Goal: Task Accomplishment & Management: Manage account settings

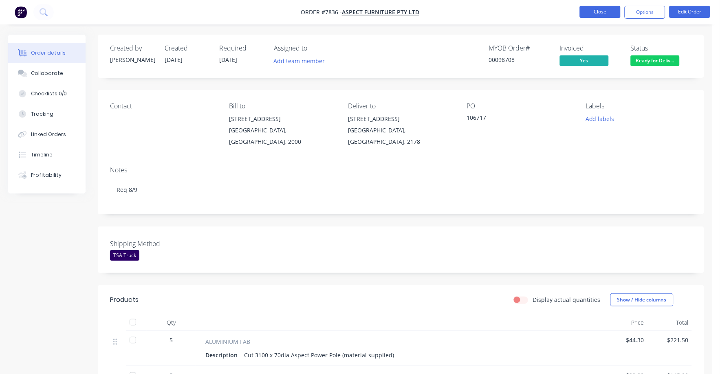
click at [597, 11] on button "Close" at bounding box center [600, 12] width 41 height 12
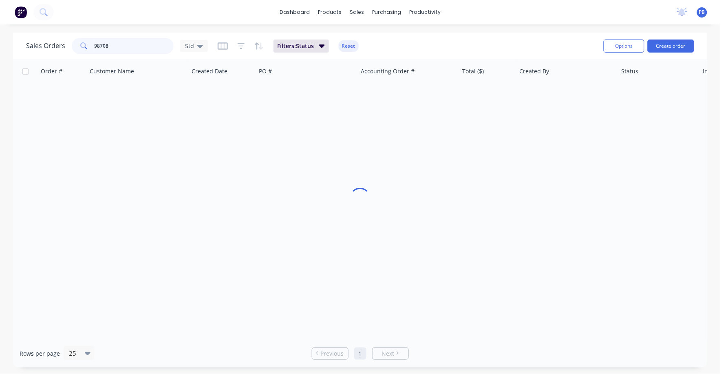
drag, startPoint x: 121, startPoint y: 45, endPoint x: 80, endPoint y: 37, distance: 41.9
click at [80, 38] on div "98708" at bounding box center [123, 46] width 102 height 16
type input "98308"
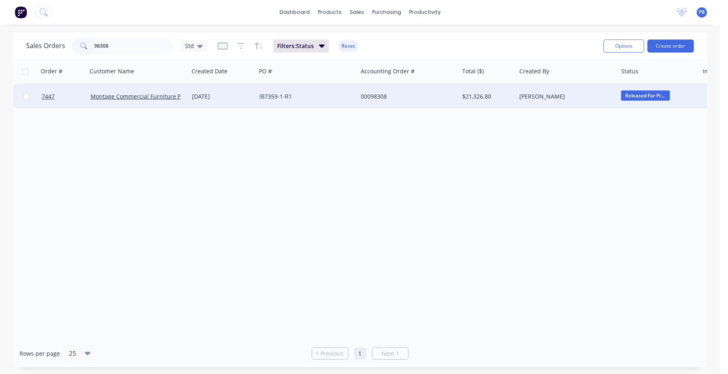
click at [364, 93] on div "00098308" at bounding box center [406, 97] width 91 height 8
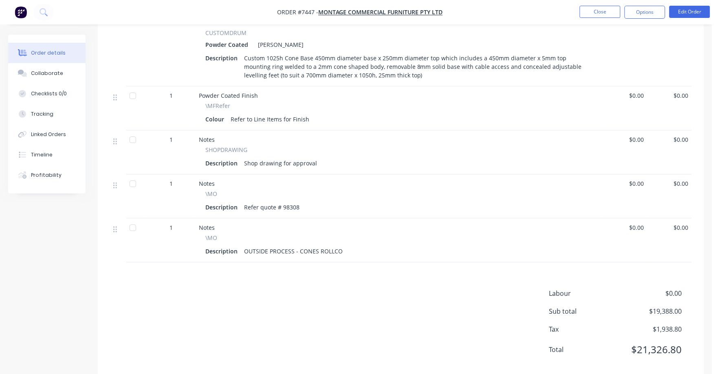
scroll to position [690, 0]
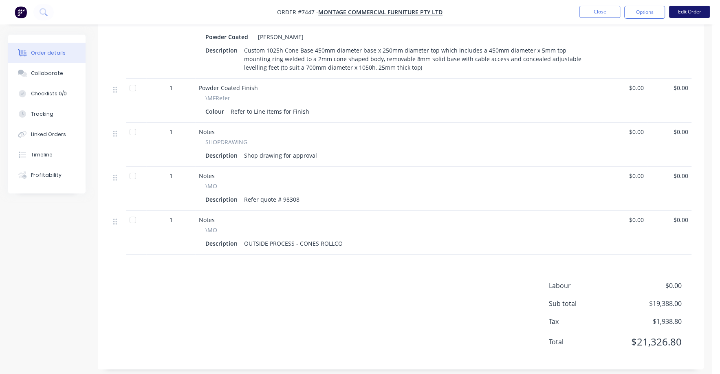
click at [686, 11] on button "Edit Order" at bounding box center [690, 12] width 41 height 12
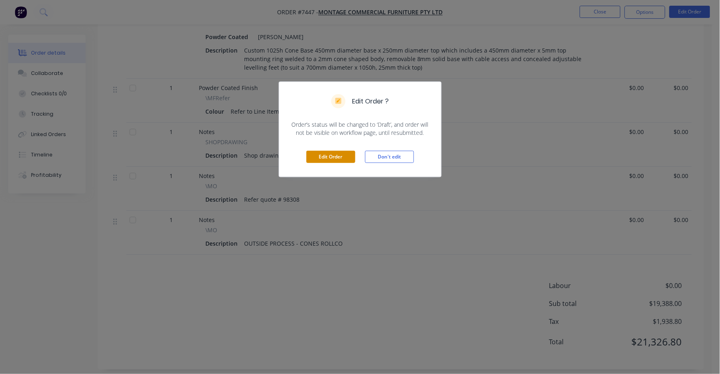
click at [337, 161] on button "Edit Order" at bounding box center [331, 157] width 49 height 12
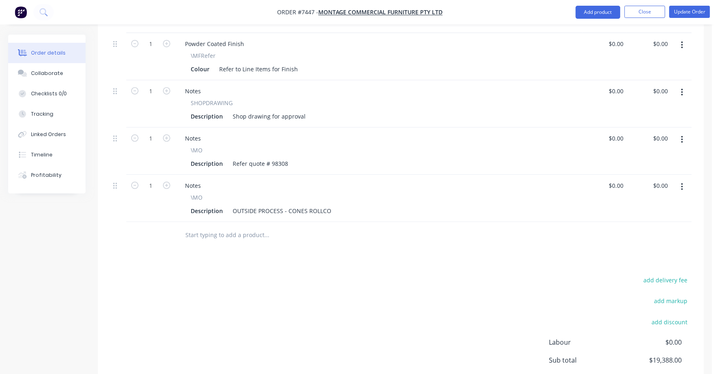
scroll to position [822, 0]
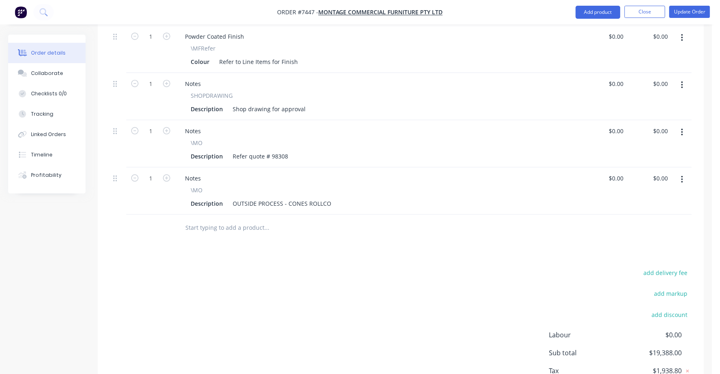
click at [683, 176] on icon "button" at bounding box center [683, 179] width 2 height 7
click at [643, 244] on div "Delete" at bounding box center [653, 250] width 63 height 12
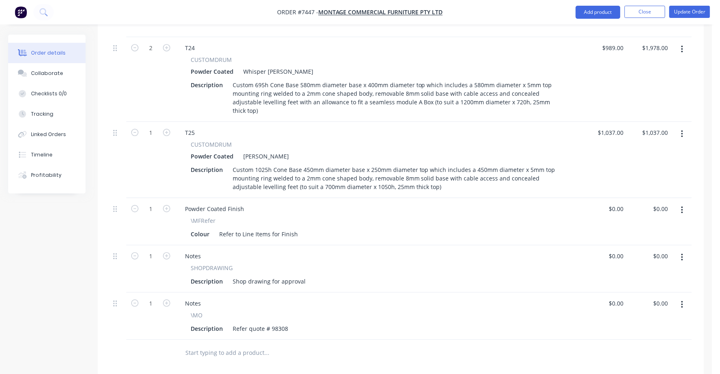
scroll to position [774, 0]
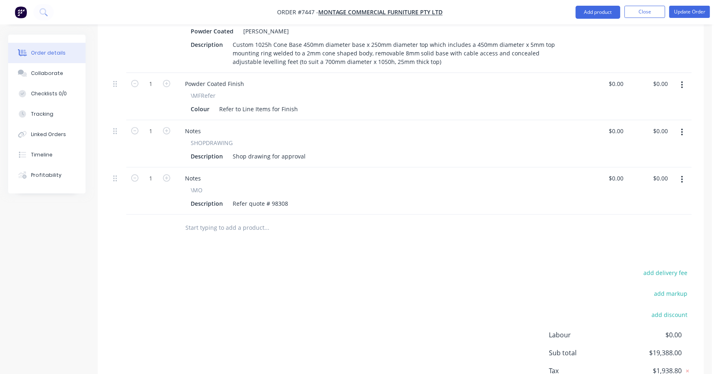
drag, startPoint x: 683, startPoint y: 208, endPoint x: 727, endPoint y: 213, distance: 44.4
drag, startPoint x: 692, startPoint y: 211, endPoint x: 687, endPoint y: 213, distance: 5.8
click at [689, 267] on div "add delivery fee add markup add discount Labour $0.00 Sub total $19,388.00 Tax …" at bounding box center [401, 336] width 607 height 139
click at [676, 267] on button "add delivery fee" at bounding box center [666, 272] width 53 height 11
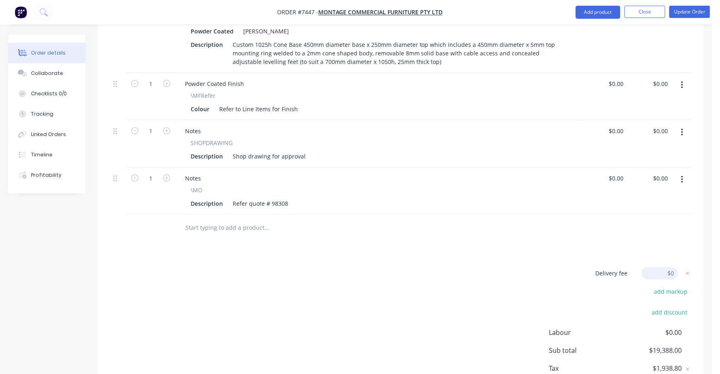
scroll to position [772, 0]
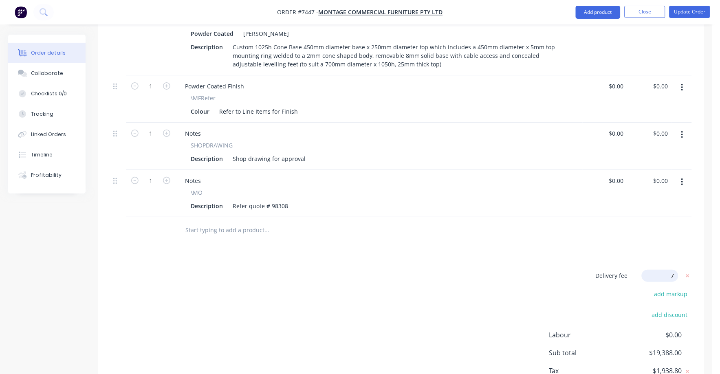
type input "75"
click input "submit" at bounding box center [0, 0] width 0 height 0
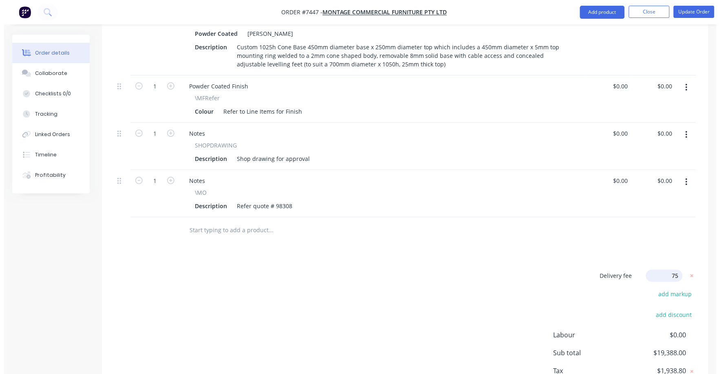
scroll to position [771, 0]
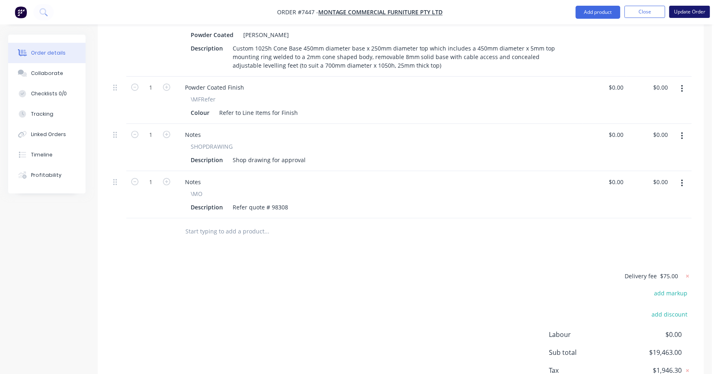
click at [696, 10] on button "Update Order" at bounding box center [690, 12] width 41 height 12
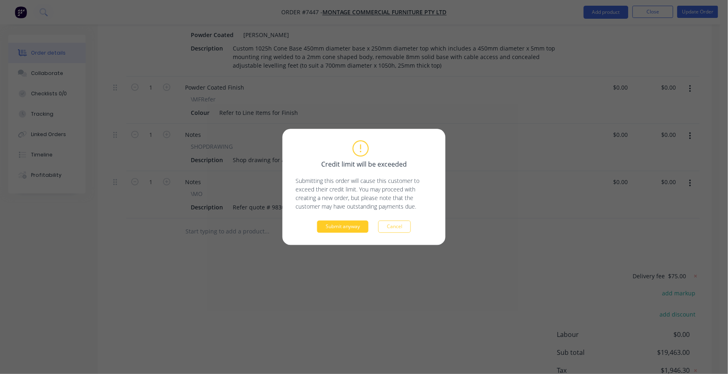
click at [343, 227] on button "Submit anyway" at bounding box center [342, 227] width 51 height 12
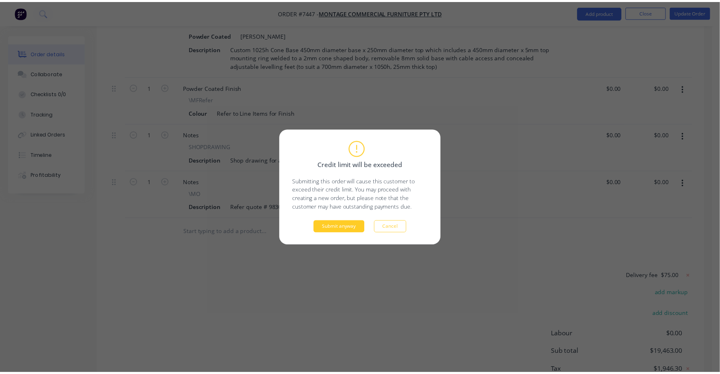
scroll to position [673, 0]
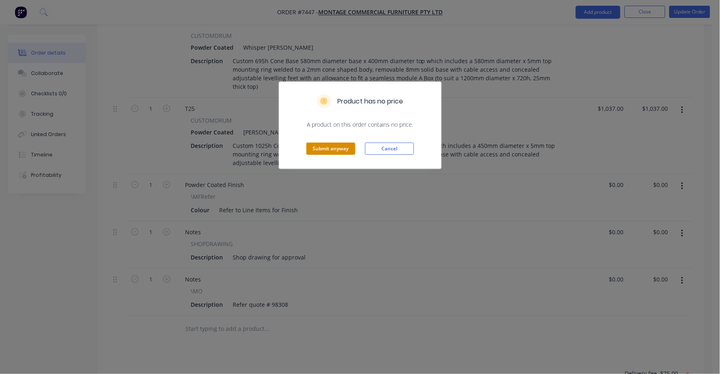
click at [328, 146] on button "Submit anyway" at bounding box center [331, 149] width 49 height 12
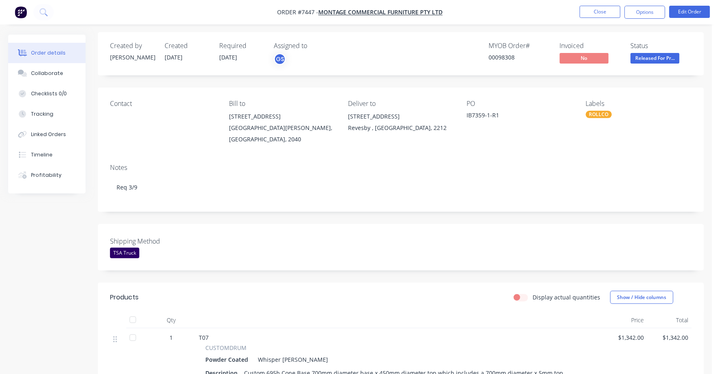
scroll to position [0, 0]
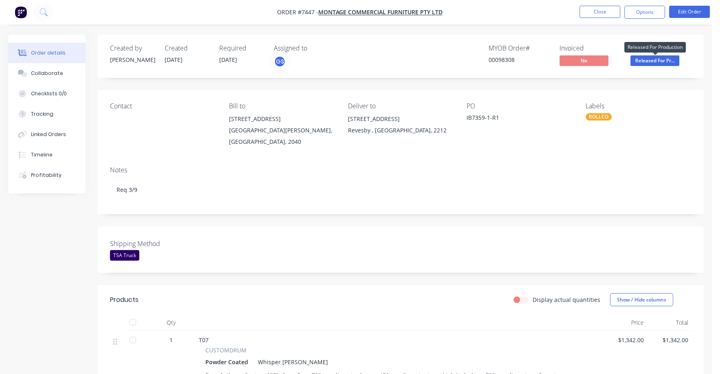
click at [668, 55] on span "Released For Pr..." at bounding box center [655, 60] width 49 height 10
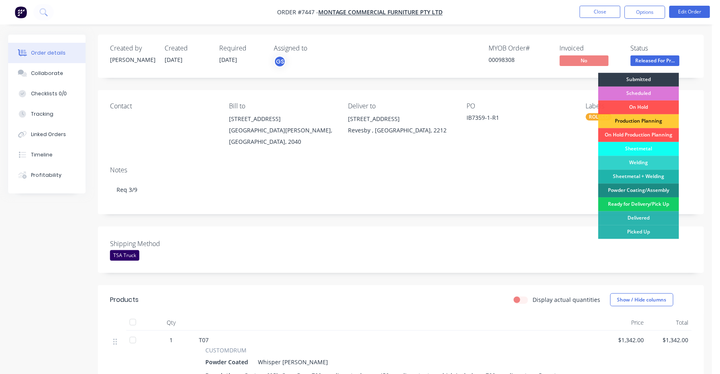
click at [633, 205] on div "Ready for Delivery/Pick Up" at bounding box center [639, 205] width 81 height 14
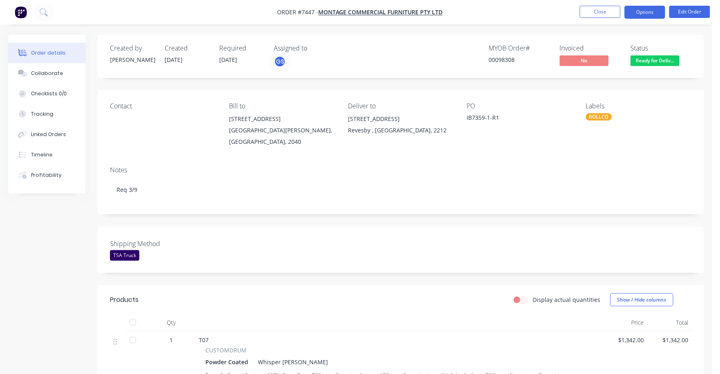
click at [646, 9] on button "Options" at bounding box center [645, 12] width 41 height 13
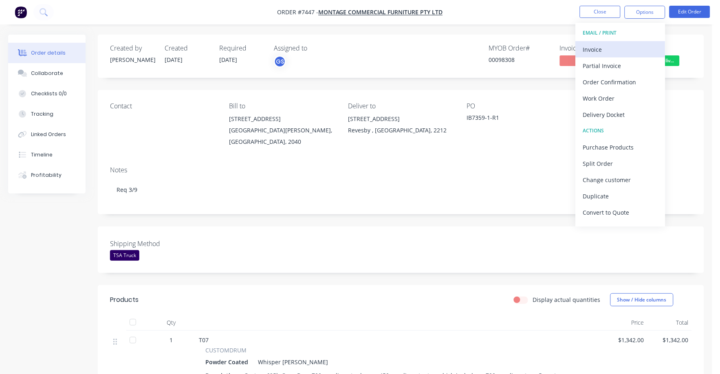
click at [601, 49] on div "Invoice" at bounding box center [620, 50] width 75 height 12
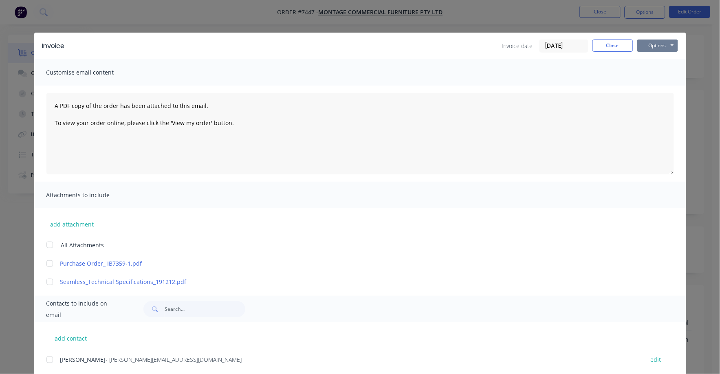
drag, startPoint x: 653, startPoint y: 46, endPoint x: 650, endPoint y: 51, distance: 6.4
click at [653, 46] on button "Options" at bounding box center [658, 46] width 41 height 12
click at [644, 71] on button "Print" at bounding box center [664, 73] width 52 height 13
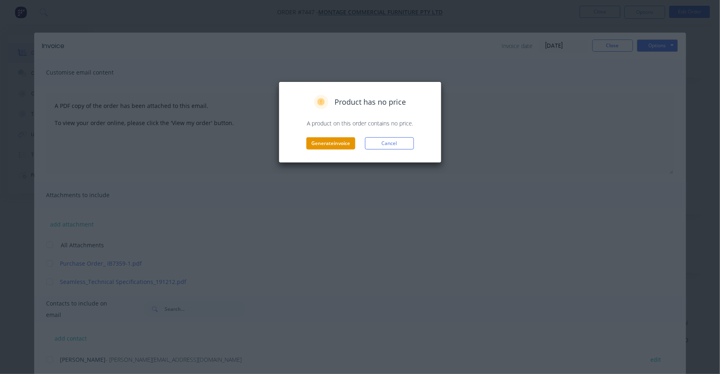
click at [327, 143] on button "Generate invoice" at bounding box center [331, 143] width 49 height 12
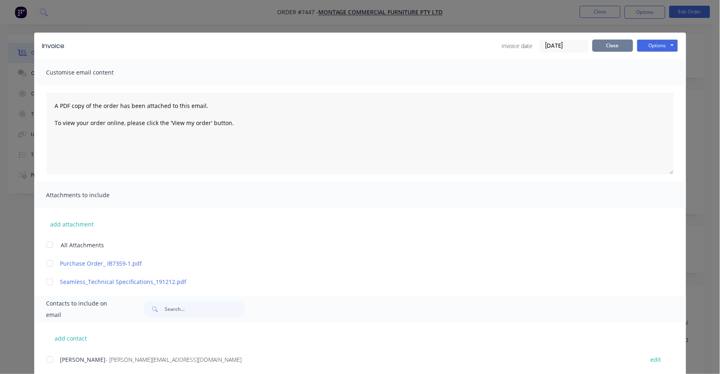
click at [602, 46] on button "Close" at bounding box center [613, 46] width 41 height 12
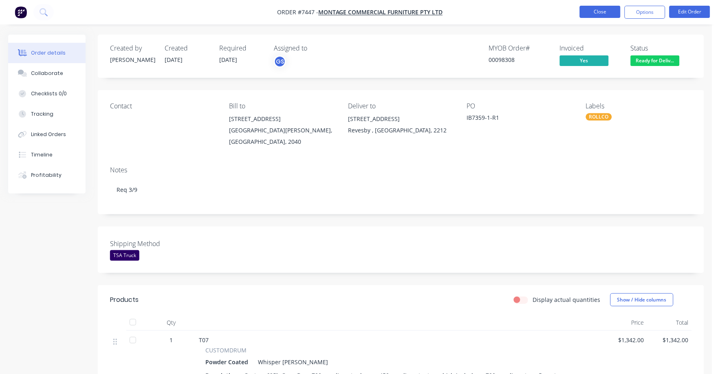
click at [603, 15] on button "Close" at bounding box center [600, 12] width 41 height 12
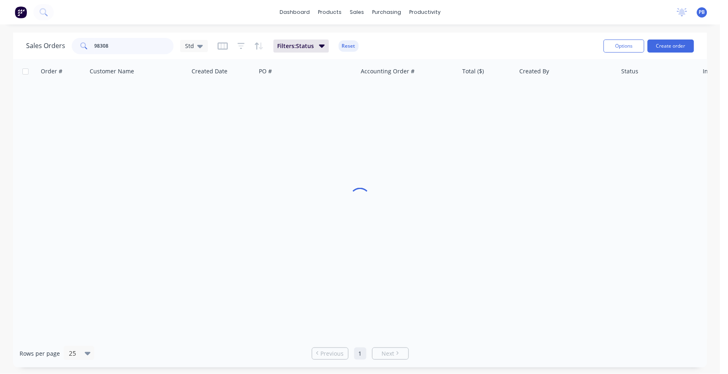
drag, startPoint x: 121, startPoint y: 42, endPoint x: 72, endPoint y: 41, distance: 49.4
click at [72, 41] on div "98308" at bounding box center [123, 46] width 102 height 16
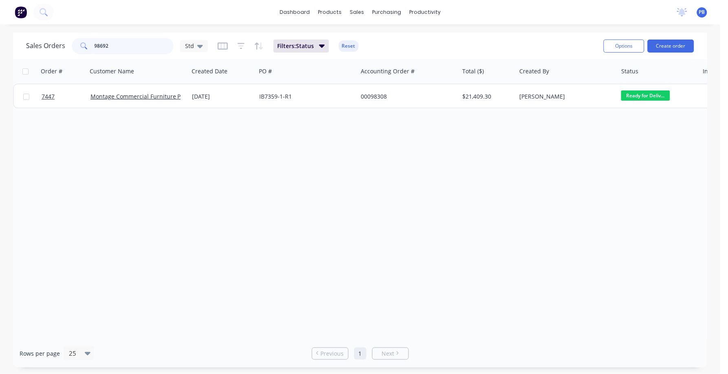
type input "98692"
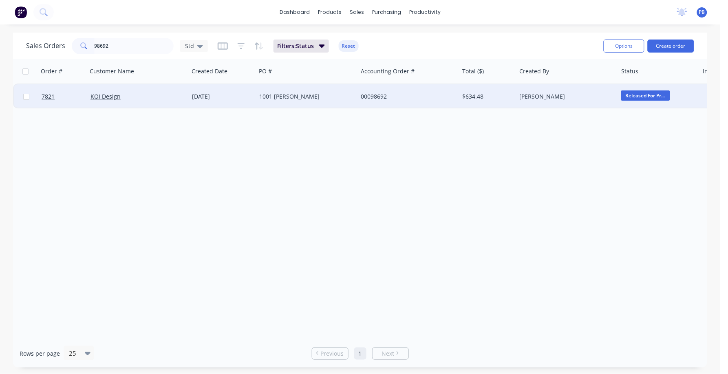
click at [370, 93] on div "00098692" at bounding box center [409, 96] width 102 height 24
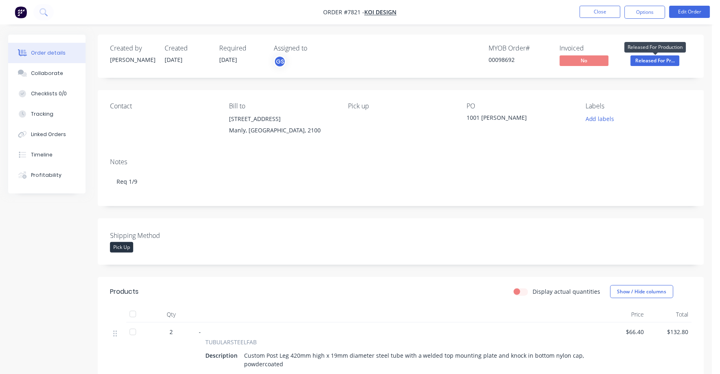
click at [646, 61] on span "Released For Pr..." at bounding box center [655, 60] width 49 height 10
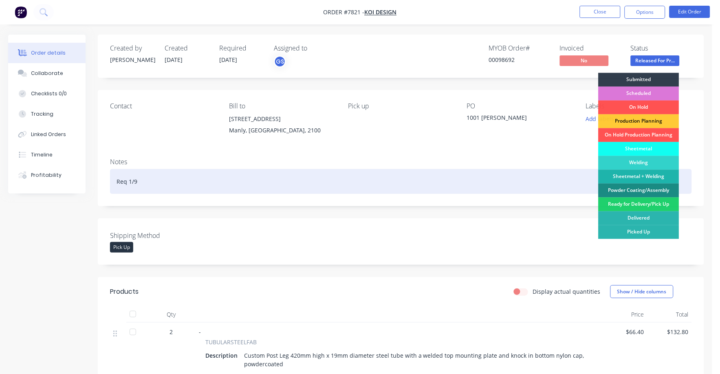
drag, startPoint x: 654, startPoint y: 200, endPoint x: 650, endPoint y: 190, distance: 10.5
click at [653, 201] on div "Ready for Delivery/Pick Up" at bounding box center [639, 205] width 81 height 14
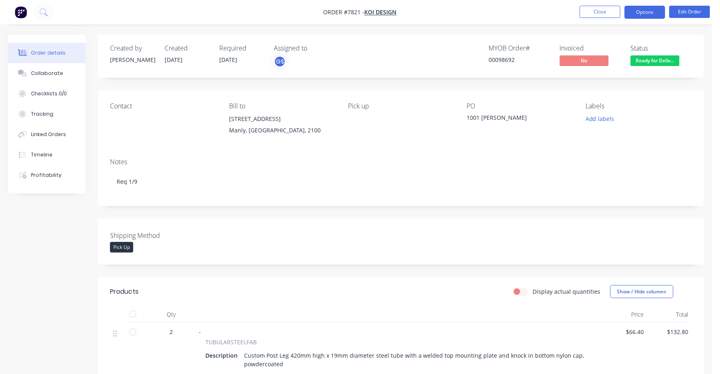
click at [642, 8] on button "Options" at bounding box center [645, 12] width 41 height 13
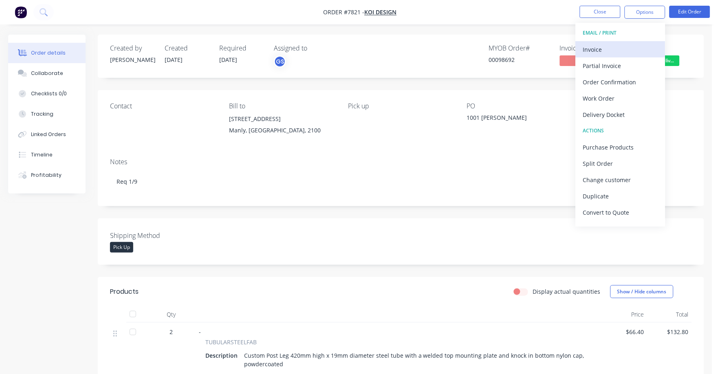
click at [601, 46] on div "Invoice" at bounding box center [620, 50] width 75 height 12
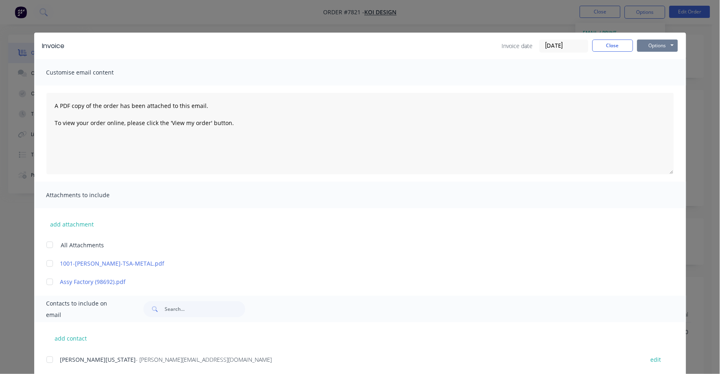
drag, startPoint x: 648, startPoint y: 41, endPoint x: 646, endPoint y: 49, distance: 8.3
click at [648, 42] on button "Options" at bounding box center [658, 46] width 41 height 12
click at [641, 71] on button "Print" at bounding box center [664, 73] width 52 height 13
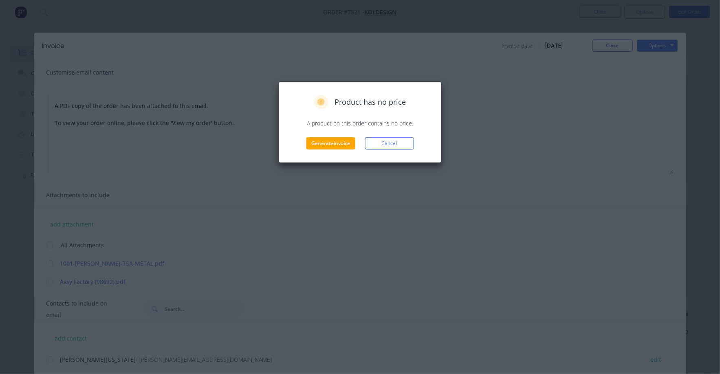
click at [308, 151] on div "Product has no price A product on this order contains no price. Generate invoic…" at bounding box center [360, 123] width 163 height 82
click at [324, 145] on button "Generate invoice" at bounding box center [331, 143] width 49 height 12
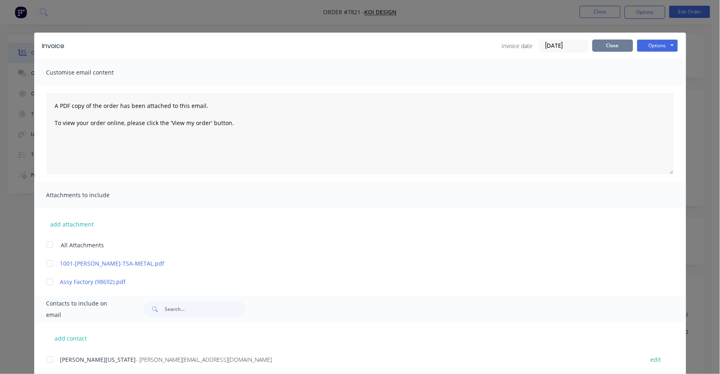
click at [610, 46] on button "Close" at bounding box center [613, 46] width 41 height 12
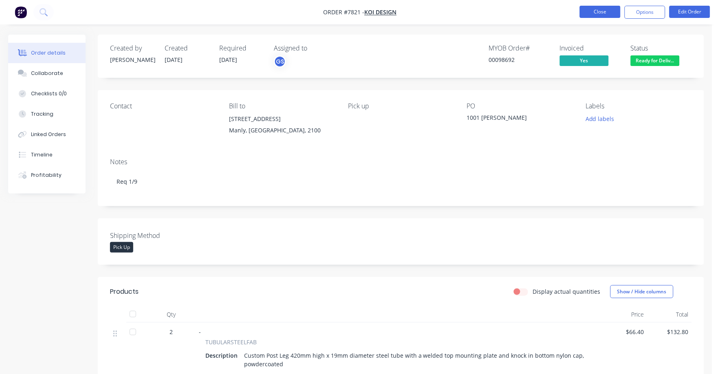
click at [604, 13] on button "Close" at bounding box center [600, 12] width 41 height 12
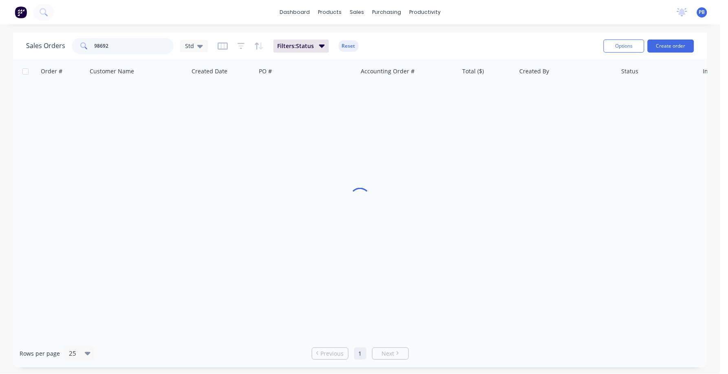
drag, startPoint x: 105, startPoint y: 46, endPoint x: 81, endPoint y: 40, distance: 24.8
click at [80, 44] on div "98692" at bounding box center [123, 46] width 102 height 16
type input "98537"
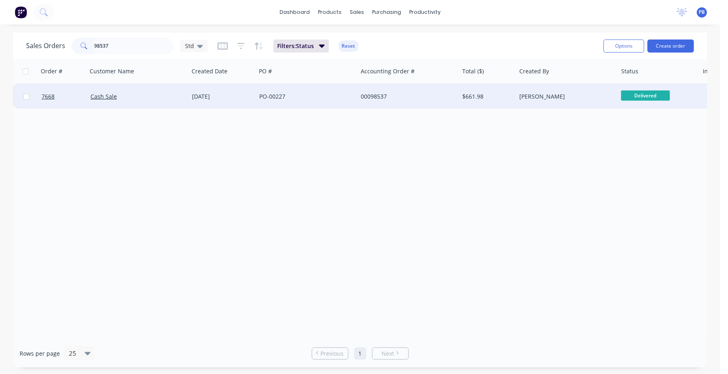
click at [374, 95] on div "00098537" at bounding box center [406, 97] width 91 height 8
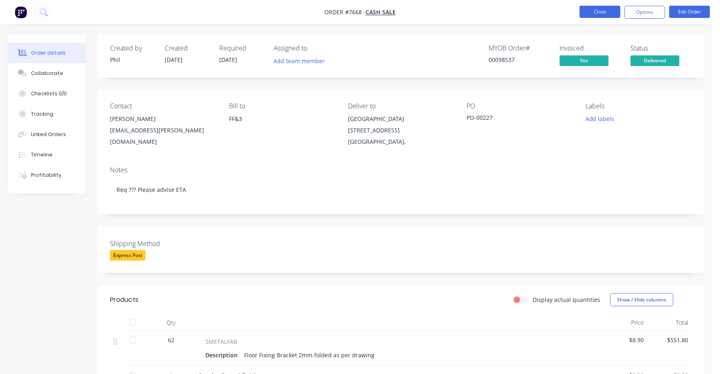
click at [604, 7] on button "Close" at bounding box center [600, 12] width 41 height 12
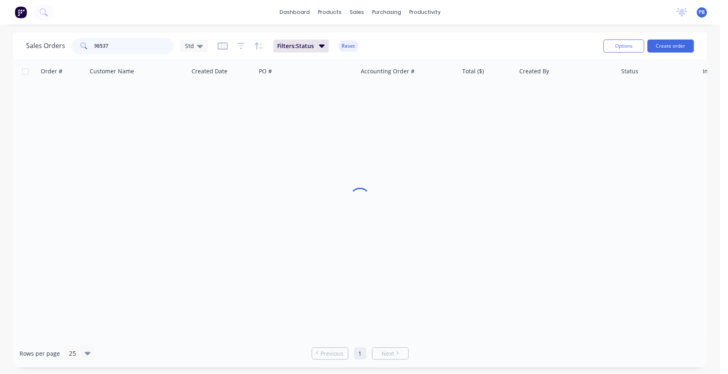
click at [79, 45] on div "98537" at bounding box center [123, 46] width 102 height 16
drag, startPoint x: 94, startPoint y: 43, endPoint x: 103, endPoint y: 43, distance: 9.0
click at [95, 43] on input "98537" at bounding box center [135, 46] width 80 height 16
click at [100, 46] on input "98537" at bounding box center [135, 46] width 80 height 16
type input "97537"
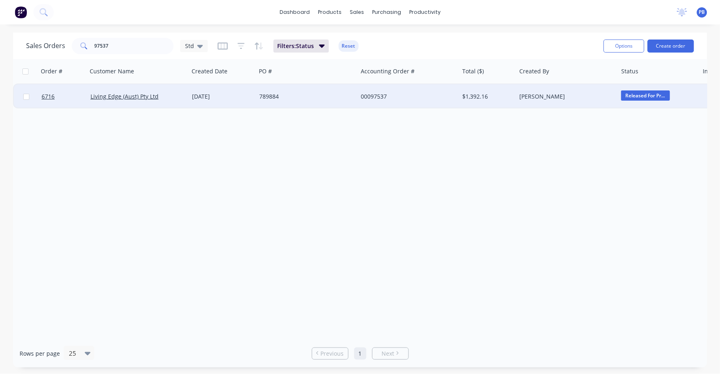
click at [373, 93] on div "00097537" at bounding box center [406, 97] width 91 height 8
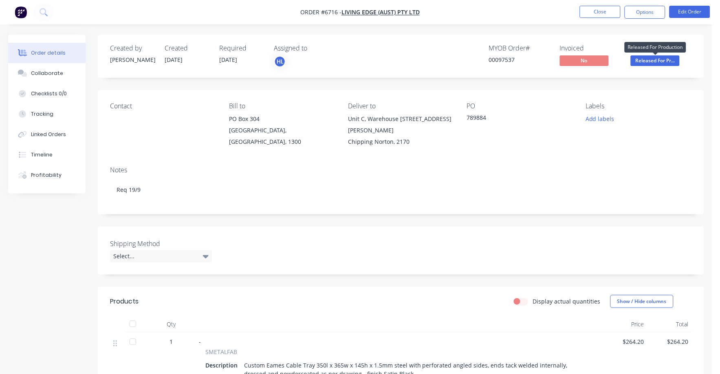
click at [641, 60] on span "Released For Pr..." at bounding box center [655, 60] width 49 height 10
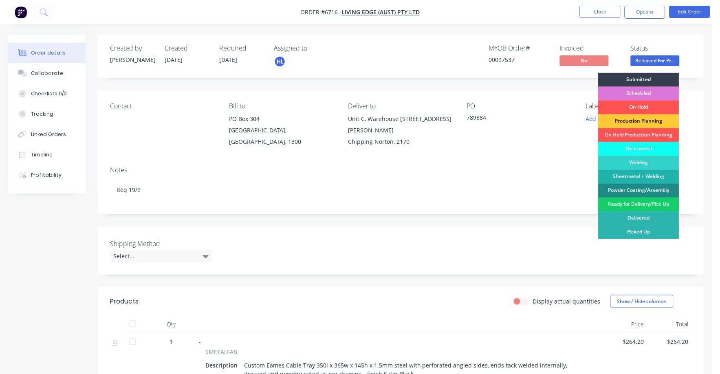
click at [657, 205] on div "Ready for Delivery/Pick Up" at bounding box center [639, 205] width 81 height 14
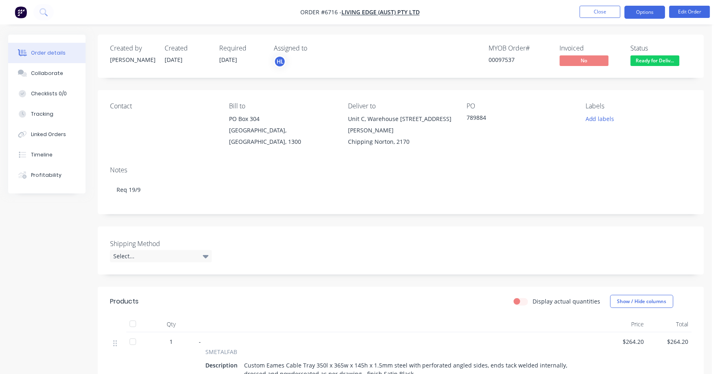
click at [634, 15] on button "Options" at bounding box center [645, 12] width 41 height 13
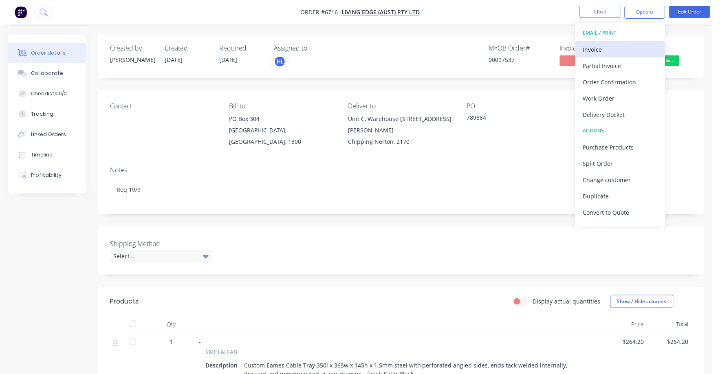
click at [596, 49] on div "Invoice" at bounding box center [620, 50] width 75 height 12
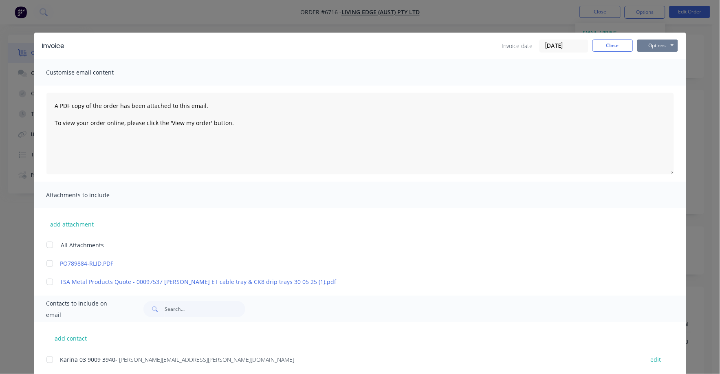
click at [642, 43] on button "Options" at bounding box center [658, 46] width 41 height 12
click at [642, 73] on button "Print" at bounding box center [664, 73] width 52 height 13
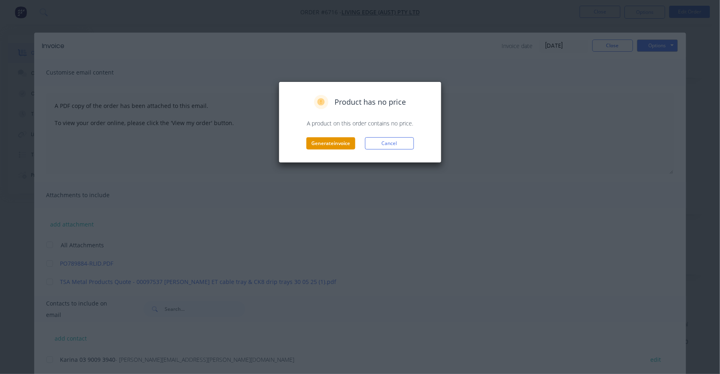
click at [329, 140] on button "Generate invoice" at bounding box center [331, 143] width 49 height 12
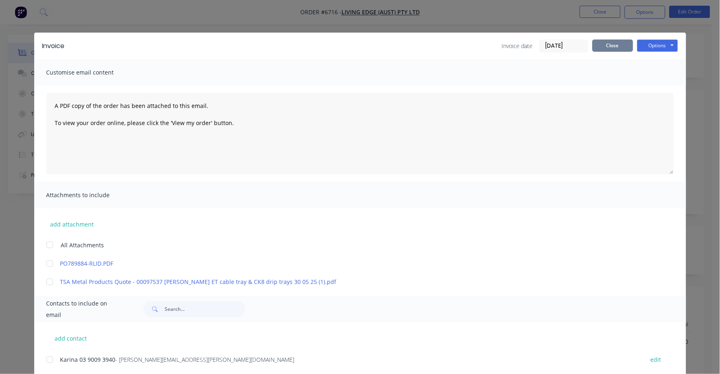
click at [602, 46] on button "Close" at bounding box center [613, 46] width 41 height 12
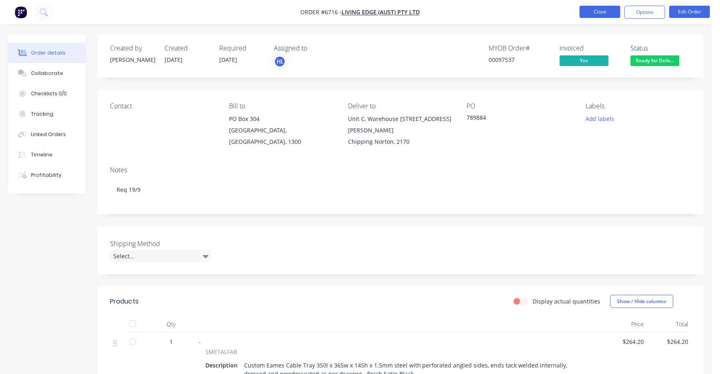
click at [594, 8] on button "Close" at bounding box center [600, 12] width 41 height 12
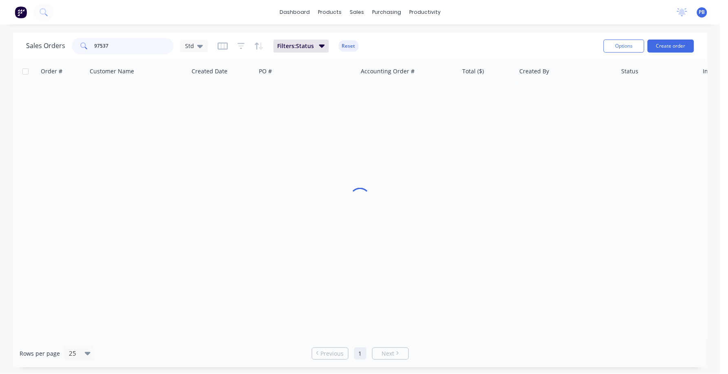
drag, startPoint x: 112, startPoint y: 49, endPoint x: 87, endPoint y: 46, distance: 25.0
click at [87, 46] on div "97537" at bounding box center [123, 46] width 102 height 16
type input "98679"
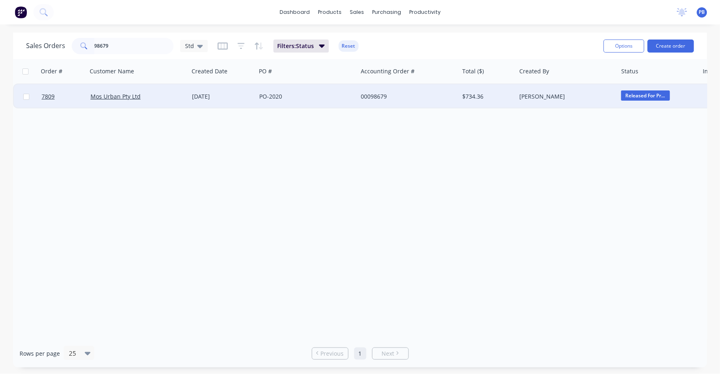
click at [376, 95] on div "00098679" at bounding box center [406, 97] width 91 height 8
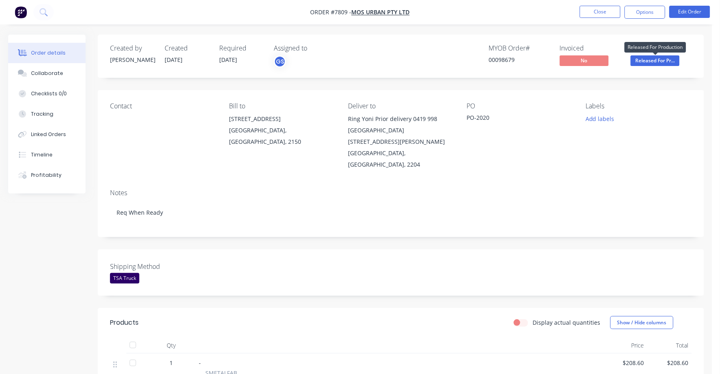
click at [659, 63] on span "Released For Pr..." at bounding box center [655, 60] width 49 height 10
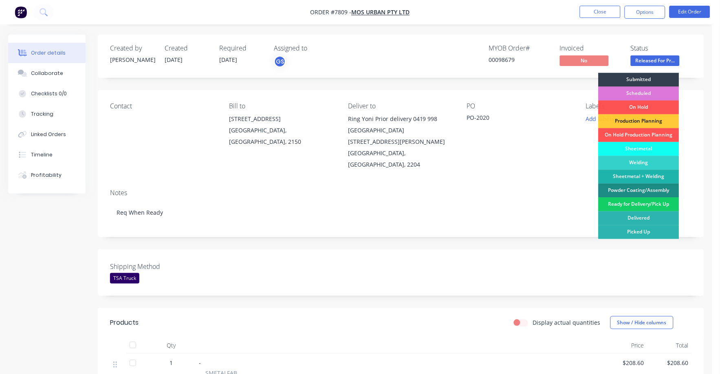
click at [636, 205] on div "Ready for Delivery/Pick Up" at bounding box center [639, 205] width 81 height 14
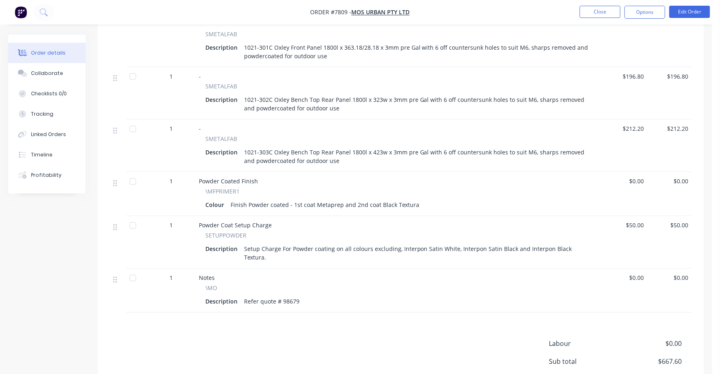
scroll to position [374, 0]
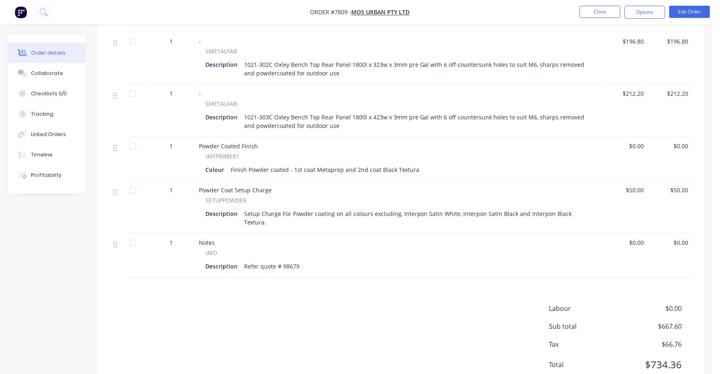
click at [678, 272] on div "Products Display actual quantities Show / Hide columns Qty Price Total 1 - SMET…" at bounding box center [401, 163] width 607 height 459
click at [700, 9] on button "Edit Order" at bounding box center [690, 12] width 41 height 12
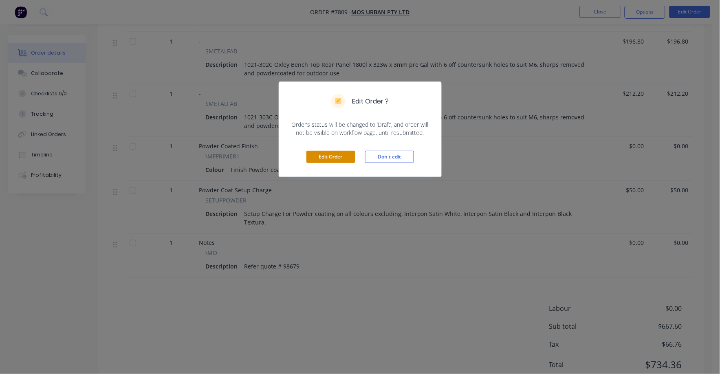
click at [328, 159] on button "Edit Order" at bounding box center [331, 157] width 49 height 12
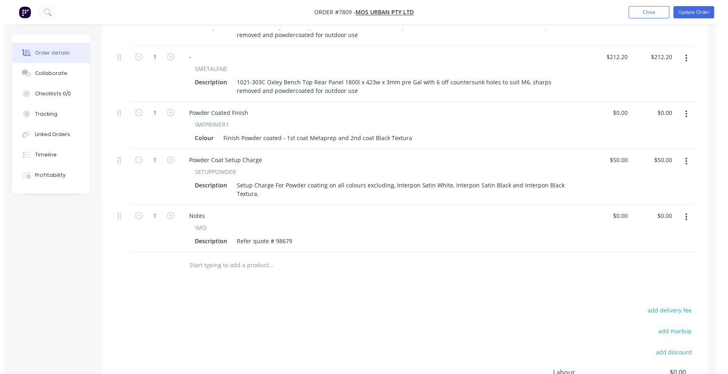
scroll to position [459, 0]
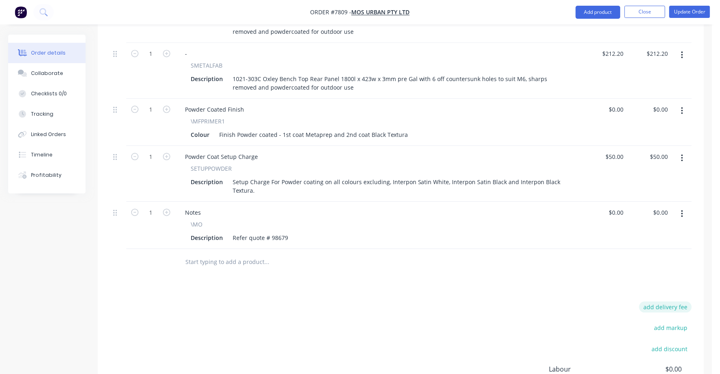
click at [671, 302] on button "add delivery fee" at bounding box center [666, 307] width 53 height 11
type input "75"
click input "submit" at bounding box center [0, 0] width 0 height 0
click at [695, 14] on button "Update Order" at bounding box center [690, 12] width 41 height 12
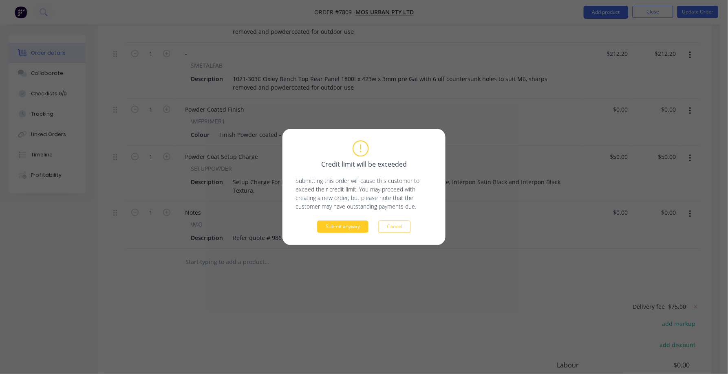
click at [330, 231] on button "Submit anyway" at bounding box center [342, 227] width 51 height 12
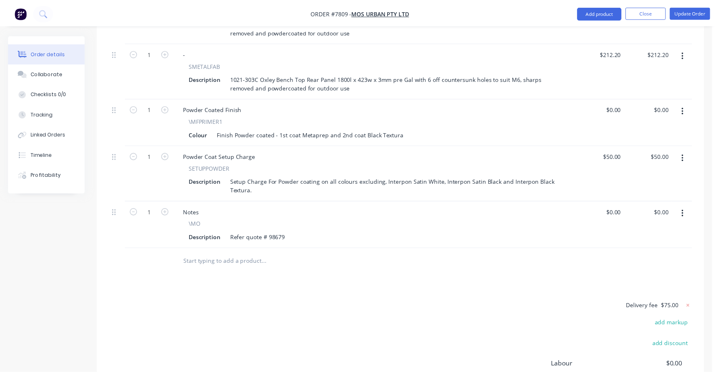
scroll to position [416, 0]
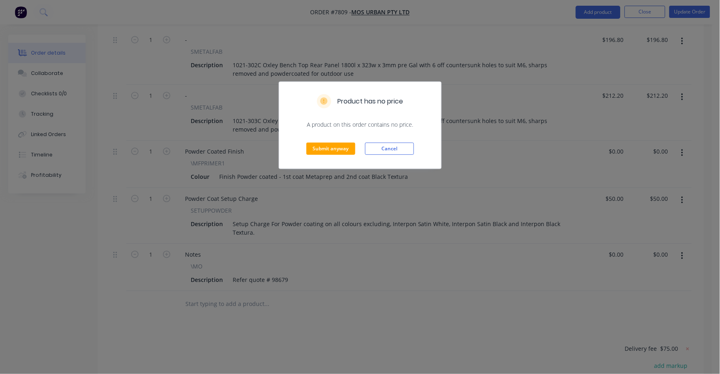
click at [342, 159] on div "Submit anyway Cancel" at bounding box center [360, 149] width 162 height 40
click at [343, 148] on button "Submit anyway" at bounding box center [331, 149] width 49 height 12
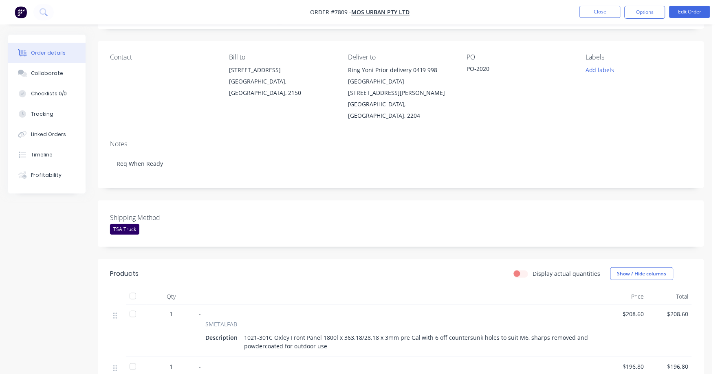
scroll to position [0, 0]
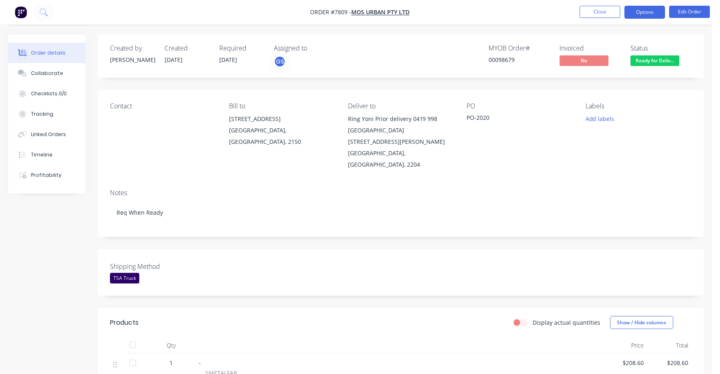
click at [643, 11] on button "Options" at bounding box center [645, 12] width 41 height 13
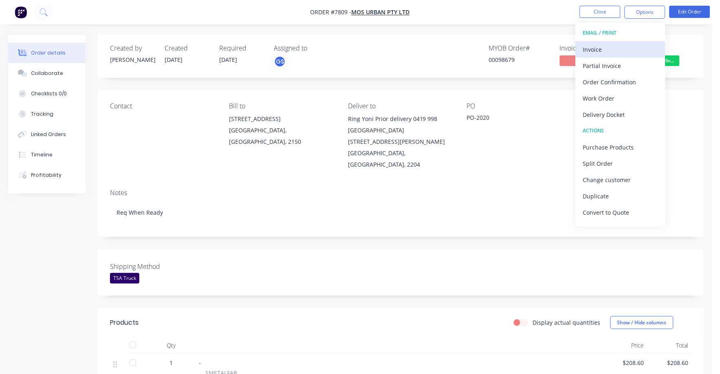
click at [607, 45] on div "Invoice" at bounding box center [620, 50] width 75 height 12
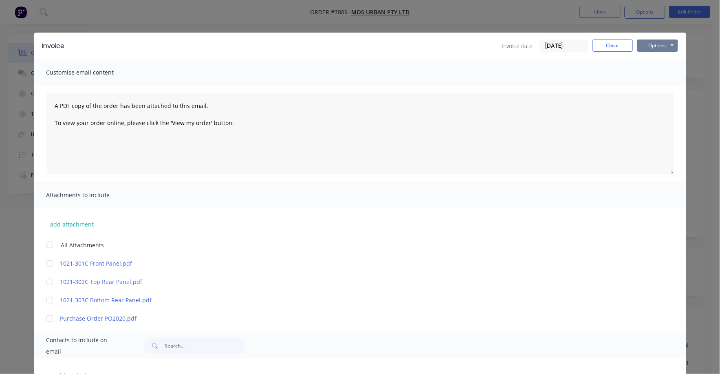
drag, startPoint x: 656, startPoint y: 49, endPoint x: 654, endPoint y: 53, distance: 4.6
click at [656, 49] on button "Options" at bounding box center [658, 46] width 41 height 12
click at [643, 70] on button "Print" at bounding box center [664, 73] width 52 height 13
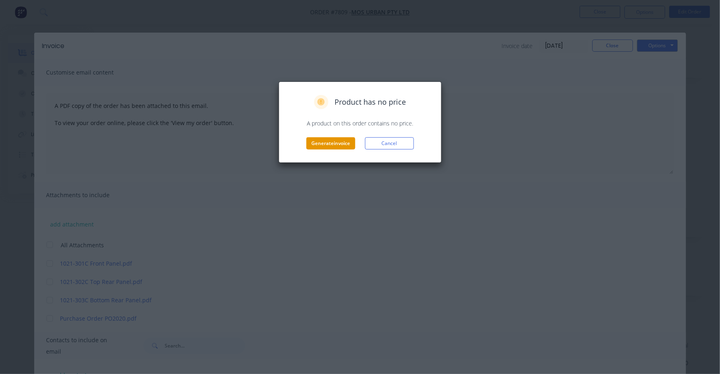
click at [334, 145] on button "Generate invoice" at bounding box center [331, 143] width 49 height 12
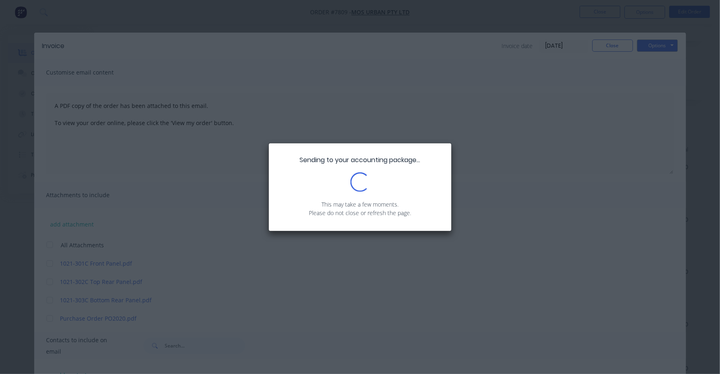
scroll to position [203, 0]
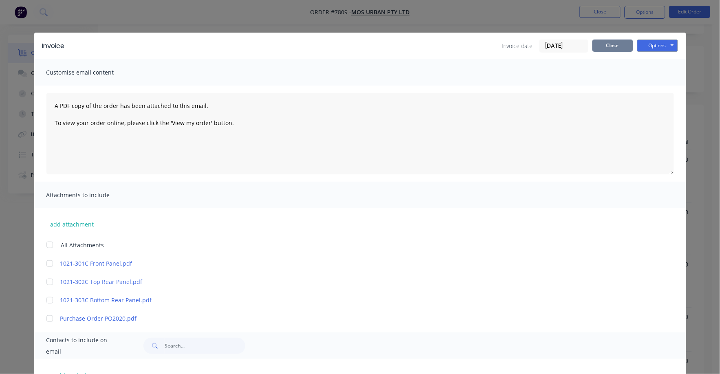
click at [597, 48] on button "Close" at bounding box center [613, 46] width 41 height 12
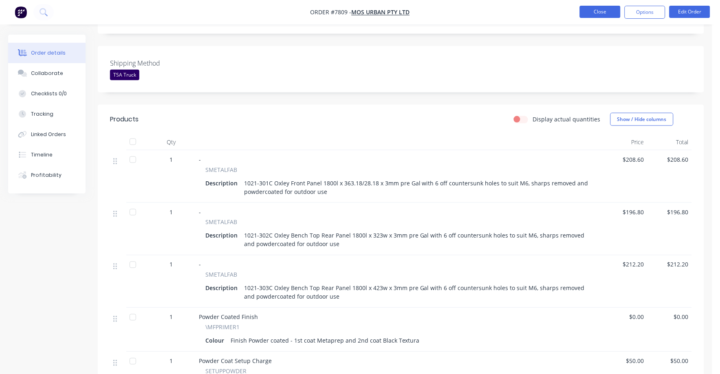
click at [599, 15] on button "Close" at bounding box center [600, 12] width 41 height 12
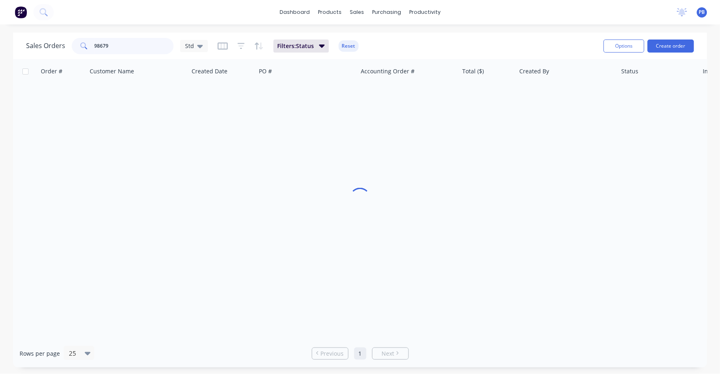
drag, startPoint x: 130, startPoint y: 44, endPoint x: 77, endPoint y: 42, distance: 52.2
click at [77, 42] on div "98679" at bounding box center [123, 46] width 102 height 16
type input "98736"
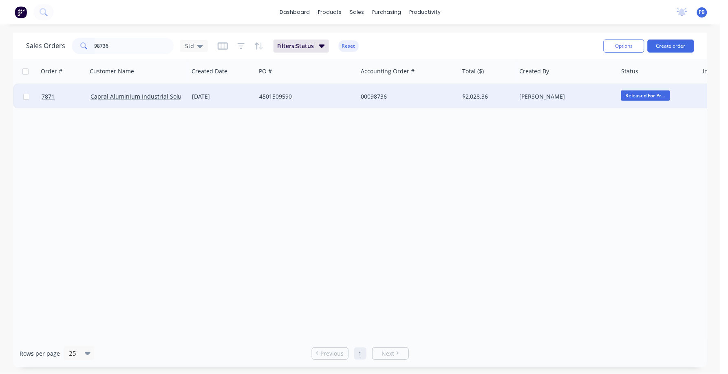
click at [279, 95] on div "4501509590" at bounding box center [304, 97] width 91 height 8
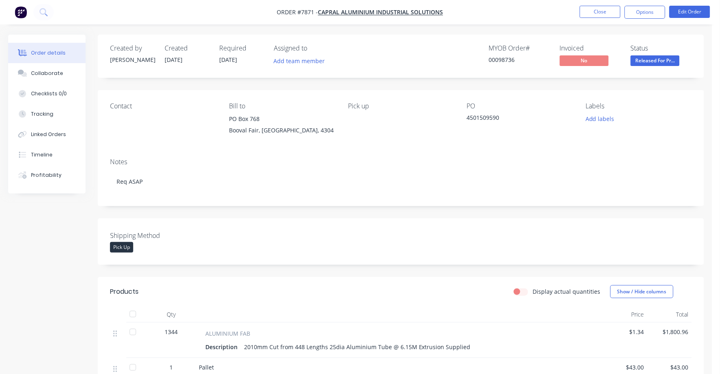
click at [647, 58] on span "Released For Pr..." at bounding box center [655, 60] width 49 height 10
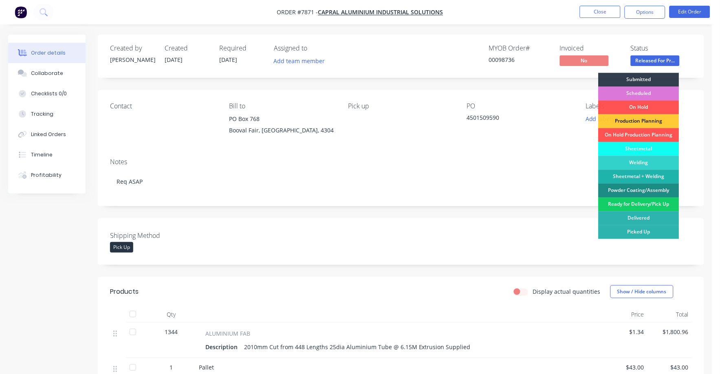
click at [641, 204] on div "Ready for Delivery/Pick Up" at bounding box center [639, 205] width 81 height 14
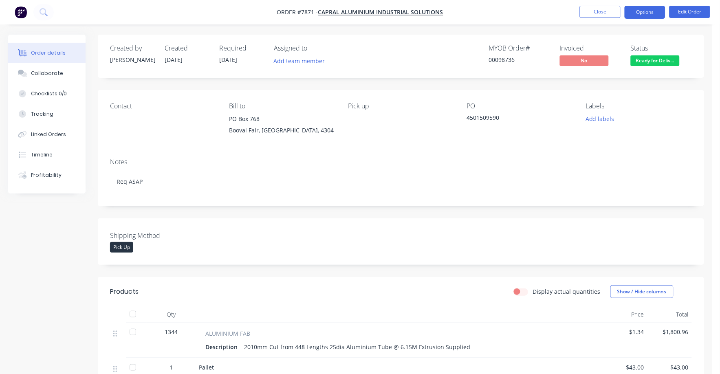
click at [637, 13] on button "Options" at bounding box center [645, 12] width 41 height 13
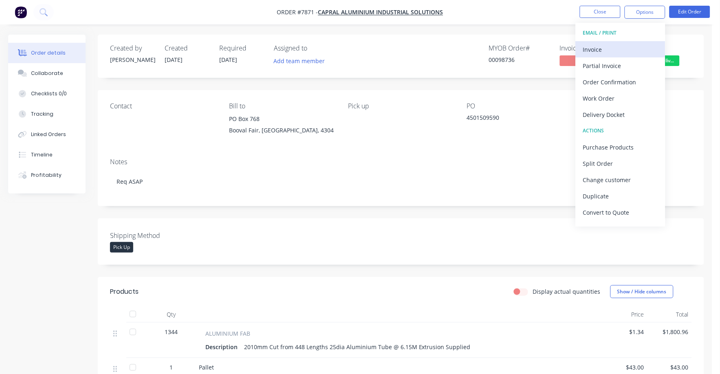
click at [605, 46] on div "Invoice" at bounding box center [620, 50] width 75 height 12
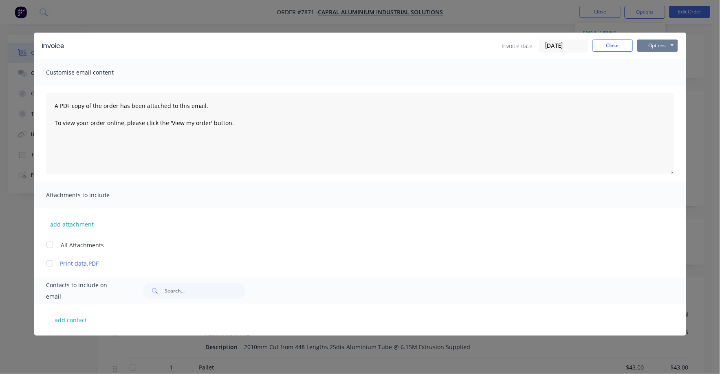
click at [655, 48] on button "Options" at bounding box center [658, 46] width 41 height 12
click at [648, 76] on button "Print" at bounding box center [664, 73] width 52 height 13
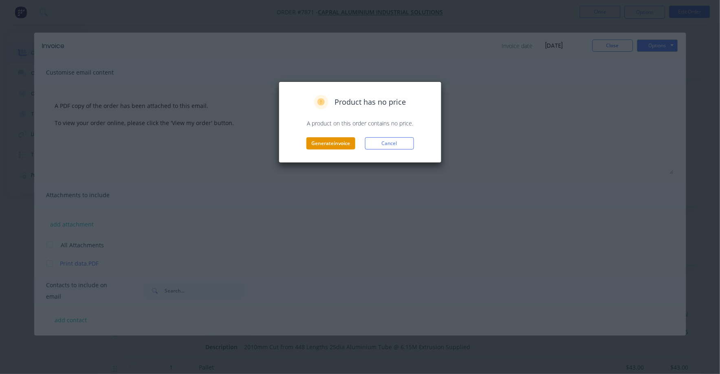
click at [339, 142] on button "Generate invoice" at bounding box center [331, 143] width 49 height 12
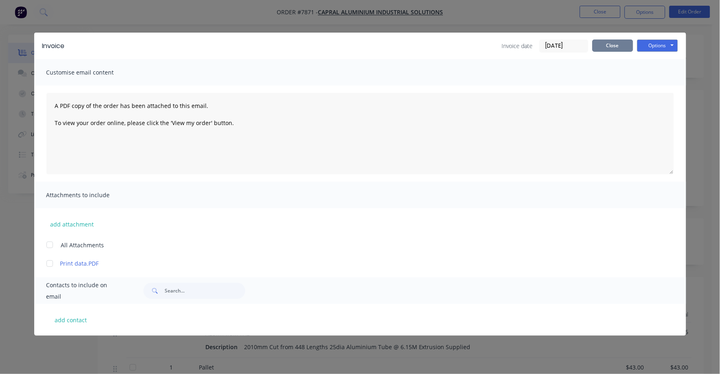
click at [614, 48] on button "Close" at bounding box center [613, 46] width 41 height 12
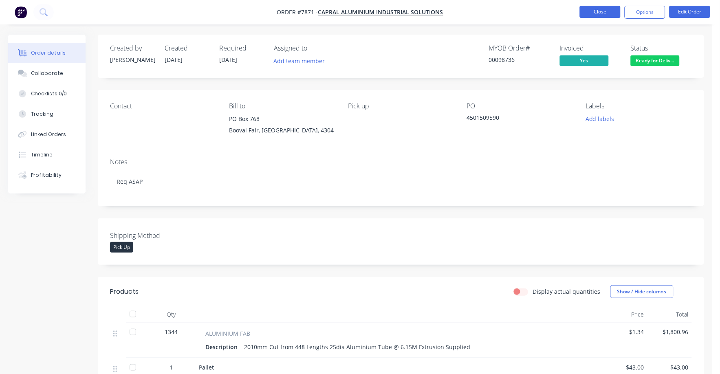
click at [601, 13] on button "Close" at bounding box center [600, 12] width 41 height 12
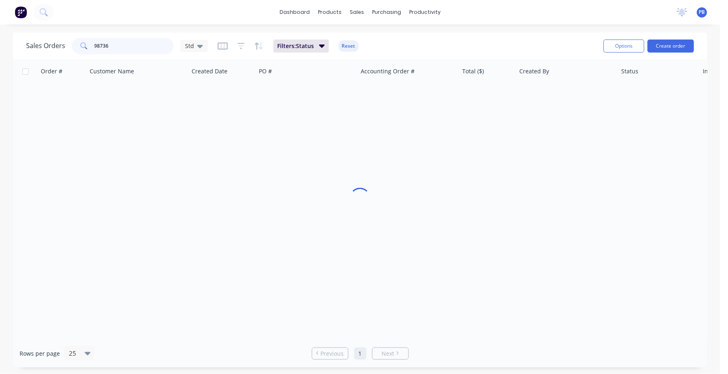
drag, startPoint x: 115, startPoint y: 40, endPoint x: 87, endPoint y: 40, distance: 28.5
click at [91, 40] on div "98736" at bounding box center [123, 46] width 102 height 16
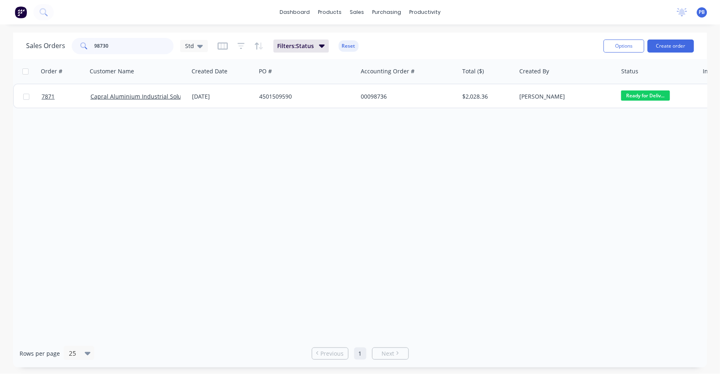
type input "98730"
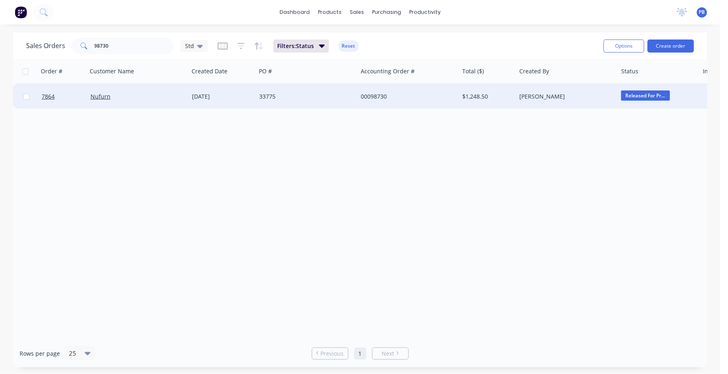
click at [373, 96] on div "00098730" at bounding box center [406, 97] width 91 height 8
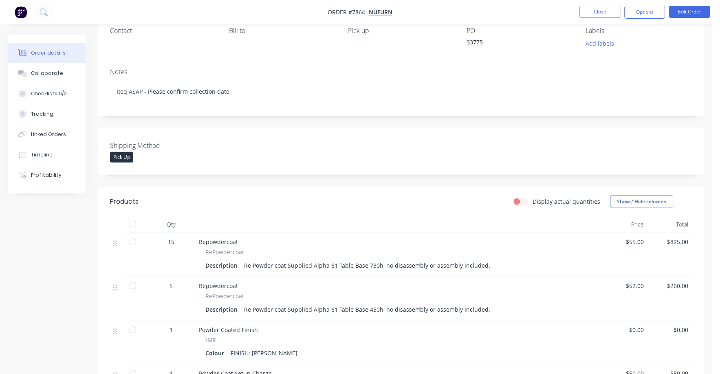
scroll to position [27, 0]
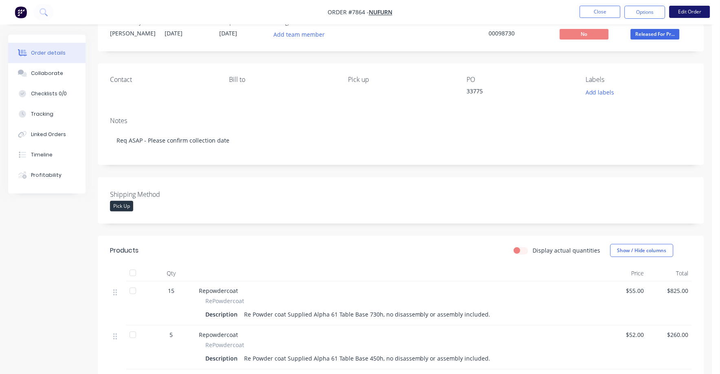
click at [688, 11] on button "Edit Order" at bounding box center [690, 12] width 41 height 12
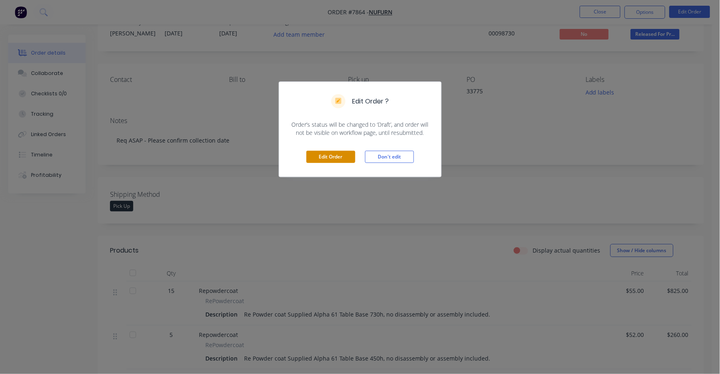
click at [325, 154] on button "Edit Order" at bounding box center [331, 157] width 49 height 12
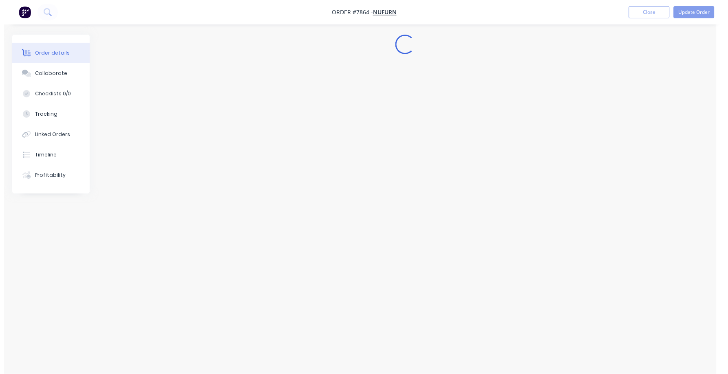
scroll to position [0, 0]
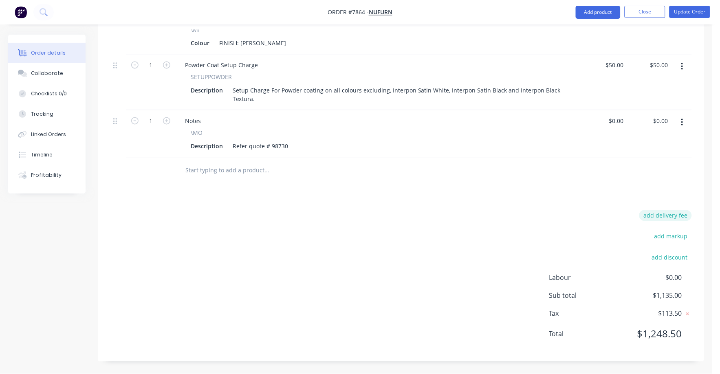
drag, startPoint x: 670, startPoint y: 220, endPoint x: 673, endPoint y: 215, distance: 6.2
click at [673, 215] on button "add delivery fee" at bounding box center [666, 215] width 53 height 11
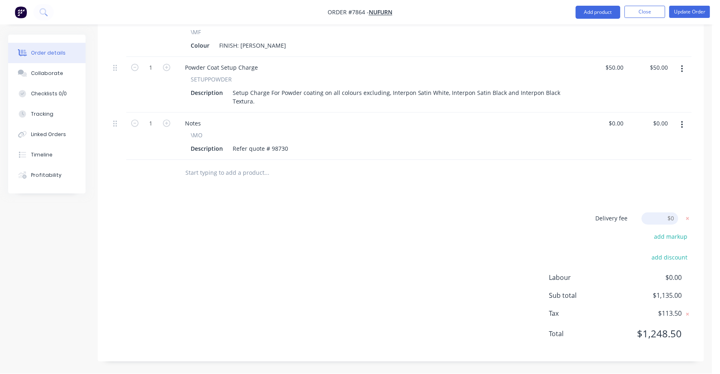
scroll to position [394, 0]
click at [676, 213] on input at bounding box center [660, 219] width 37 height 12
type input "75.00"
click at [647, 183] on div at bounding box center [401, 173] width 582 height 27
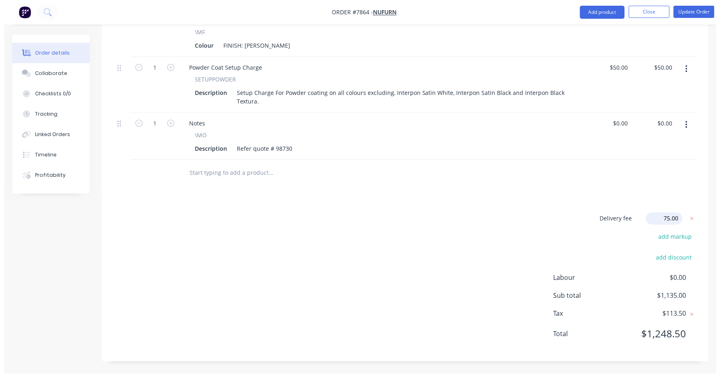
scroll to position [393, 0]
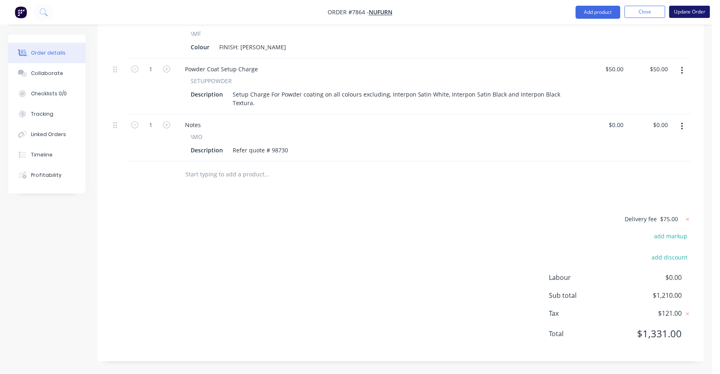
click at [683, 7] on button "Update Order" at bounding box center [690, 12] width 41 height 12
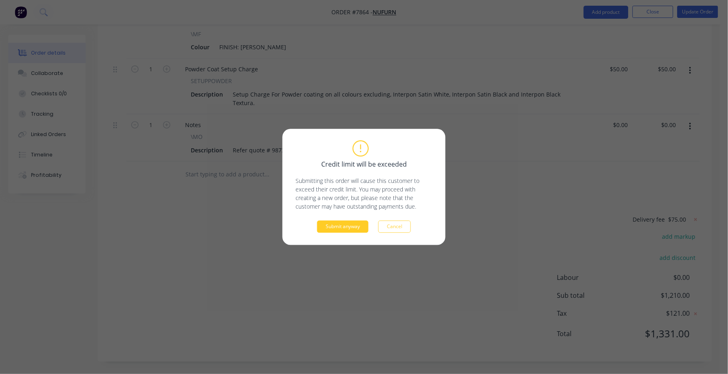
click at [343, 230] on button "Submit anyway" at bounding box center [342, 227] width 51 height 12
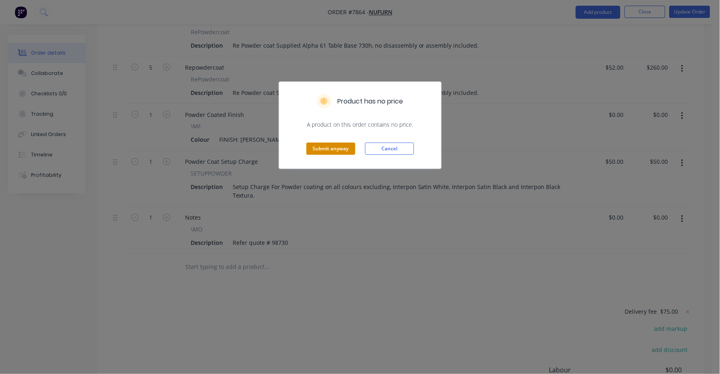
click at [328, 146] on button "Submit anyway" at bounding box center [331, 149] width 49 height 12
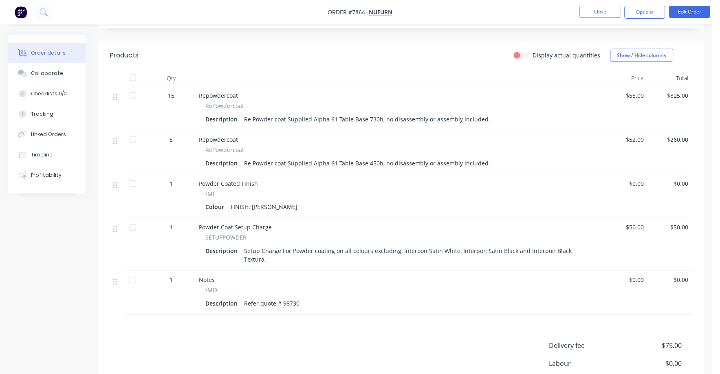
scroll to position [0, 0]
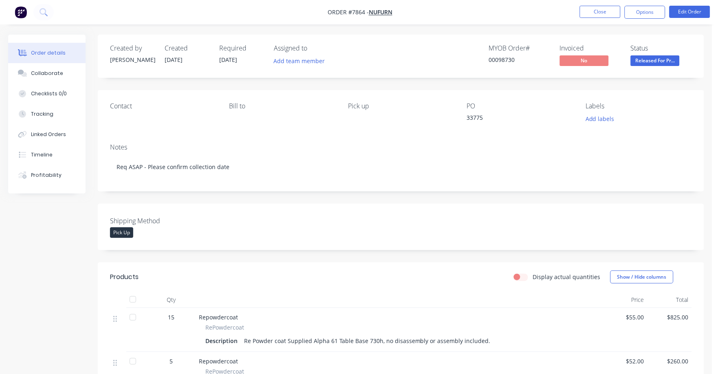
click at [653, 62] on span "Released For Pr..." at bounding box center [655, 60] width 49 height 10
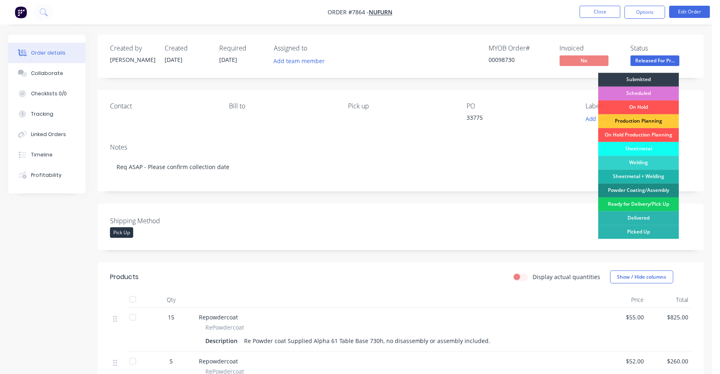
drag, startPoint x: 652, startPoint y: 205, endPoint x: 652, endPoint y: 195, distance: 10.2
click at [652, 205] on div "Ready for Delivery/Pick Up" at bounding box center [639, 205] width 81 height 14
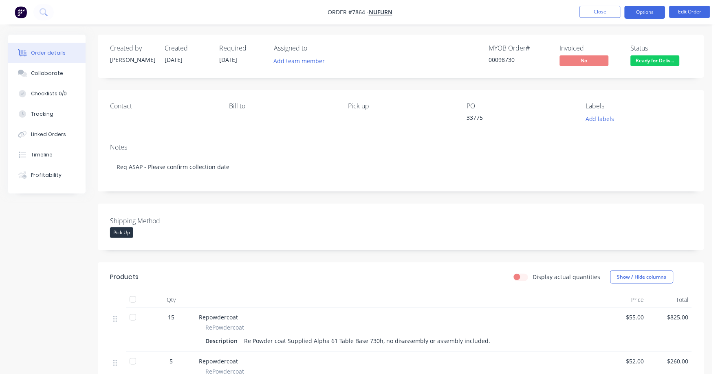
click at [643, 13] on button "Options" at bounding box center [645, 12] width 41 height 13
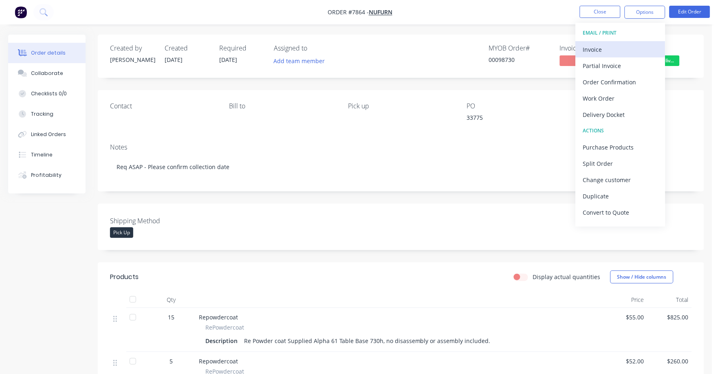
click at [598, 50] on div "Invoice" at bounding box center [620, 50] width 75 height 12
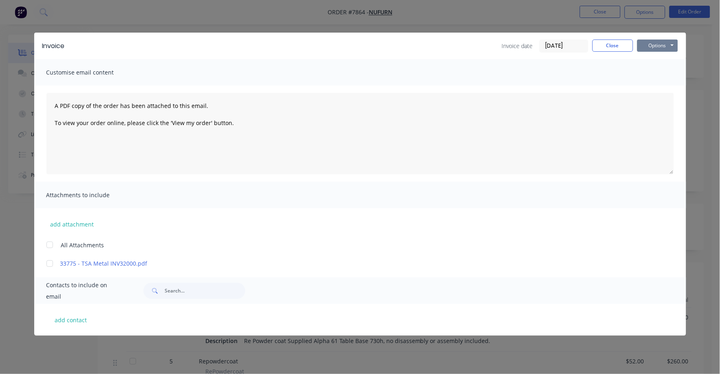
drag, startPoint x: 654, startPoint y: 42, endPoint x: 654, endPoint y: 49, distance: 7.3
click at [654, 44] on button "Options" at bounding box center [658, 46] width 41 height 12
click at [653, 71] on button "Print" at bounding box center [664, 73] width 52 height 13
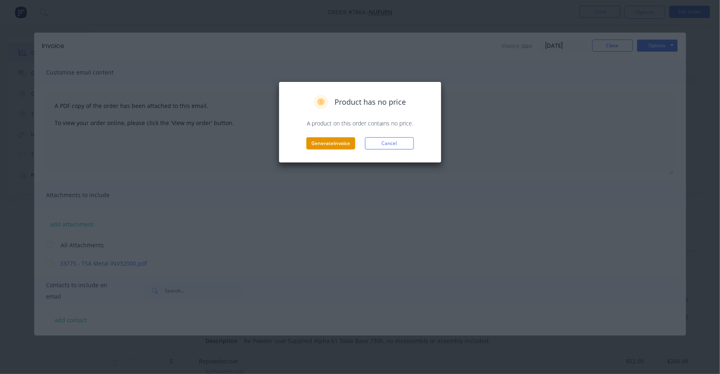
click at [331, 146] on button "Generate invoice" at bounding box center [331, 143] width 49 height 12
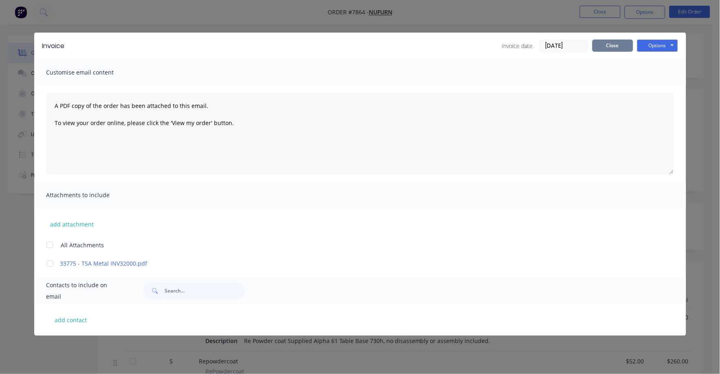
click at [604, 45] on button "Close" at bounding box center [613, 46] width 41 height 12
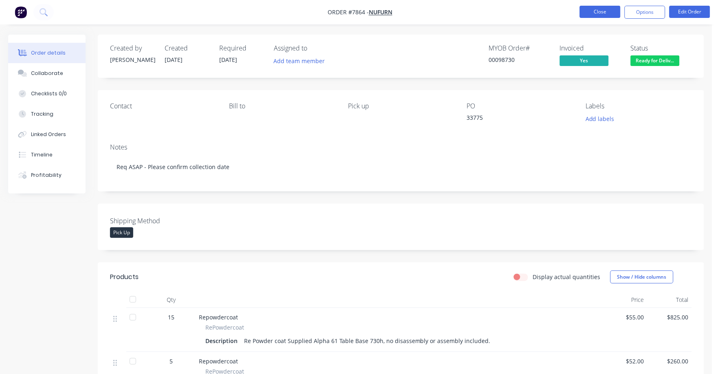
click at [597, 8] on button "Close" at bounding box center [600, 12] width 41 height 12
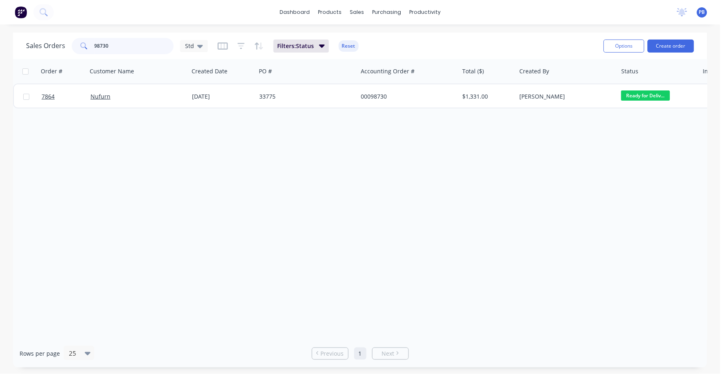
drag, startPoint x: 101, startPoint y: 44, endPoint x: 87, endPoint y: 42, distance: 14.0
click at [87, 42] on div "98730" at bounding box center [123, 46] width 102 height 16
type input "98722"
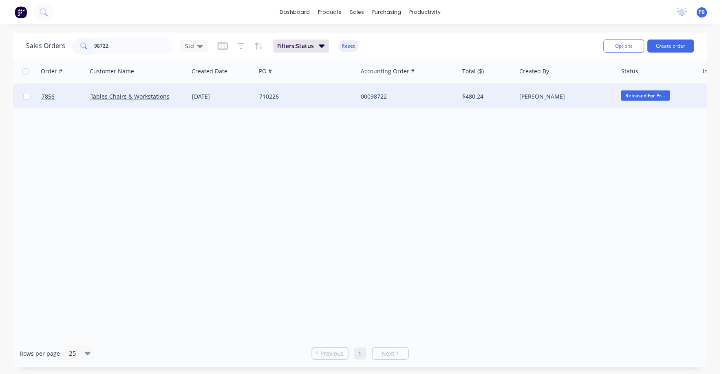
click at [377, 97] on div "00098722" at bounding box center [406, 97] width 91 height 8
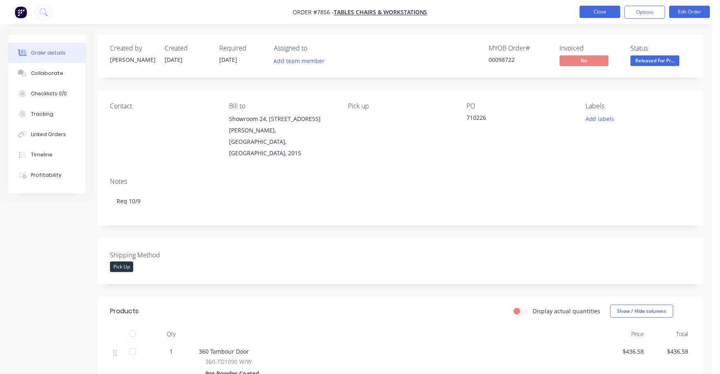
click at [595, 12] on button "Close" at bounding box center [600, 12] width 41 height 12
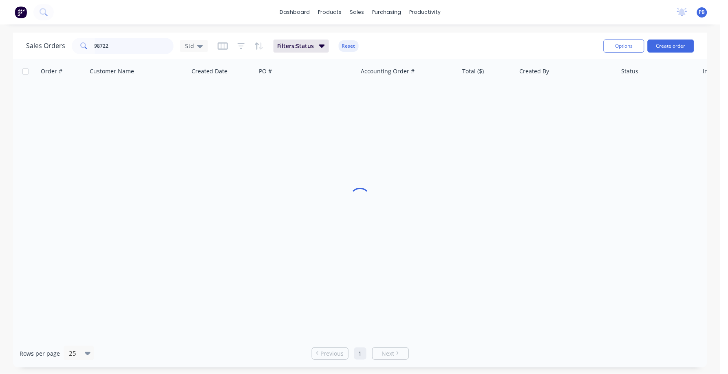
click at [128, 49] on input "98722" at bounding box center [135, 46] width 80 height 16
type input "98727"
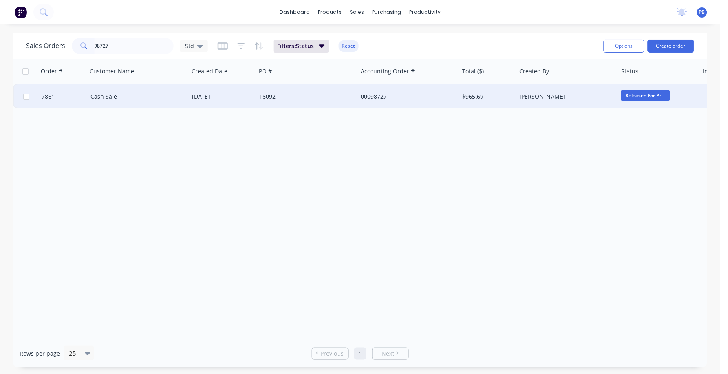
click at [371, 95] on div "00098727" at bounding box center [406, 97] width 91 height 8
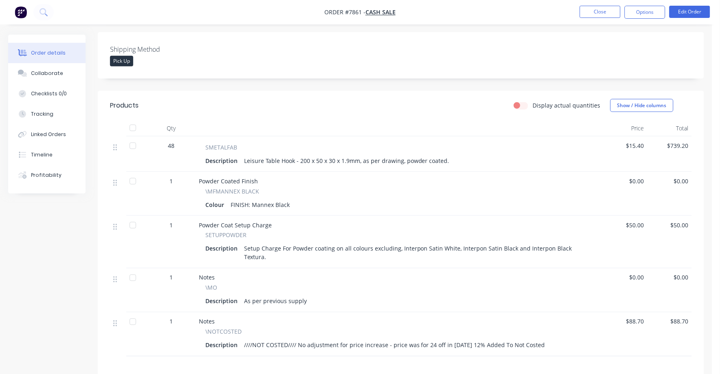
scroll to position [203, 0]
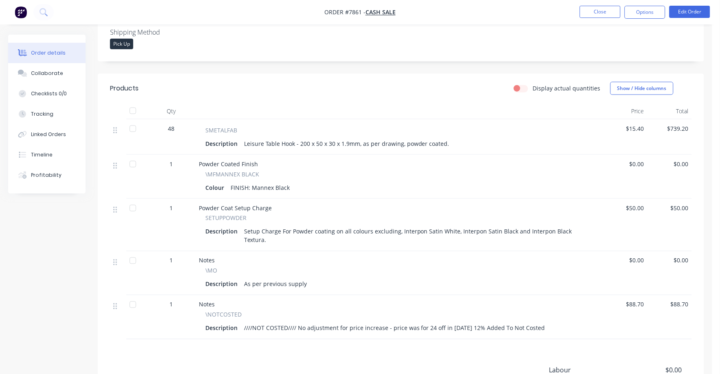
click at [631, 128] on span "$15.40" at bounding box center [626, 128] width 38 height 9
click at [685, 9] on button "Edit Order" at bounding box center [690, 12] width 41 height 12
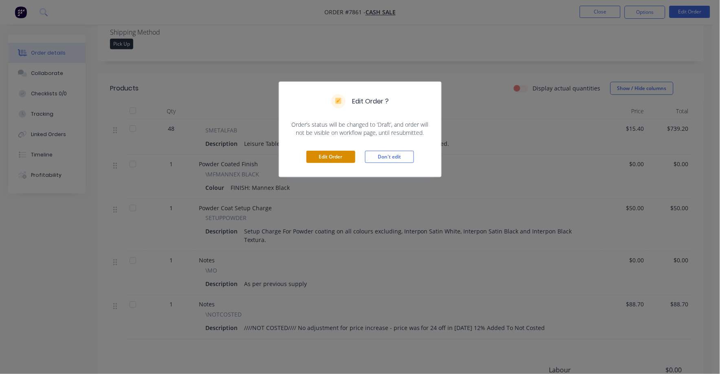
click at [336, 157] on button "Edit Order" at bounding box center [331, 157] width 49 height 12
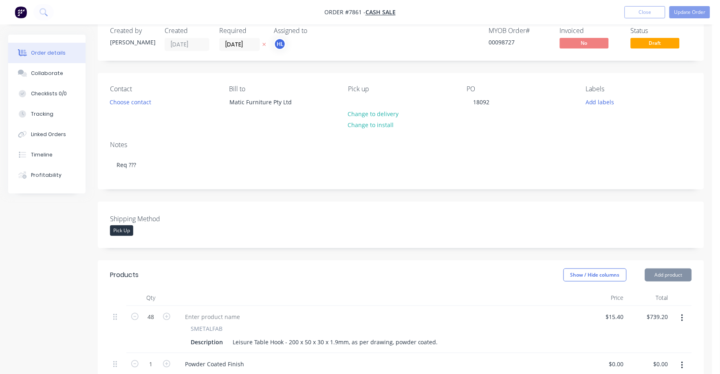
scroll to position [102, 0]
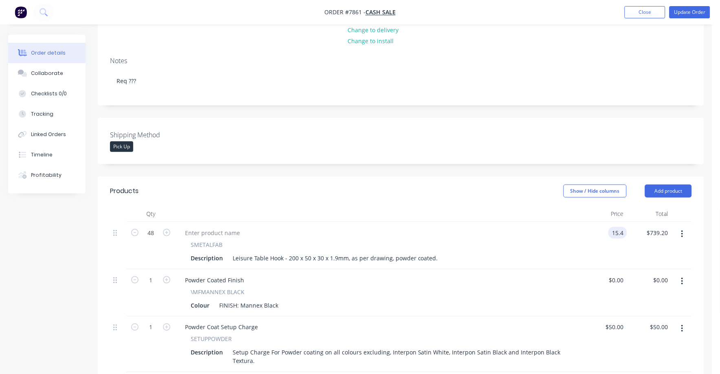
click at [617, 233] on input "15.4" at bounding box center [619, 233] width 15 height 12
type input "$16.00"
type input "$768.00"
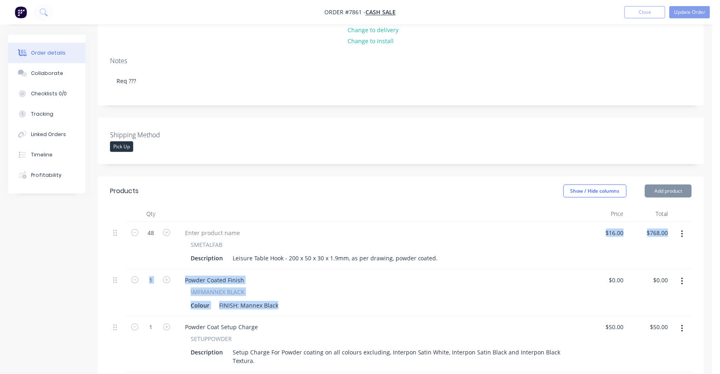
click at [587, 273] on div "48 SMETALFAB Description Leisure Table Hook - 200 x 50 x 30 x 1.9mm, as per dra…" at bounding box center [401, 344] width 582 height 245
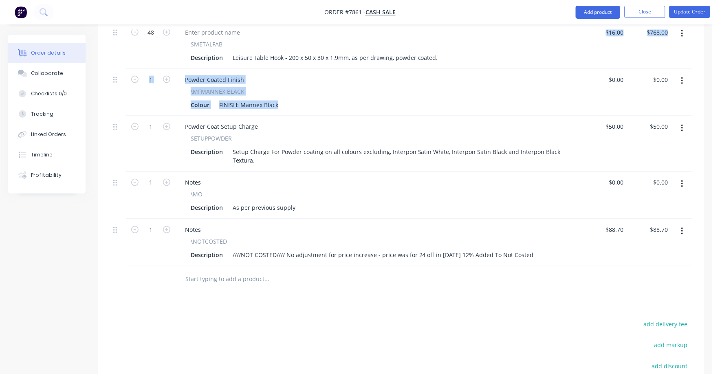
scroll to position [306, 0]
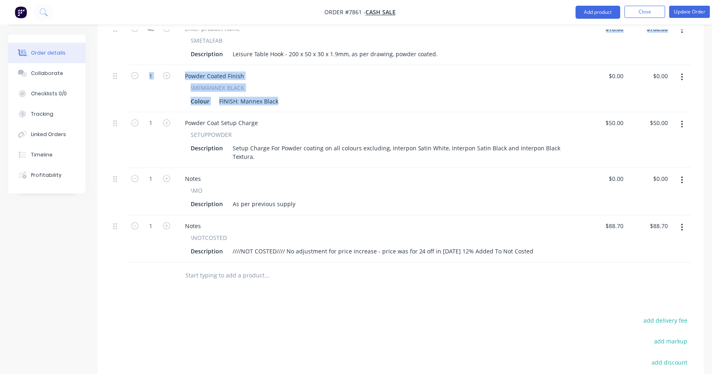
click at [682, 228] on icon "button" at bounding box center [683, 227] width 2 height 9
click at [651, 293] on div "Delete" at bounding box center [653, 298] width 63 height 12
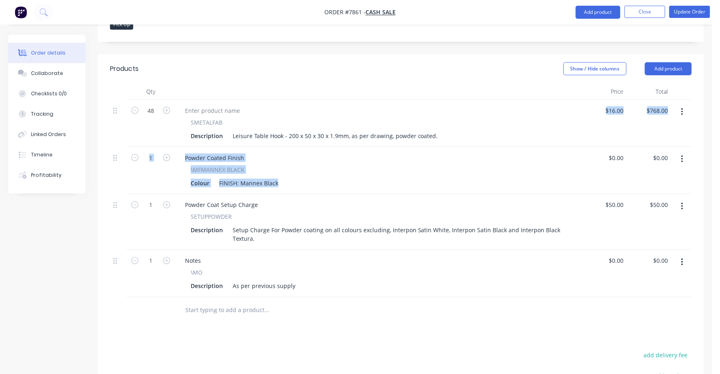
scroll to position [203, 0]
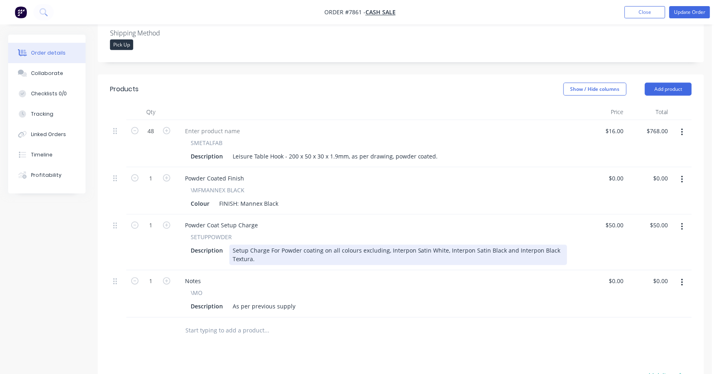
click at [350, 259] on div "Setup Charge For Powder coating on all colours excluding, Interpon Satin White,…" at bounding box center [399, 255] width 338 height 20
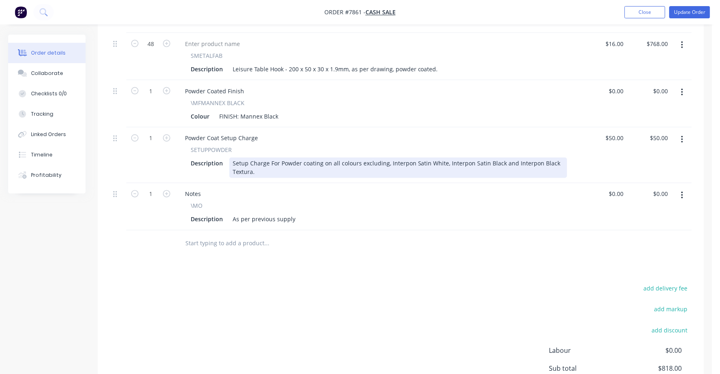
scroll to position [306, 0]
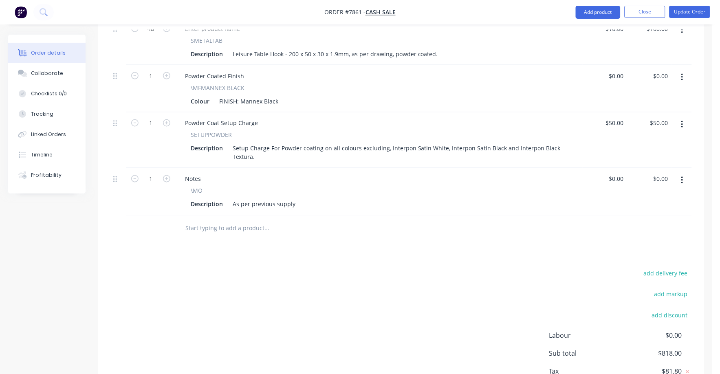
click at [684, 125] on button "button" at bounding box center [682, 124] width 19 height 15
click at [640, 197] on div "Delete" at bounding box center [653, 195] width 63 height 12
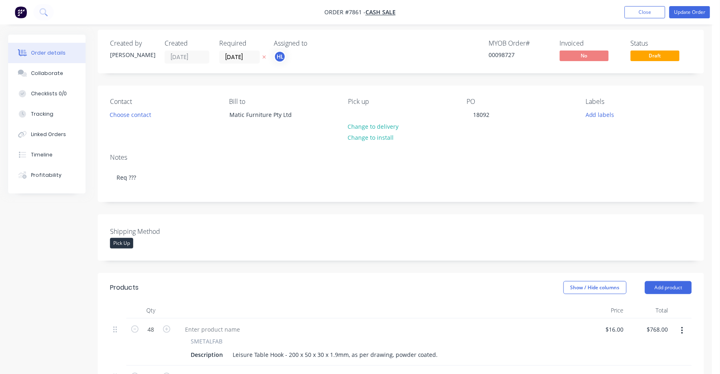
scroll to position [0, 0]
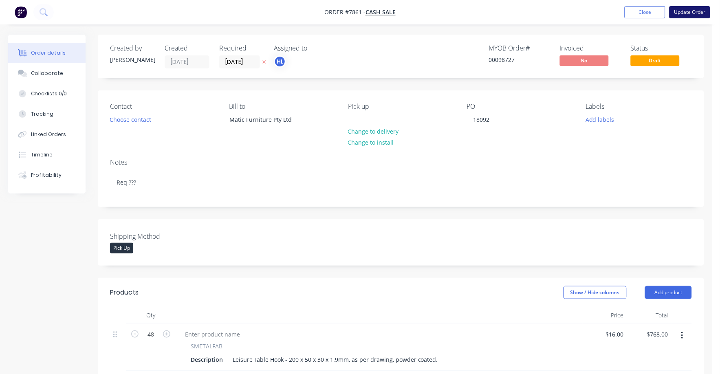
click at [686, 9] on button "Update Order" at bounding box center [690, 12] width 41 height 12
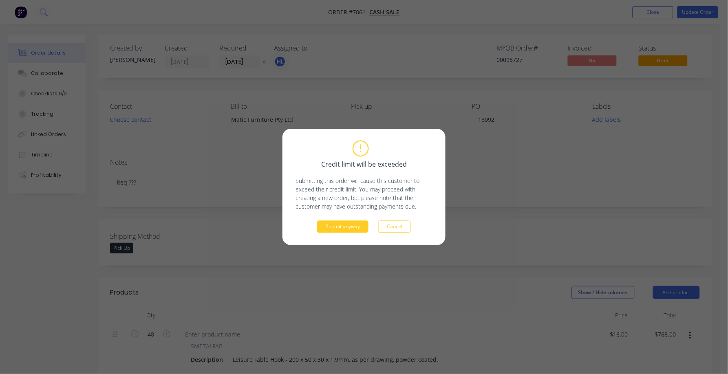
click at [339, 227] on button "Submit anyway" at bounding box center [342, 227] width 51 height 12
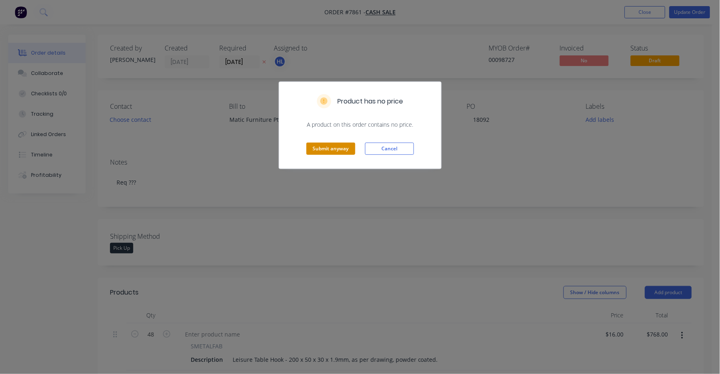
click at [322, 148] on button "Submit anyway" at bounding box center [331, 149] width 49 height 12
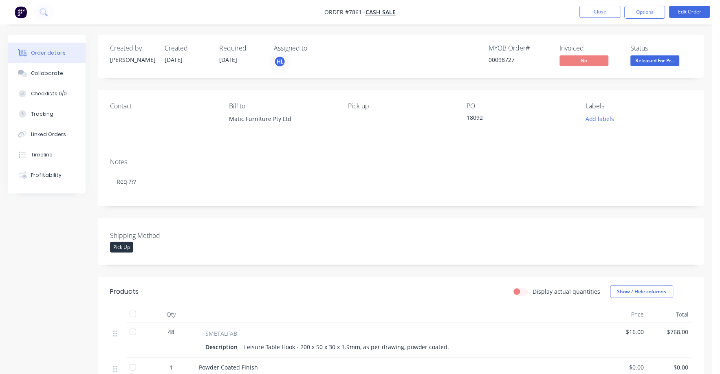
click at [666, 61] on span "Released For Pr..." at bounding box center [655, 60] width 49 height 10
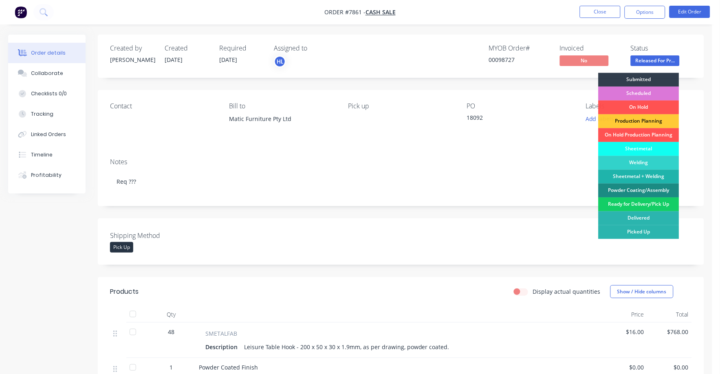
click at [641, 204] on div "Ready for Delivery/Pick Up" at bounding box center [639, 205] width 81 height 14
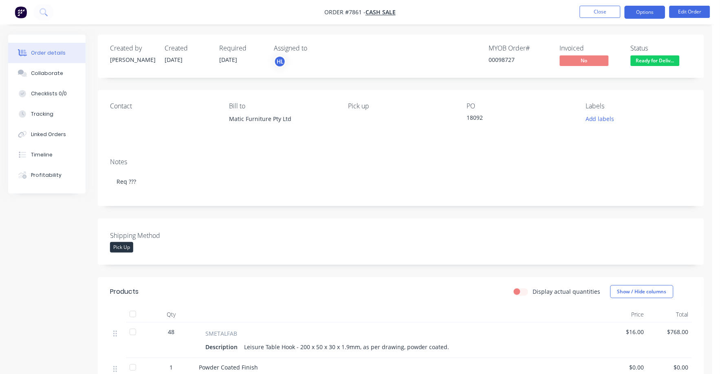
drag, startPoint x: 642, startPoint y: 2, endPoint x: 642, endPoint y: 7, distance: 5.3
click at [642, 6] on nav "Order #7861 - Cash Sale Close Options Edit Order" at bounding box center [360, 12] width 720 height 24
click at [641, 14] on button "Options" at bounding box center [645, 12] width 41 height 13
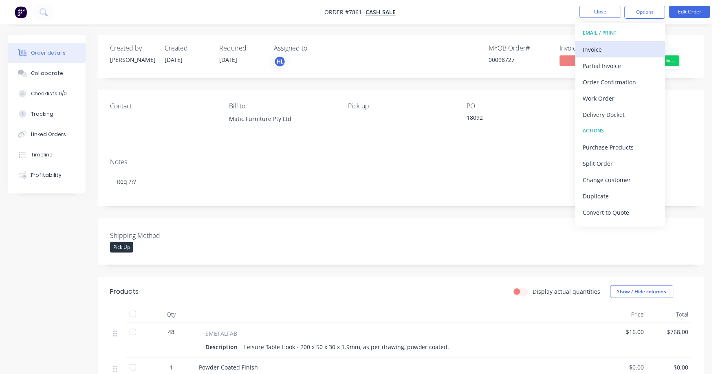
click at [590, 49] on div "Invoice" at bounding box center [620, 50] width 75 height 12
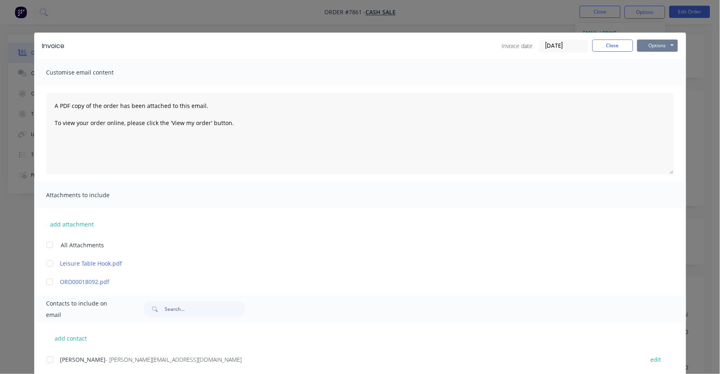
drag, startPoint x: 645, startPoint y: 45, endPoint x: 643, endPoint y: 51, distance: 6.7
click at [645, 46] on button "Options" at bounding box center [658, 46] width 41 height 12
click at [641, 74] on button "Print" at bounding box center [664, 73] width 52 height 13
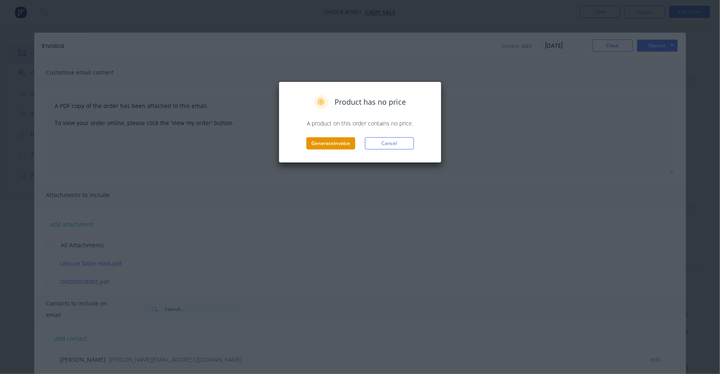
click at [336, 141] on button "Generate invoice" at bounding box center [331, 143] width 49 height 12
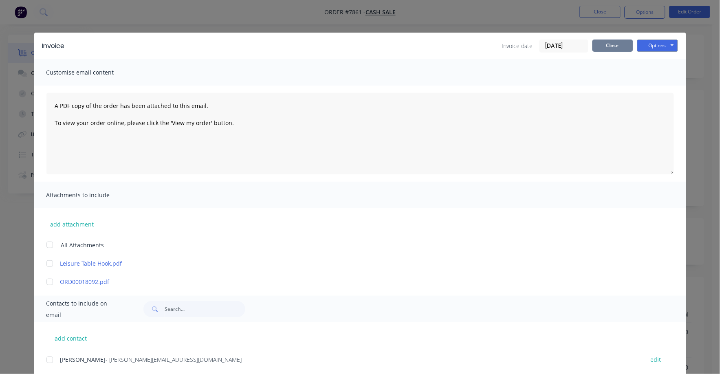
click at [613, 47] on button "Close" at bounding box center [613, 46] width 41 height 12
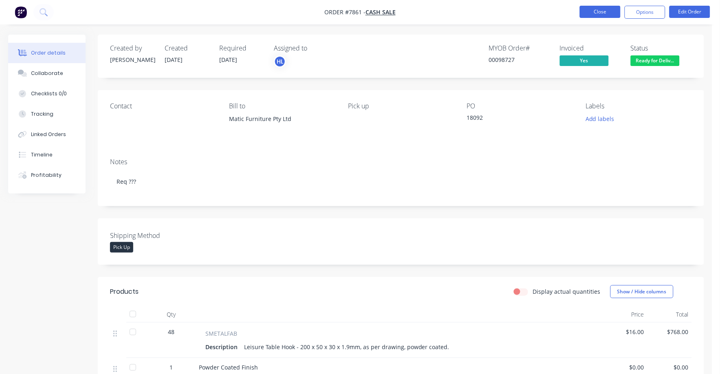
click at [602, 15] on button "Close" at bounding box center [600, 12] width 41 height 12
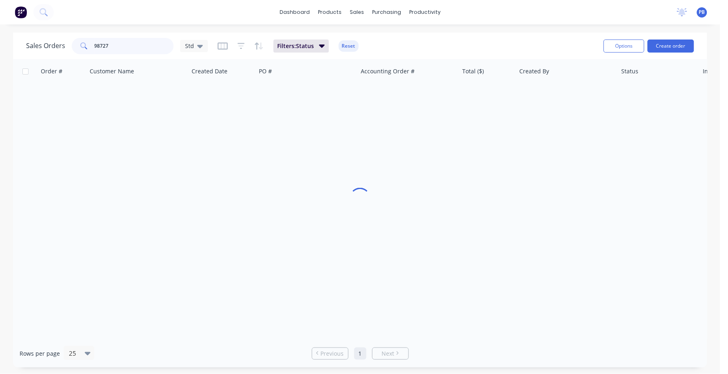
drag, startPoint x: 108, startPoint y: 37, endPoint x: 61, endPoint y: 34, distance: 47.0
click at [61, 34] on div "Sales Orders 98727 Std Filters: Status Reset Options Create order" at bounding box center [360, 46] width 694 height 27
type input "98756"
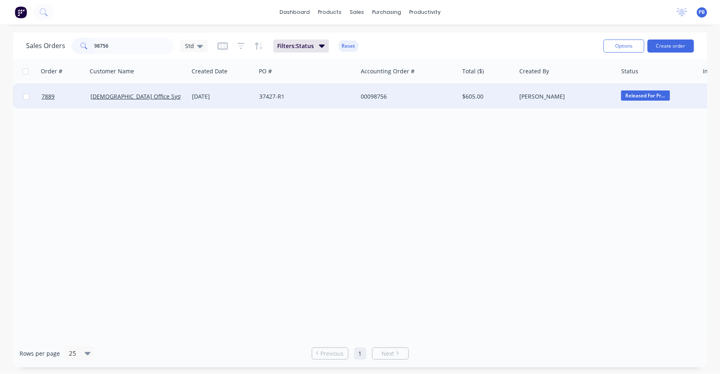
click at [377, 96] on div "00098756" at bounding box center [406, 97] width 91 height 8
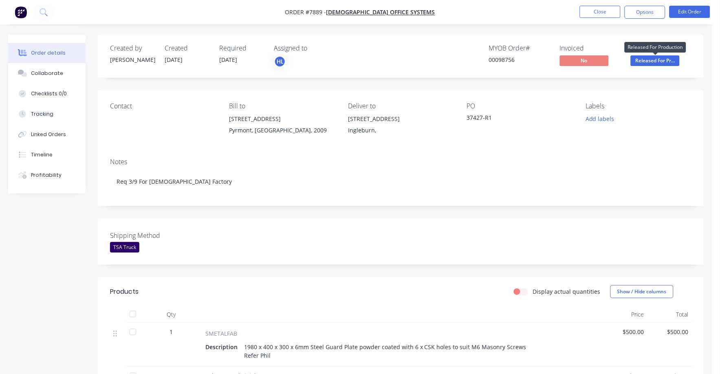
click at [652, 62] on span "Released For Pr..." at bounding box center [655, 60] width 49 height 10
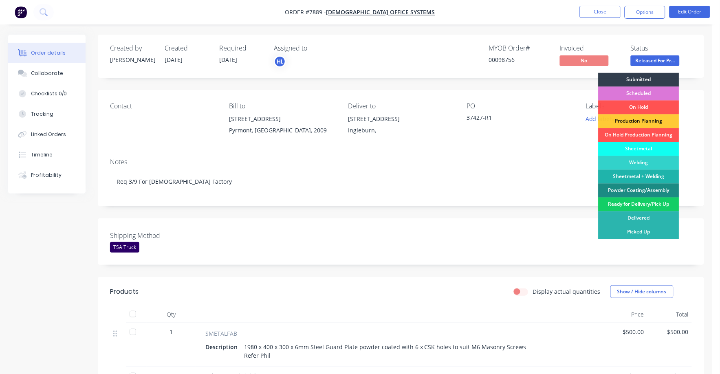
click at [652, 203] on div "Ready for Delivery/Pick Up" at bounding box center [639, 205] width 81 height 14
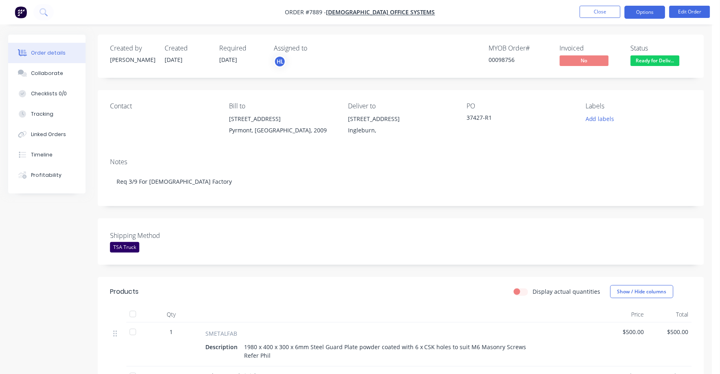
click at [652, 15] on button "Options" at bounding box center [645, 12] width 41 height 13
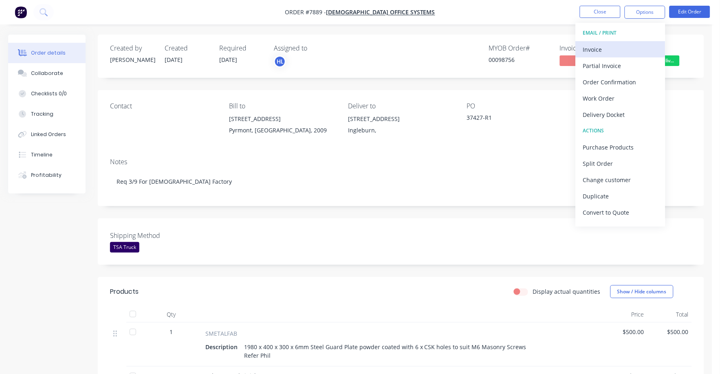
click at [616, 50] on div "Invoice" at bounding box center [620, 50] width 75 height 12
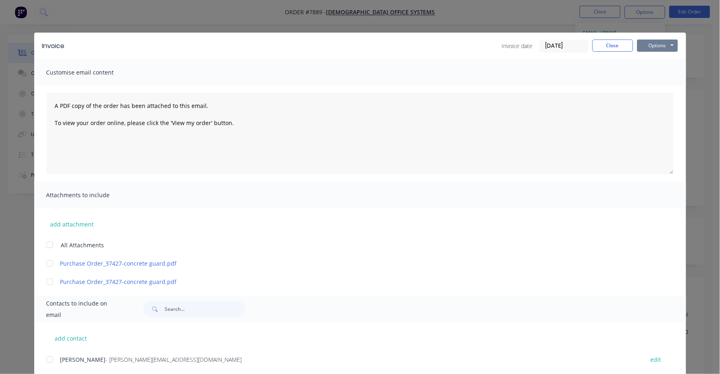
click at [649, 44] on button "Options" at bounding box center [658, 46] width 41 height 12
click at [649, 69] on button "Print" at bounding box center [664, 73] width 52 height 13
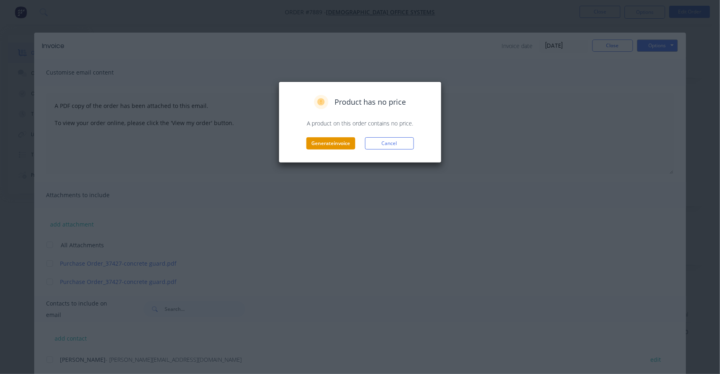
click at [327, 139] on button "Generate invoice" at bounding box center [331, 143] width 49 height 12
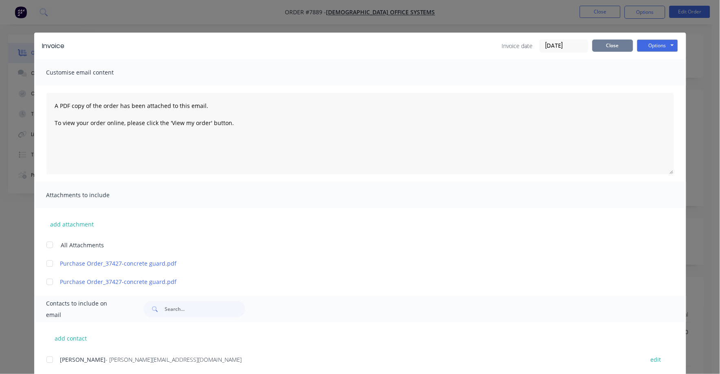
click at [612, 49] on button "Close" at bounding box center [613, 46] width 41 height 12
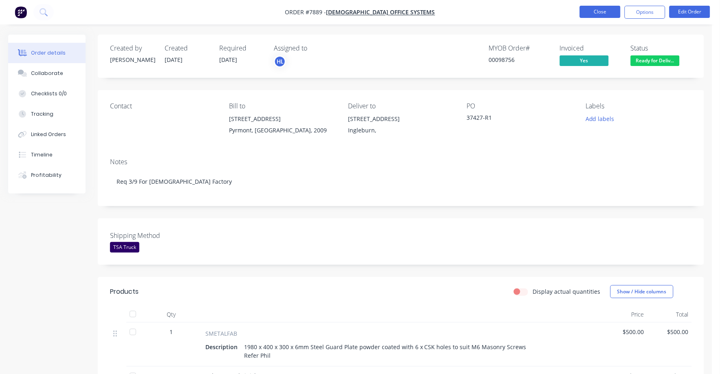
click at [602, 14] on button "Close" at bounding box center [600, 12] width 41 height 12
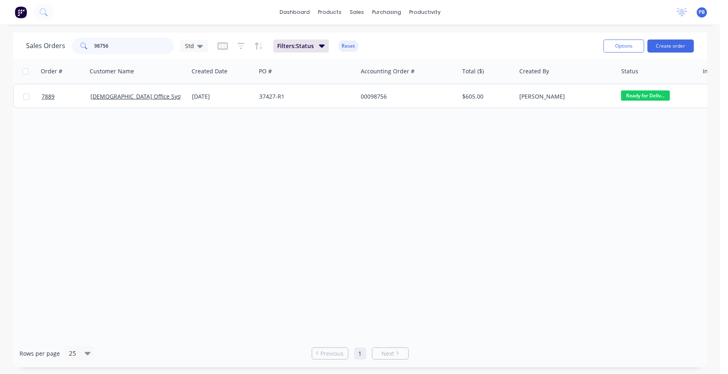
drag, startPoint x: 140, startPoint y: 49, endPoint x: 93, endPoint y: 44, distance: 47.6
click at [95, 44] on input "98756" at bounding box center [135, 46] width 80 height 16
type input "97632"
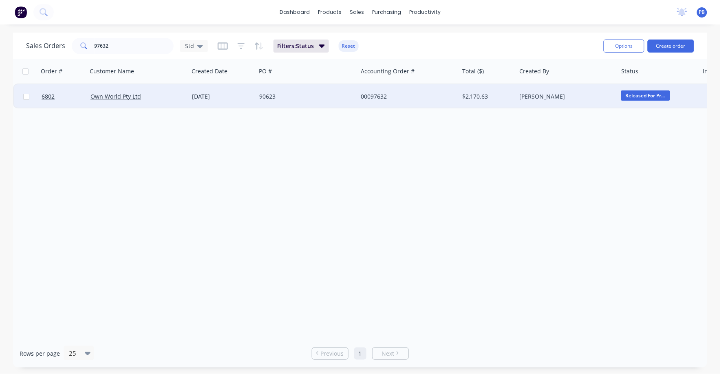
click at [369, 95] on div "00097632" at bounding box center [406, 97] width 91 height 8
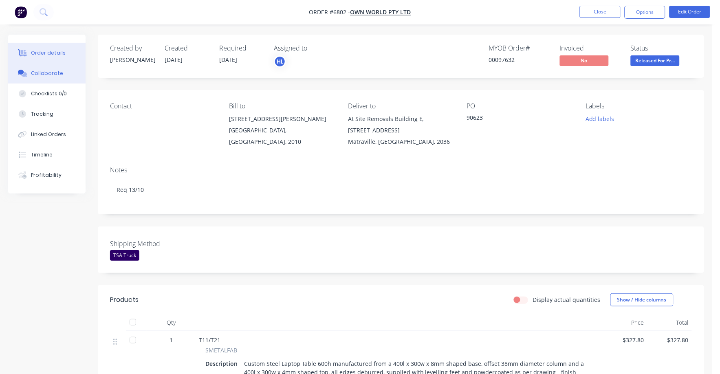
click at [54, 73] on div "Collaborate" at bounding box center [47, 73] width 32 height 7
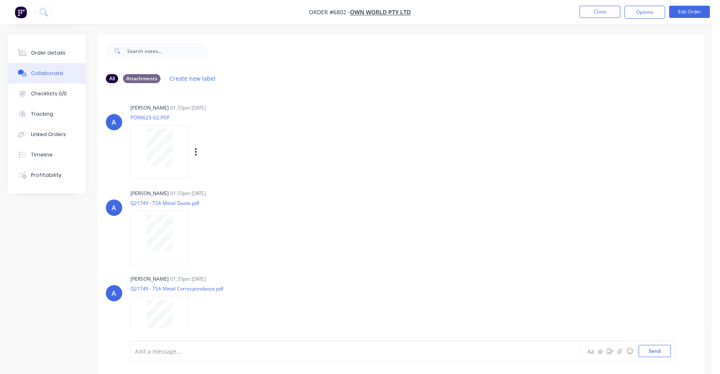
click at [268, 174] on div "Labels Download" at bounding box center [205, 152] width 150 height 61
click at [602, 10] on button "Close" at bounding box center [600, 12] width 41 height 12
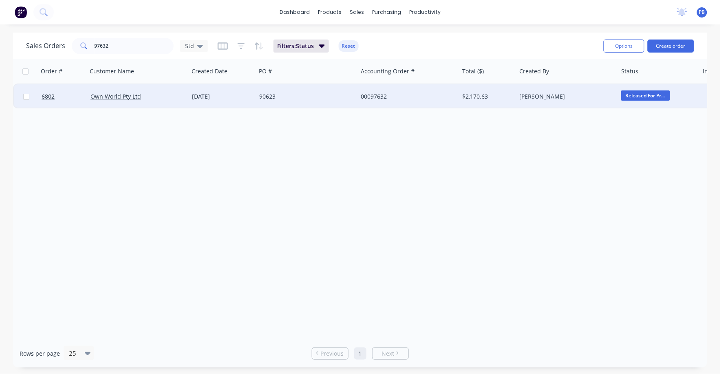
click at [367, 93] on div "00097632" at bounding box center [406, 97] width 91 height 8
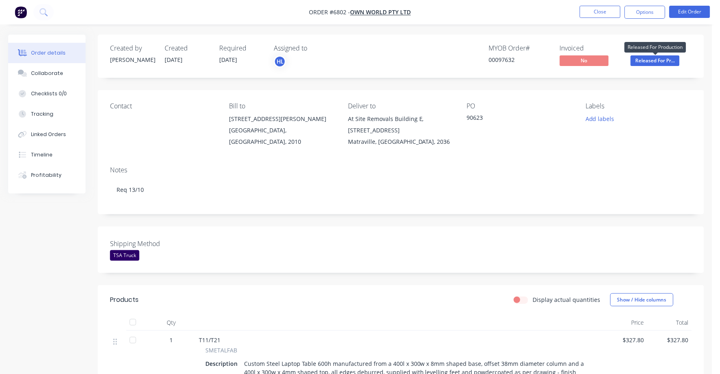
click at [661, 64] on span "Released For Pr..." at bounding box center [655, 60] width 49 height 10
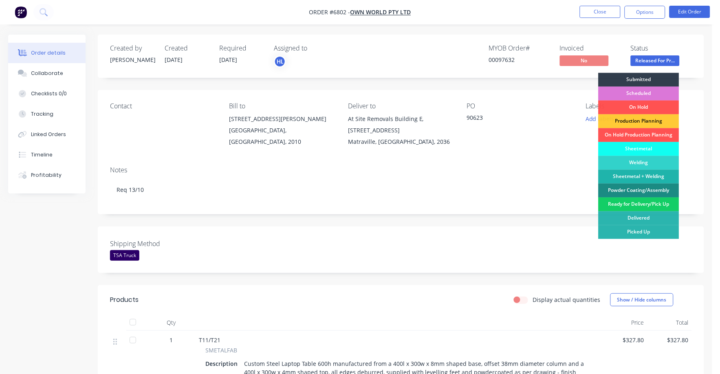
click at [639, 207] on div "Ready for Delivery/Pick Up" at bounding box center [639, 205] width 81 height 14
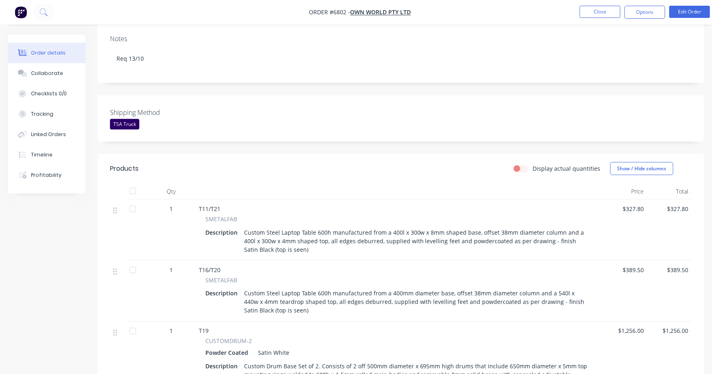
scroll to position [403, 0]
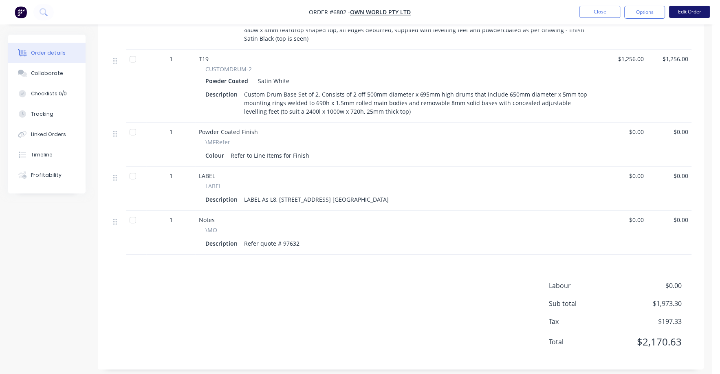
click at [690, 9] on button "Edit Order" at bounding box center [690, 12] width 41 height 12
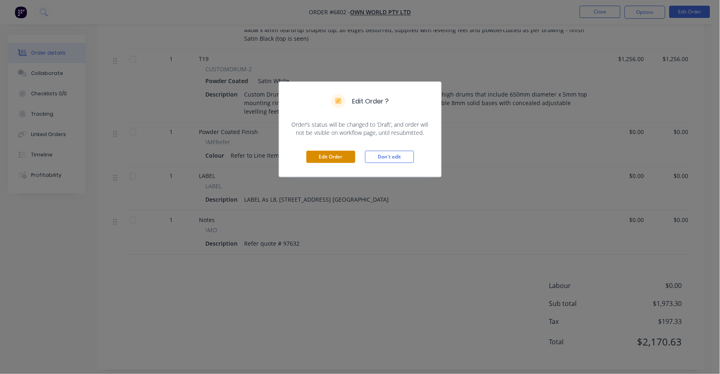
click at [337, 151] on div "Edit Order Don't edit" at bounding box center [360, 157] width 162 height 40
click at [330, 157] on button "Edit Order" at bounding box center [331, 157] width 49 height 12
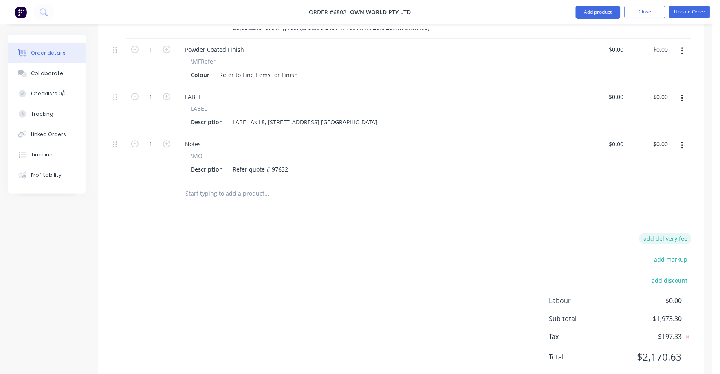
click at [672, 233] on button "add delivery fee" at bounding box center [666, 238] width 53 height 11
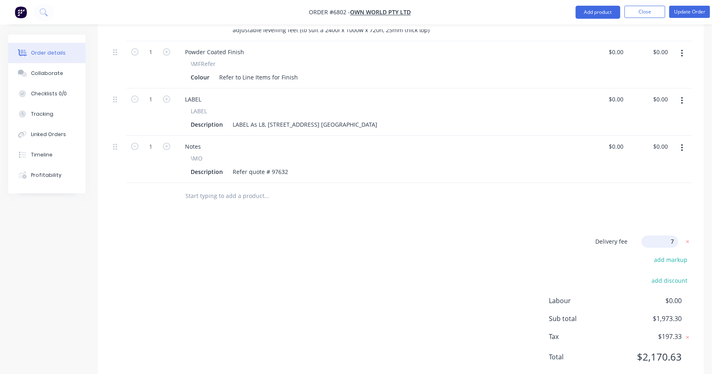
type input "75"
click input "submit" at bounding box center [0, 0] width 0 height 0
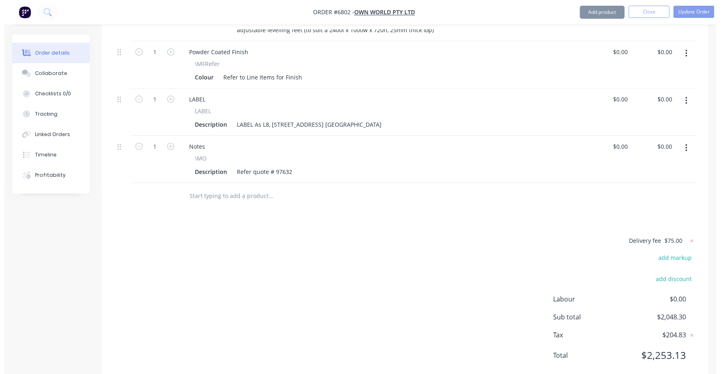
scroll to position [530, 0]
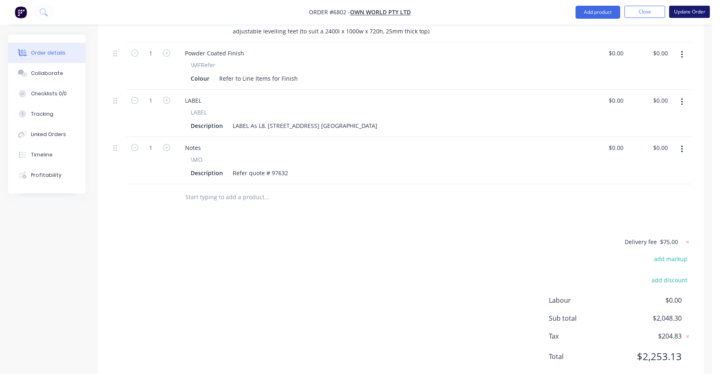
click at [699, 14] on button "Update Order" at bounding box center [690, 12] width 41 height 12
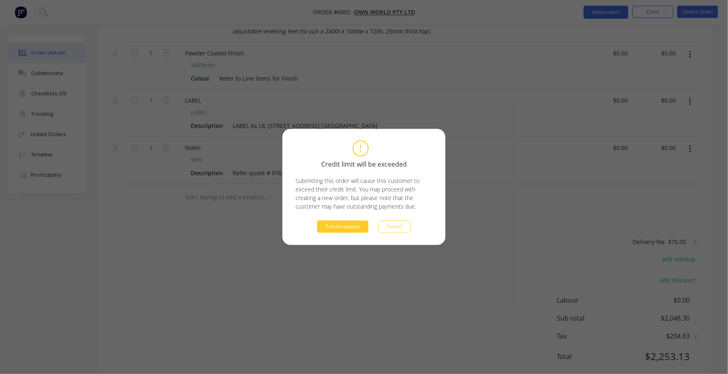
click at [352, 227] on button "Submit anyway" at bounding box center [342, 227] width 51 height 12
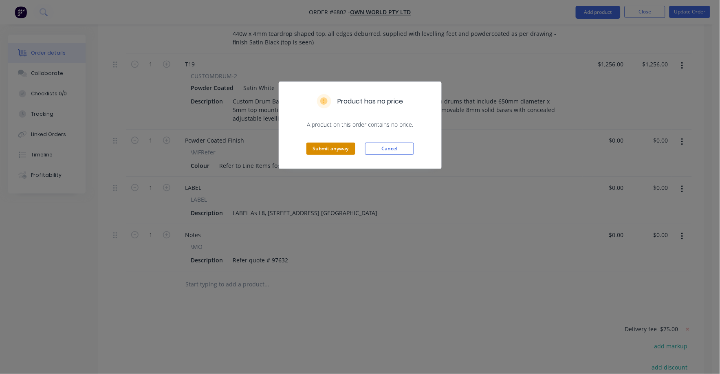
click at [333, 152] on button "Submit anyway" at bounding box center [331, 149] width 49 height 12
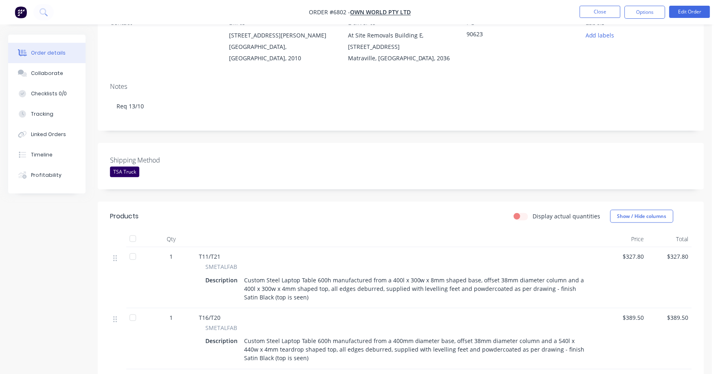
scroll to position [0, 0]
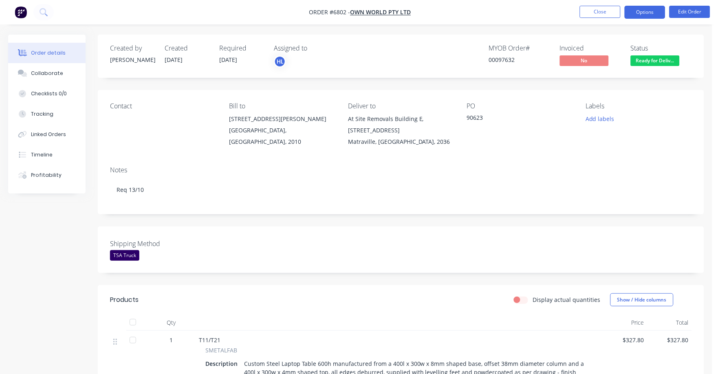
click at [639, 12] on button "Options" at bounding box center [645, 12] width 41 height 13
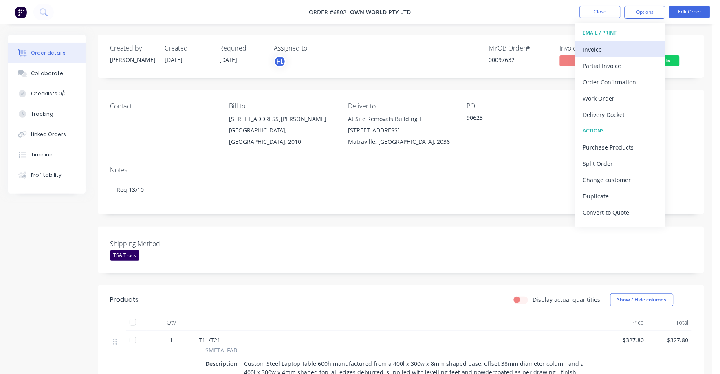
click at [594, 46] on div "Invoice" at bounding box center [620, 50] width 75 height 12
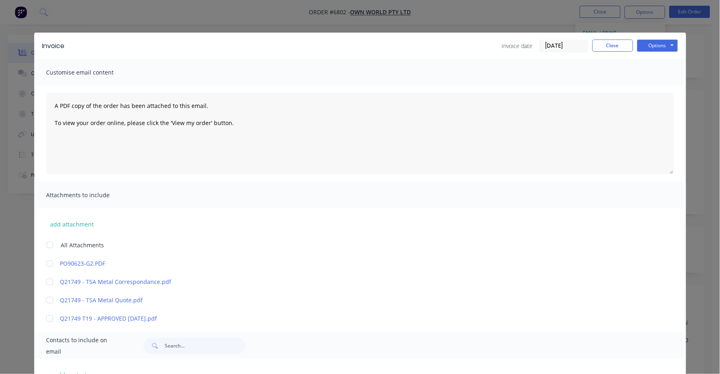
click at [548, 45] on input "[DATE]" at bounding box center [564, 46] width 48 height 12
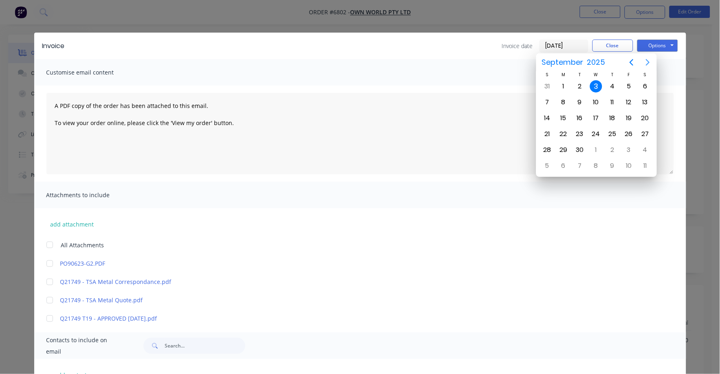
click at [648, 61] on icon "Next page" at bounding box center [648, 63] width 4 height 7
click at [595, 86] on div "1" at bounding box center [596, 86] width 12 height 12
type input "[DATE]"
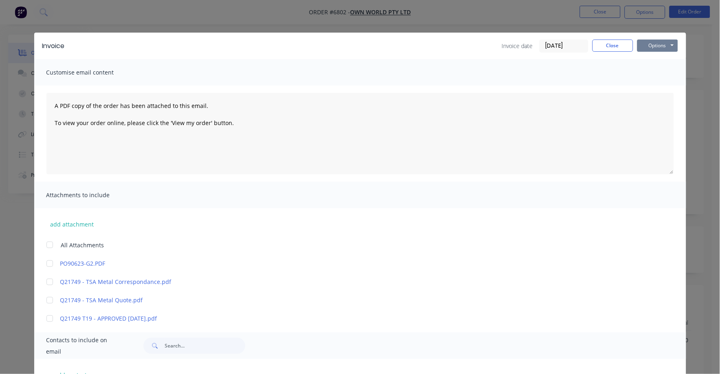
click at [650, 44] on button "Options" at bounding box center [658, 46] width 41 height 12
click at [649, 72] on button "Print" at bounding box center [664, 73] width 52 height 13
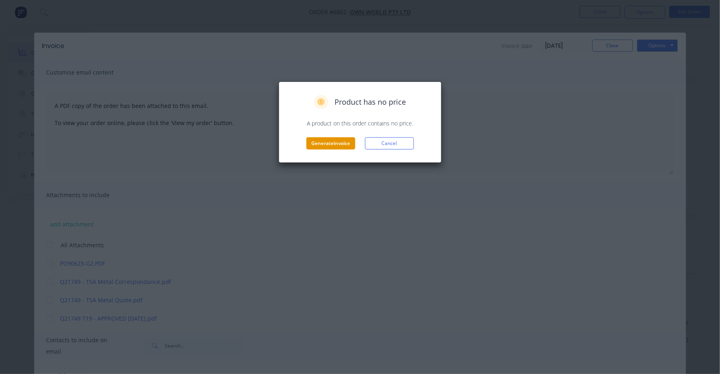
click at [336, 140] on button "Generate invoice" at bounding box center [331, 143] width 49 height 12
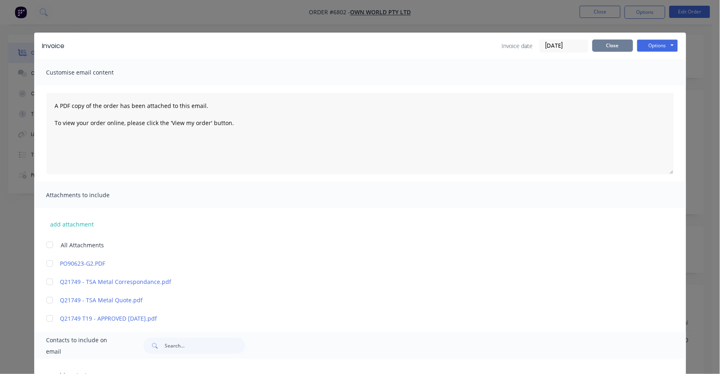
click at [607, 42] on button "Close" at bounding box center [613, 46] width 41 height 12
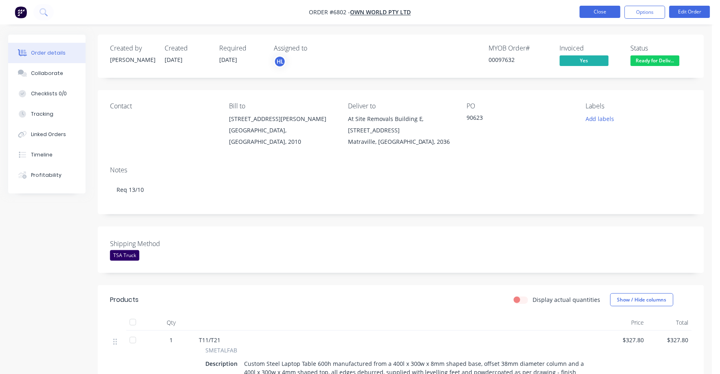
click at [606, 9] on button "Close" at bounding box center [600, 12] width 41 height 12
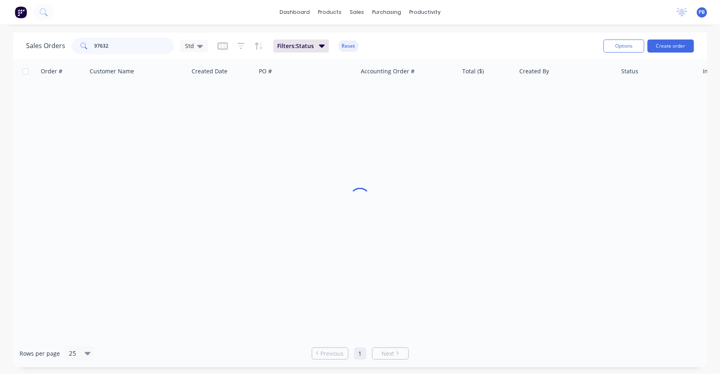
drag, startPoint x: 119, startPoint y: 44, endPoint x: 70, endPoint y: 41, distance: 49.1
click at [70, 41] on div "Sales Orders 97632 Std" at bounding box center [117, 46] width 182 height 16
type input "98174"
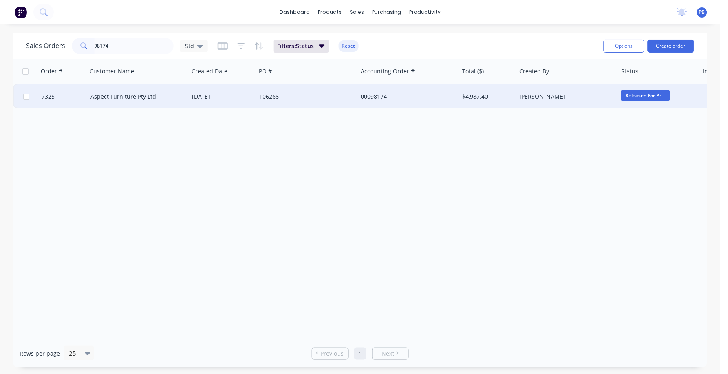
click at [373, 91] on div "00098174" at bounding box center [409, 96] width 102 height 24
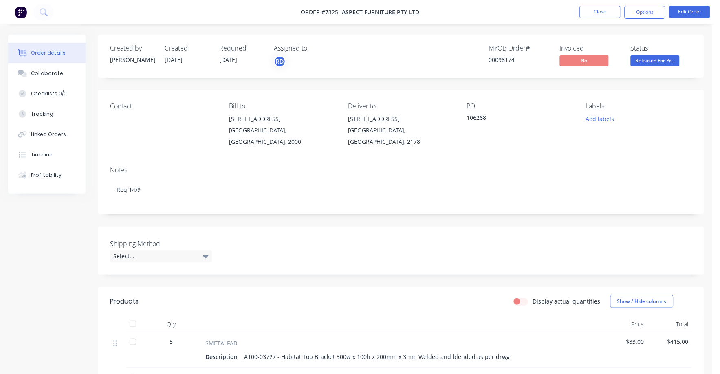
click at [653, 61] on span "Released For Pr..." at bounding box center [655, 60] width 49 height 10
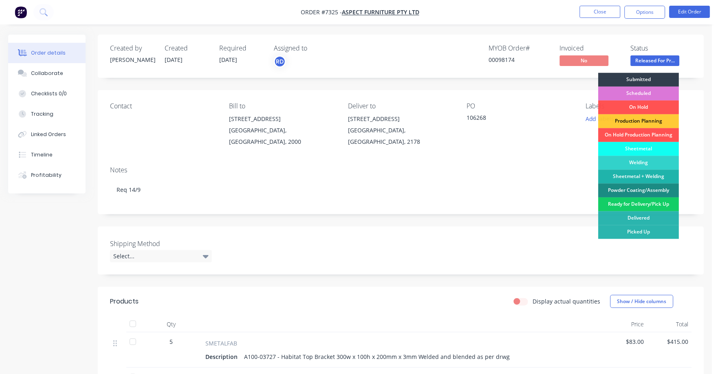
click at [636, 201] on div "Ready for Delivery/Pick Up" at bounding box center [639, 205] width 81 height 14
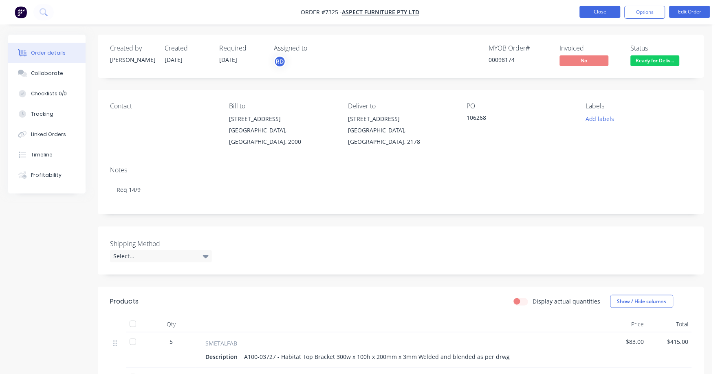
click at [603, 9] on button "Close" at bounding box center [600, 12] width 41 height 12
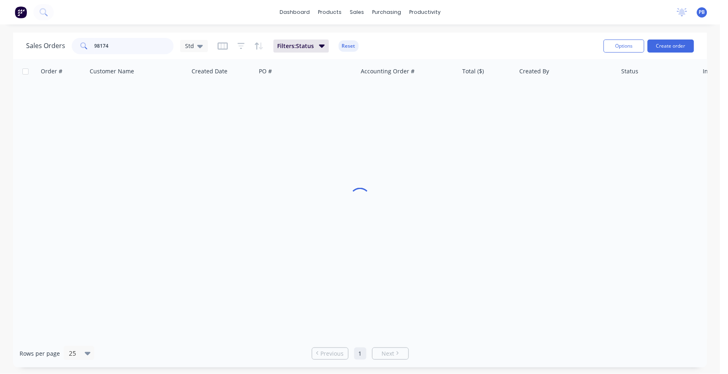
drag, startPoint x: 163, startPoint y: 42, endPoint x: 89, endPoint y: 42, distance: 74.2
click at [89, 42] on div "98174" at bounding box center [123, 46] width 102 height 16
type input "98215"
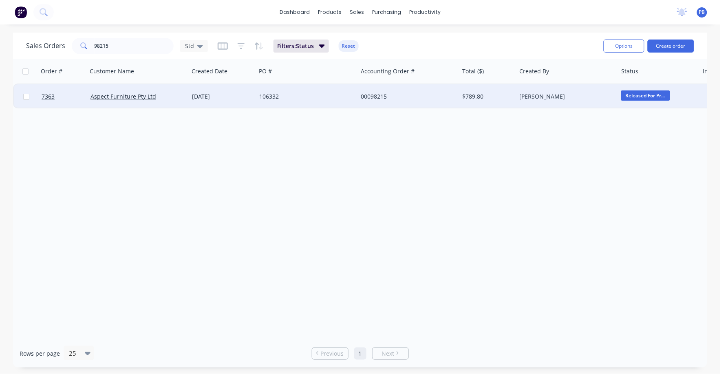
click at [371, 96] on div "00098215" at bounding box center [406, 97] width 91 height 8
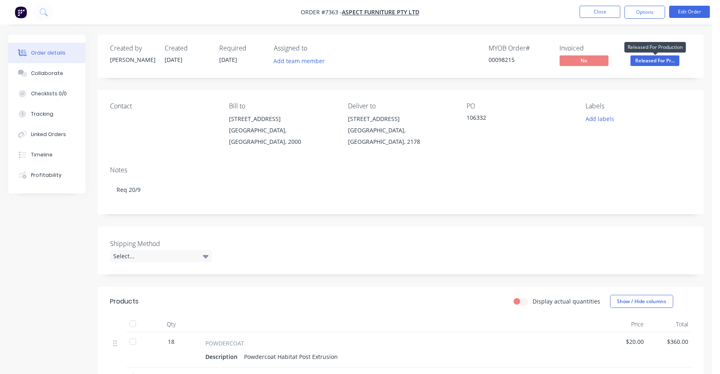
click at [659, 58] on span "Released For Pr..." at bounding box center [655, 60] width 49 height 10
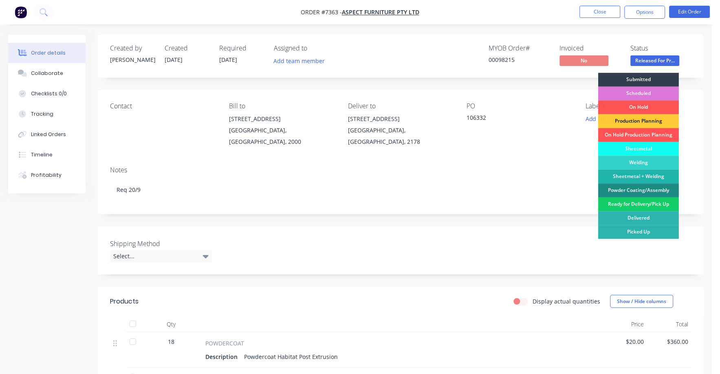
click at [641, 208] on div "Ready for Delivery/Pick Up" at bounding box center [639, 205] width 81 height 14
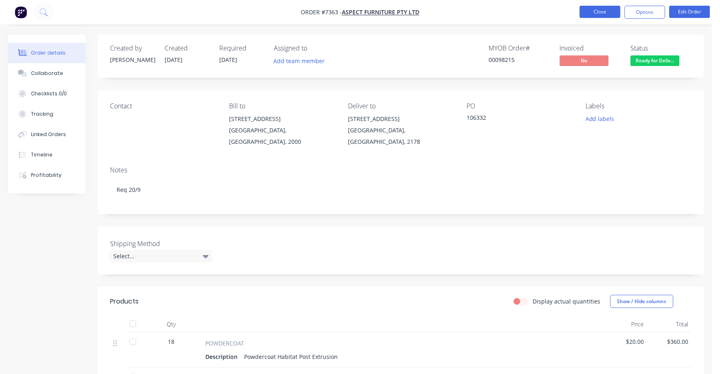
click at [607, 13] on button "Close" at bounding box center [600, 12] width 41 height 12
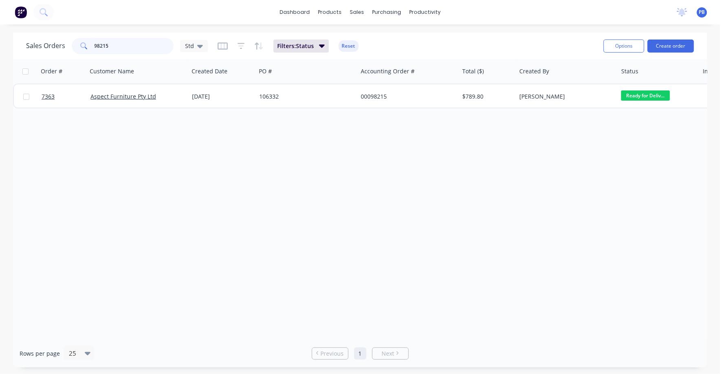
drag, startPoint x: 139, startPoint y: 48, endPoint x: 91, endPoint y: 41, distance: 49.4
click at [91, 41] on div "98215" at bounding box center [123, 46] width 102 height 16
type input "98577"
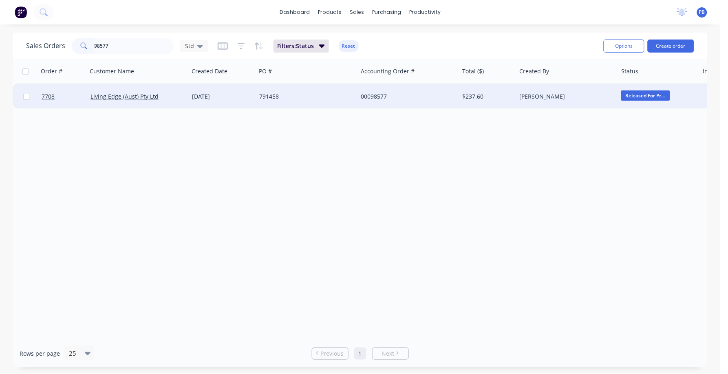
click at [369, 94] on div "00098577" at bounding box center [406, 97] width 91 height 8
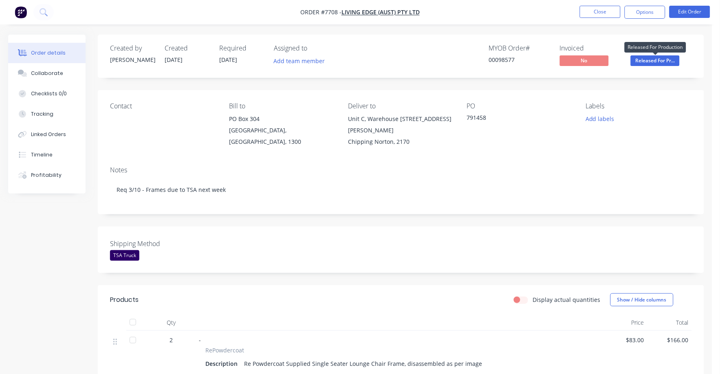
click at [652, 57] on span "Released For Pr..." at bounding box center [655, 60] width 49 height 10
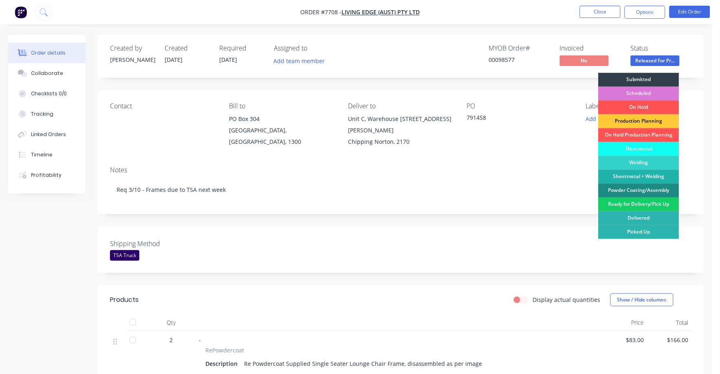
click at [634, 206] on div "Ready for Delivery/Pick Up" at bounding box center [639, 205] width 81 height 14
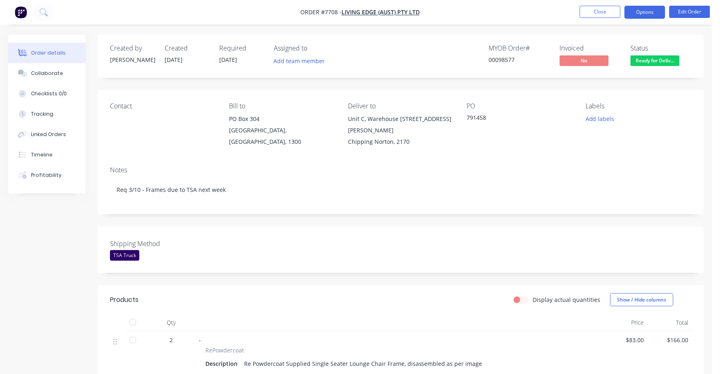
click at [648, 6] on button "Options" at bounding box center [645, 12] width 41 height 13
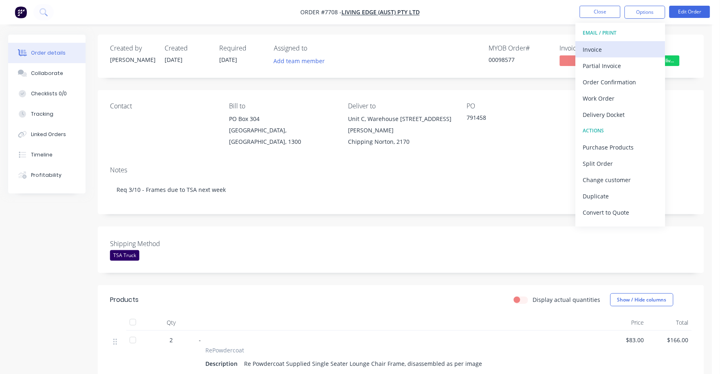
click at [596, 47] on div "Invoice" at bounding box center [620, 50] width 75 height 12
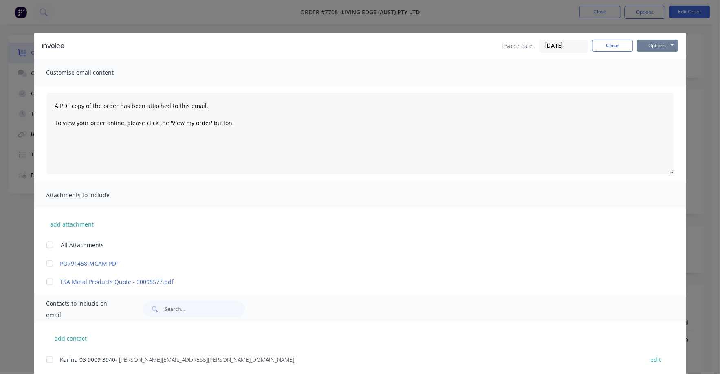
click at [656, 42] on button "Options" at bounding box center [658, 46] width 41 height 12
click at [647, 68] on button "Print" at bounding box center [664, 73] width 52 height 13
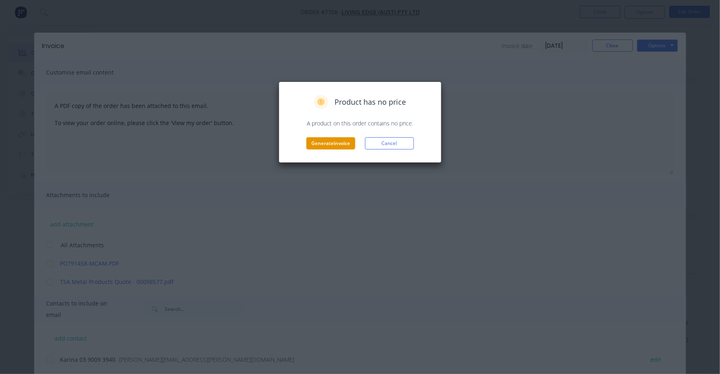
click at [331, 144] on button "Generate invoice" at bounding box center [331, 143] width 49 height 12
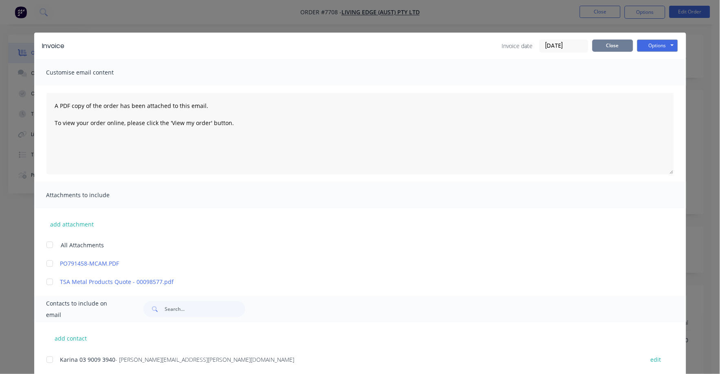
click at [608, 41] on button "Close" at bounding box center [613, 46] width 41 height 12
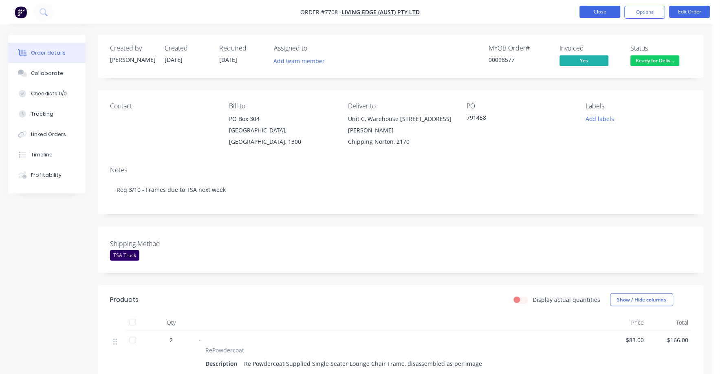
click at [590, 9] on button "Close" at bounding box center [600, 12] width 41 height 12
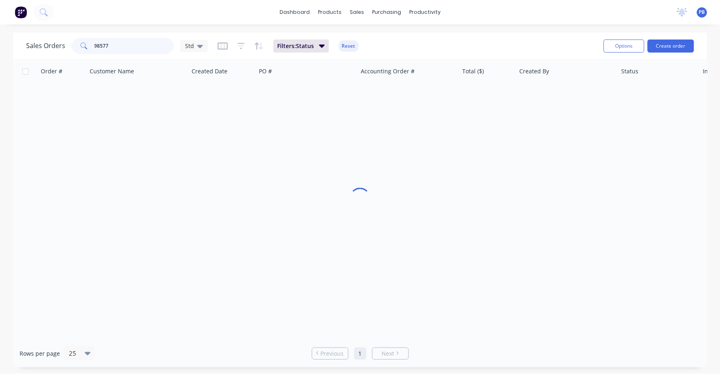
drag, startPoint x: 151, startPoint y: 47, endPoint x: 77, endPoint y: 45, distance: 74.2
click at [77, 45] on div "98577" at bounding box center [123, 46] width 102 height 16
type input "98708"
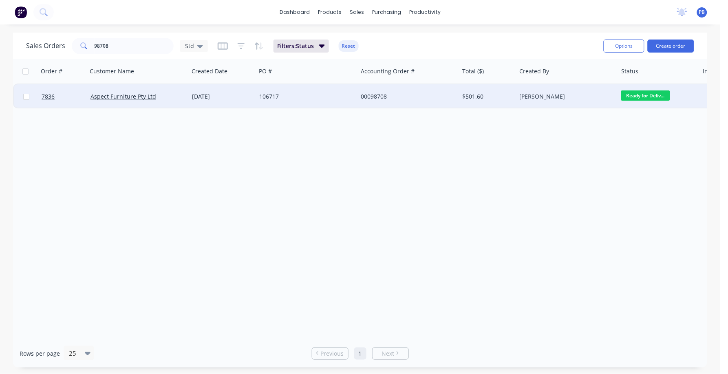
click at [380, 95] on div "00098708" at bounding box center [406, 97] width 91 height 8
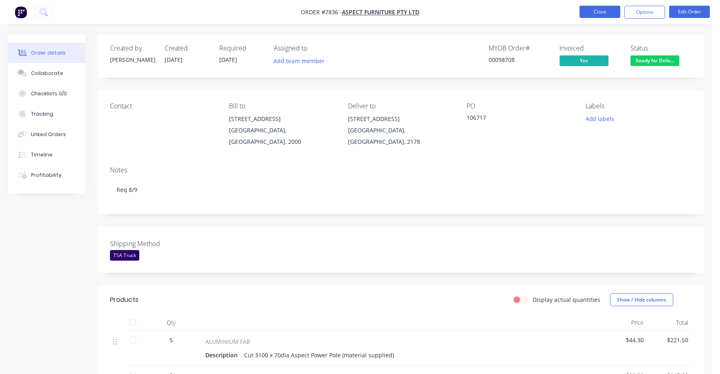
click at [603, 9] on button "Close" at bounding box center [600, 12] width 41 height 12
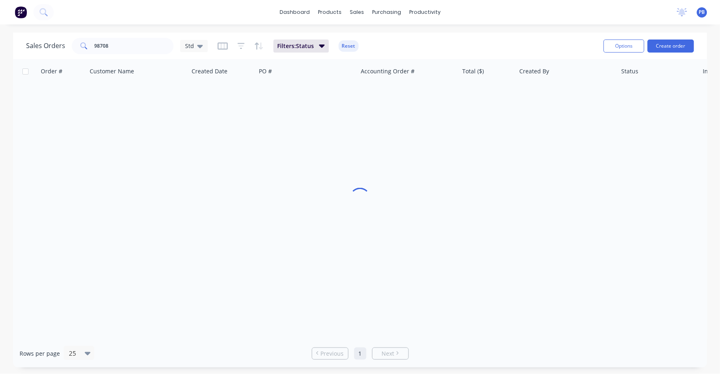
click at [84, 44] on icon at bounding box center [83, 45] width 7 height 7
drag, startPoint x: 104, startPoint y: 41, endPoint x: 63, endPoint y: 36, distance: 41.1
click at [63, 36] on div "Sales Orders 98708 Std Filters: Status Reset" at bounding box center [311, 46] width 571 height 20
type input "98174"
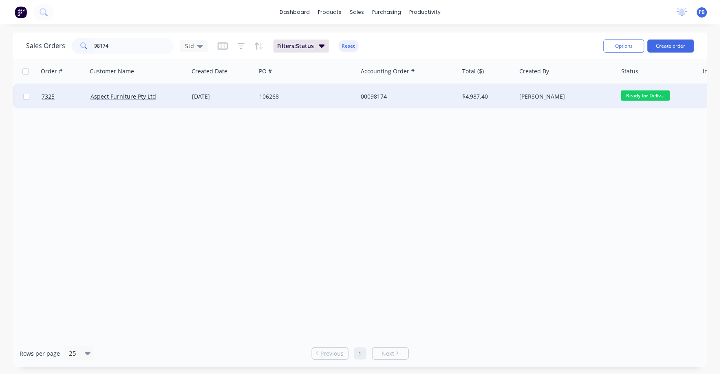
click at [384, 93] on div "00098174" at bounding box center [406, 97] width 91 height 8
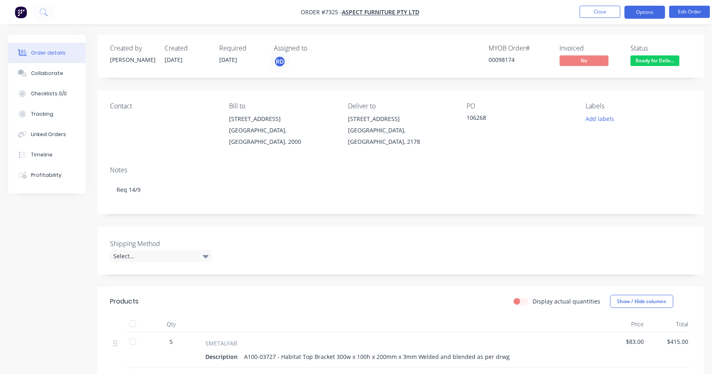
drag, startPoint x: 649, startPoint y: 6, endPoint x: 644, endPoint y: 10, distance: 6.1
click at [649, 7] on button "Options" at bounding box center [645, 12] width 41 height 13
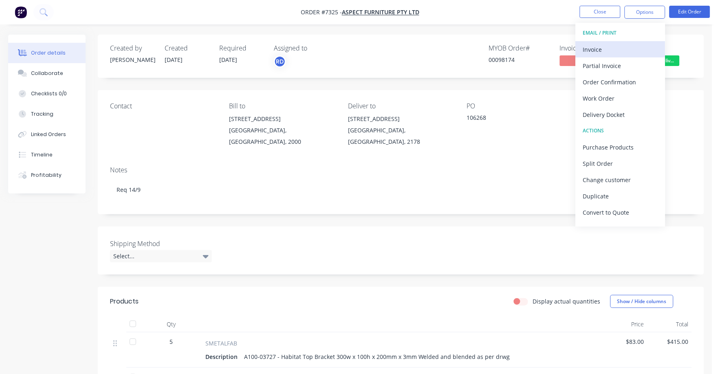
click at [594, 47] on div "Invoice" at bounding box center [620, 50] width 75 height 12
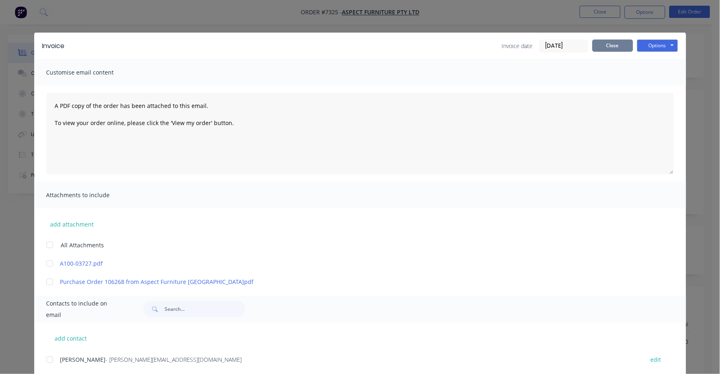
click at [614, 46] on button "Close" at bounding box center [613, 46] width 41 height 12
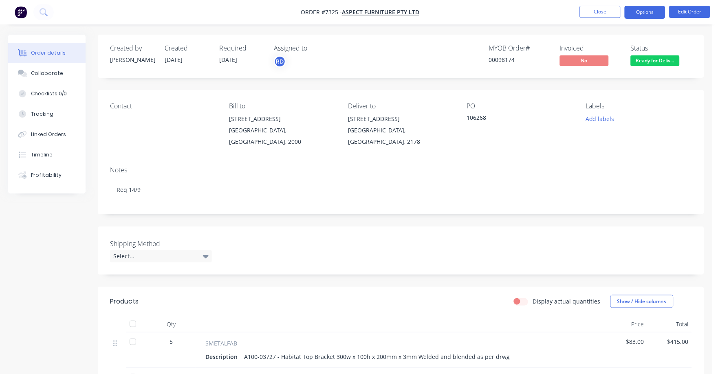
click at [640, 11] on button "Options" at bounding box center [645, 12] width 41 height 13
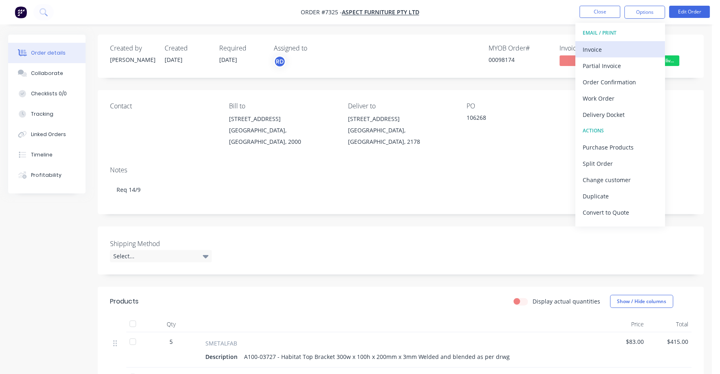
click at [586, 50] on div "Invoice" at bounding box center [620, 50] width 75 height 12
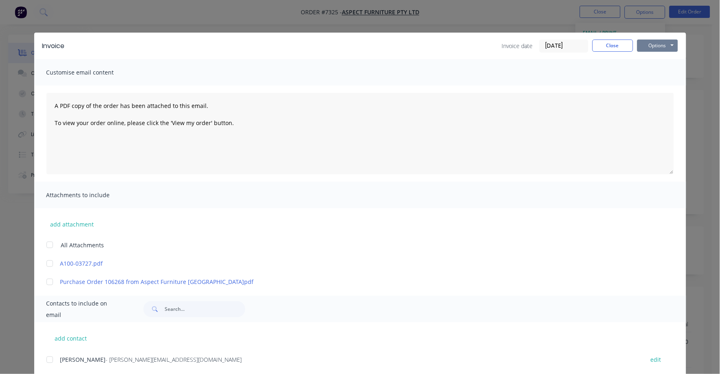
click at [649, 43] on button "Options" at bounding box center [658, 46] width 41 height 12
click at [638, 71] on button "Print" at bounding box center [664, 73] width 52 height 13
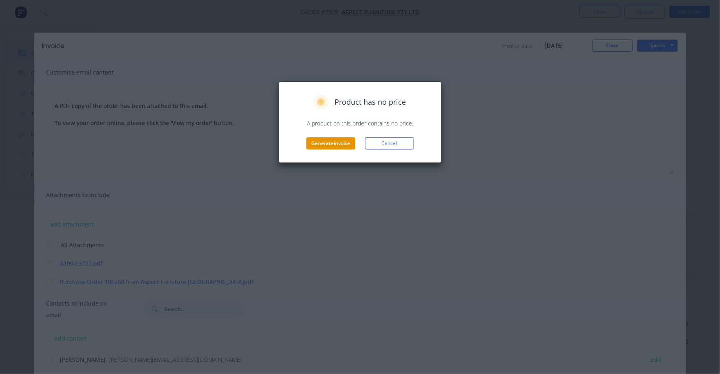
click at [331, 142] on button "Generate invoice" at bounding box center [331, 143] width 49 height 12
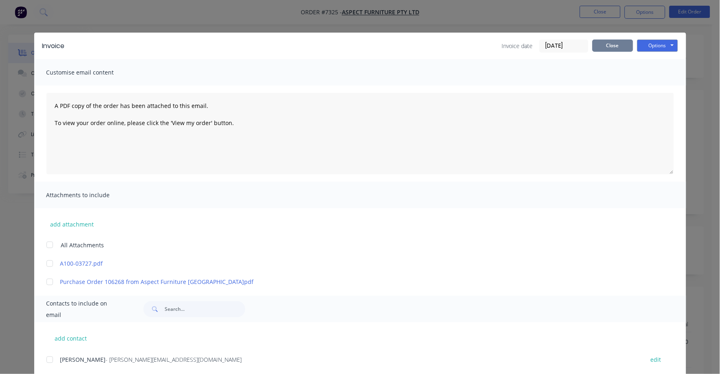
click at [608, 41] on button "Close" at bounding box center [613, 46] width 41 height 12
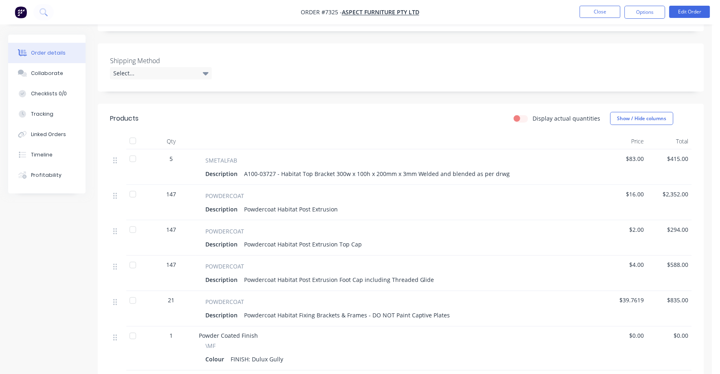
scroll to position [203, 0]
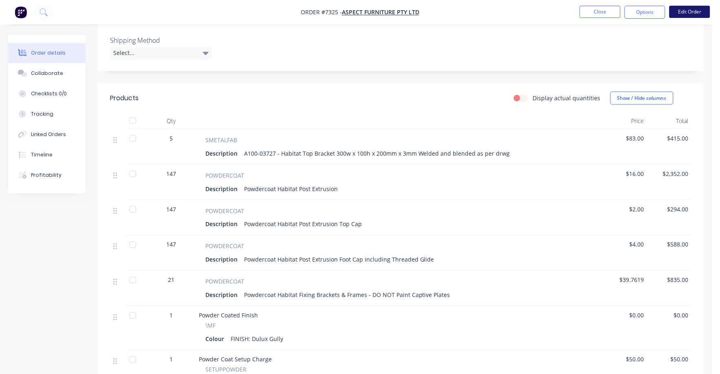
click at [685, 8] on button "Edit Order" at bounding box center [690, 12] width 41 height 12
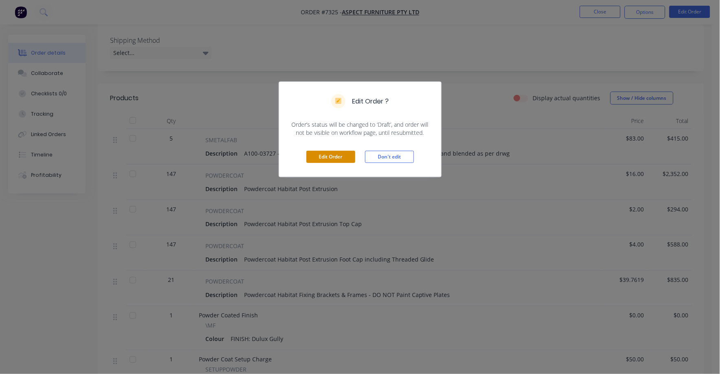
click at [324, 157] on button "Edit Order" at bounding box center [331, 157] width 49 height 12
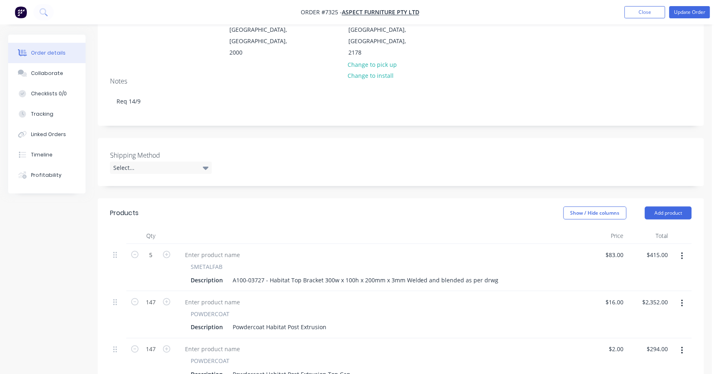
scroll to position [0, 0]
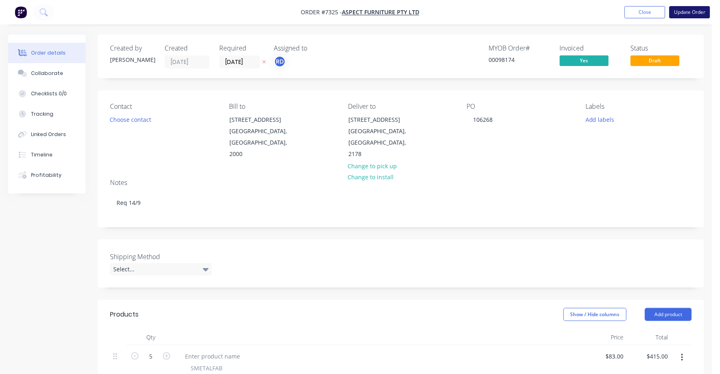
click at [687, 9] on button "Update Order" at bounding box center [690, 12] width 41 height 12
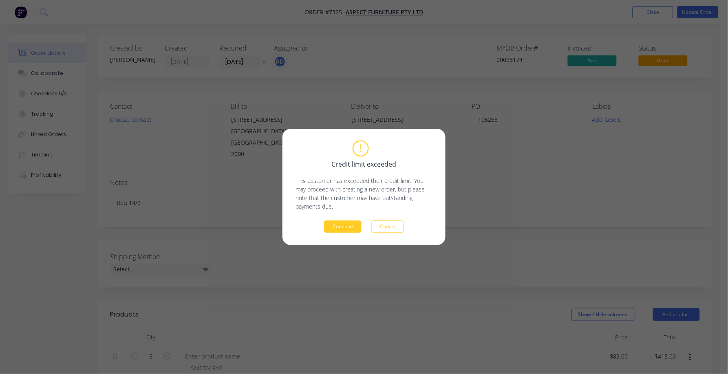
click at [337, 227] on button "Continue" at bounding box center [343, 227] width 38 height 12
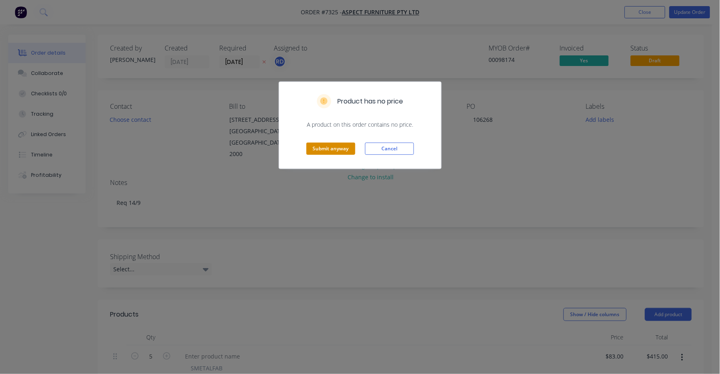
click at [344, 143] on button "Submit anyway" at bounding box center [331, 149] width 49 height 12
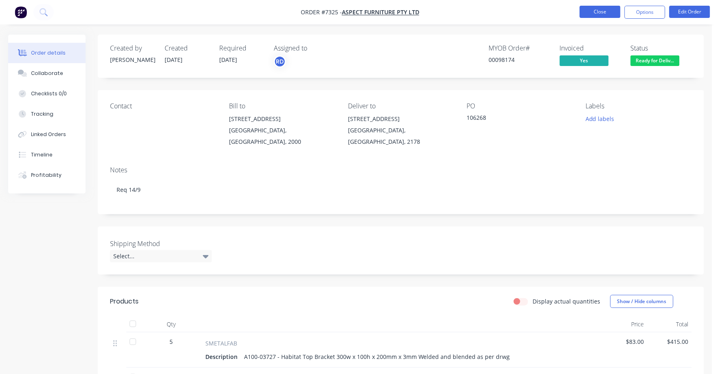
click at [597, 10] on button "Close" at bounding box center [600, 12] width 41 height 12
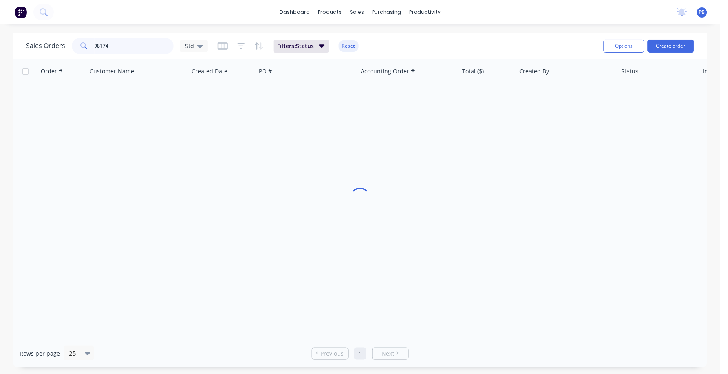
drag, startPoint x: 139, startPoint y: 50, endPoint x: 79, endPoint y: 44, distance: 59.8
click at [79, 44] on div "98174" at bounding box center [123, 46] width 102 height 16
type input "98215"
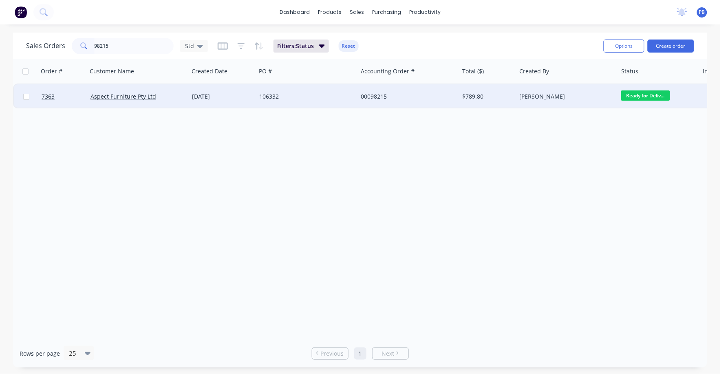
click at [374, 96] on div "00098215" at bounding box center [406, 97] width 91 height 8
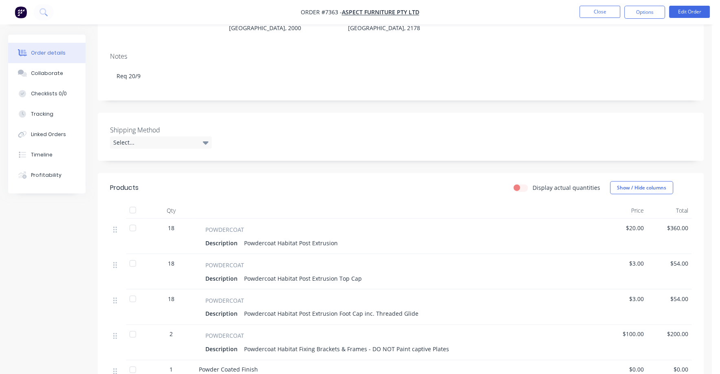
scroll to position [153, 0]
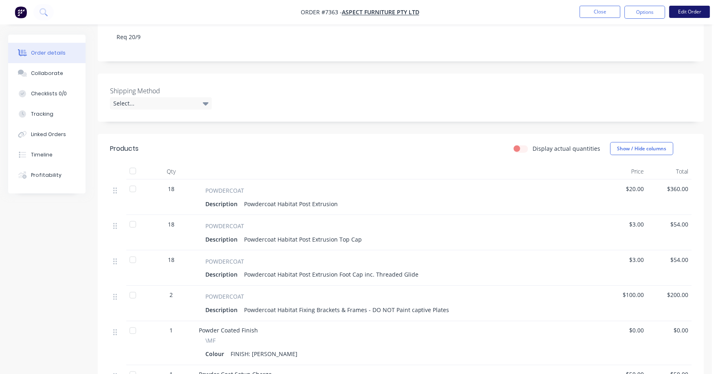
click at [698, 13] on button "Edit Order" at bounding box center [690, 12] width 41 height 12
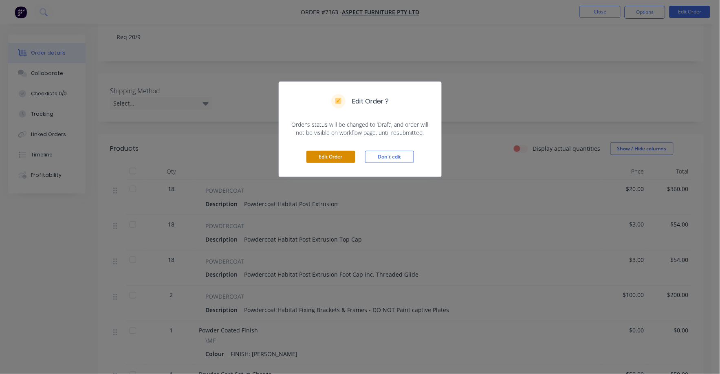
click at [331, 155] on button "Edit Order" at bounding box center [331, 157] width 49 height 12
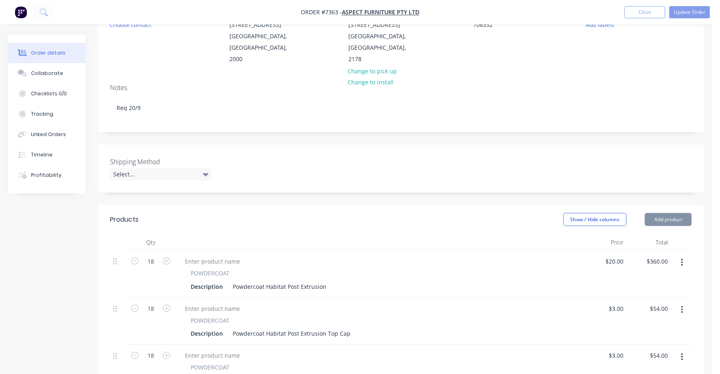
scroll to position [102, 0]
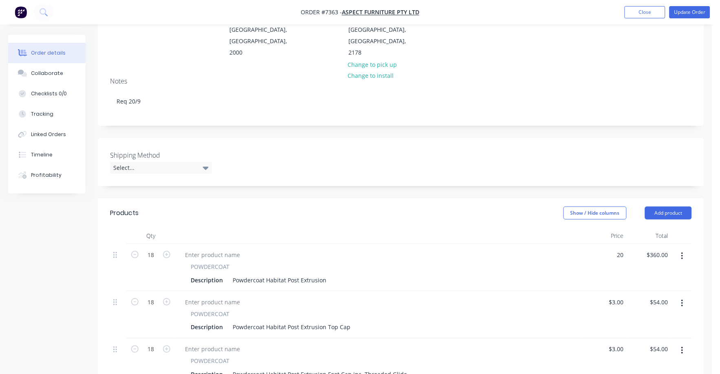
drag, startPoint x: 616, startPoint y: 245, endPoint x: 632, endPoint y: 245, distance: 16.7
click at [618, 249] on input "20" at bounding box center [616, 255] width 22 height 12
type input "$15.20"
type input "$273.60"
click at [551, 310] on div "POWDERCOAT" at bounding box center [379, 314] width 377 height 9
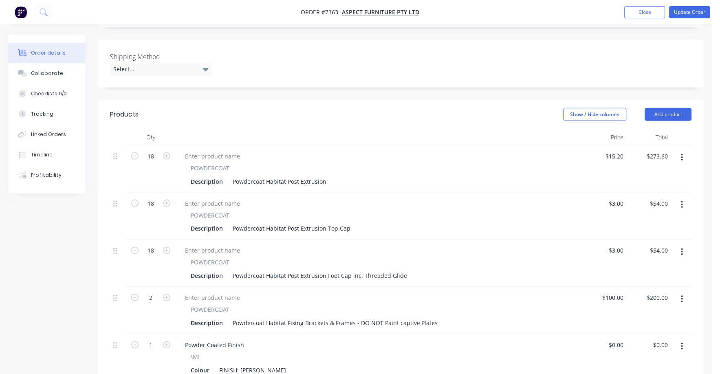
scroll to position [203, 0]
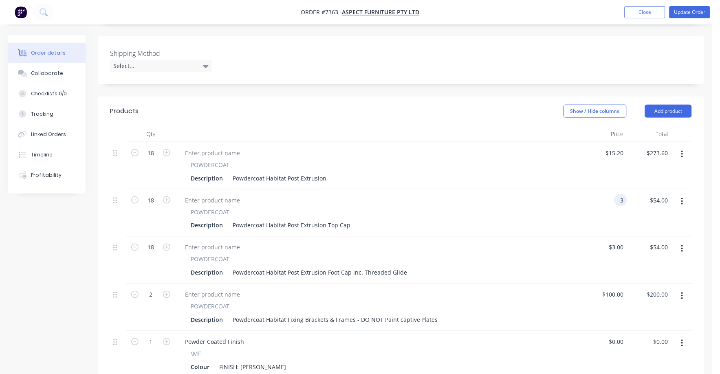
click at [621, 194] on input "3" at bounding box center [622, 200] width 9 height 12
type input "$2.00"
type input "$36.00"
click at [524, 255] on div "POWDERCOAT" at bounding box center [379, 259] width 377 height 9
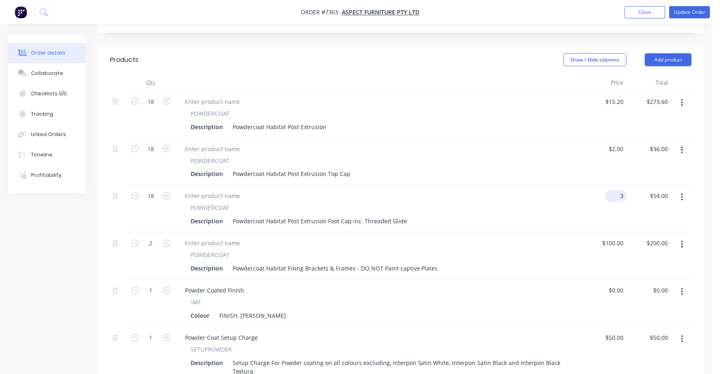
click at [623, 190] on input "3" at bounding box center [618, 196] width 19 height 12
type input "$4.00"
type input "$72.00"
click at [442, 285] on div "Powder Coated Finish" at bounding box center [379, 291] width 401 height 12
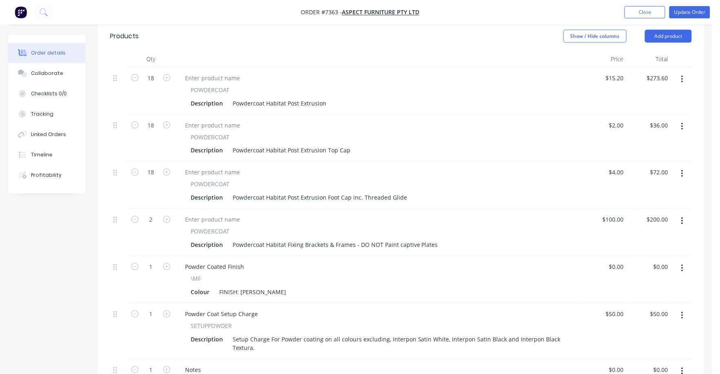
scroll to position [306, 0]
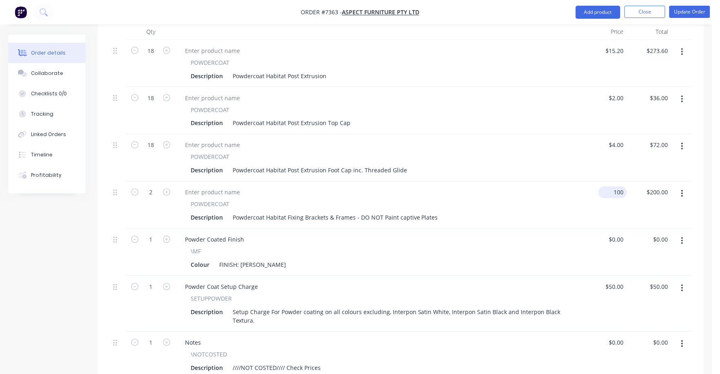
click at [615, 187] on input "100" at bounding box center [614, 193] width 25 height 12
type input "$20.00"
type input "$40.00"
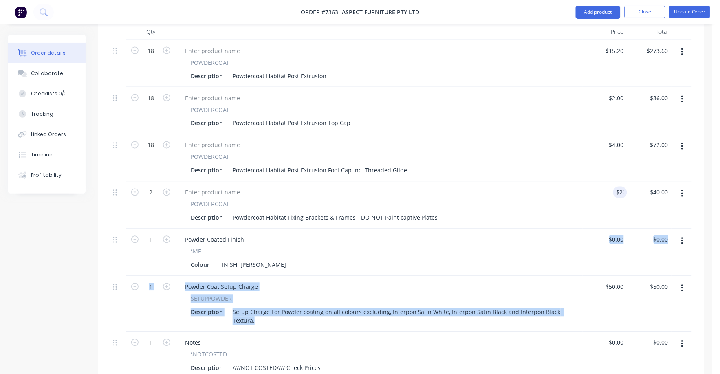
click at [605, 266] on div "18 POWDERCOAT Description Powdercoat Habitat Post Extrusion $15.20 $15.20 $273.…" at bounding box center [401, 257] width 582 height 434
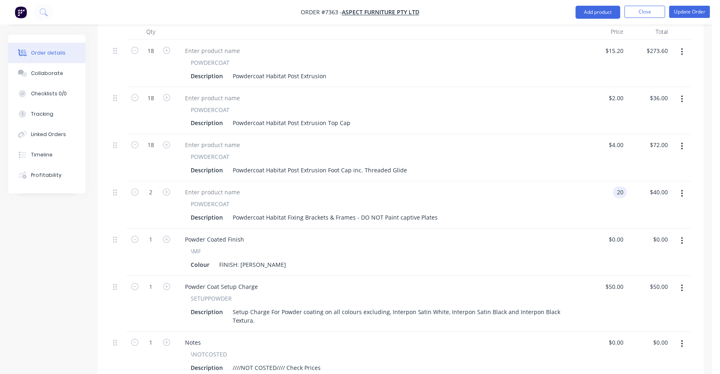
drag, startPoint x: 605, startPoint y: 266, endPoint x: 619, endPoint y: 181, distance: 85.9
click at [619, 187] on input "20" at bounding box center [622, 193] width 11 height 12
type input "$120.00"
type input "$240.00"
click at [575, 234] on div "Powder Coated Finish" at bounding box center [379, 240] width 401 height 12
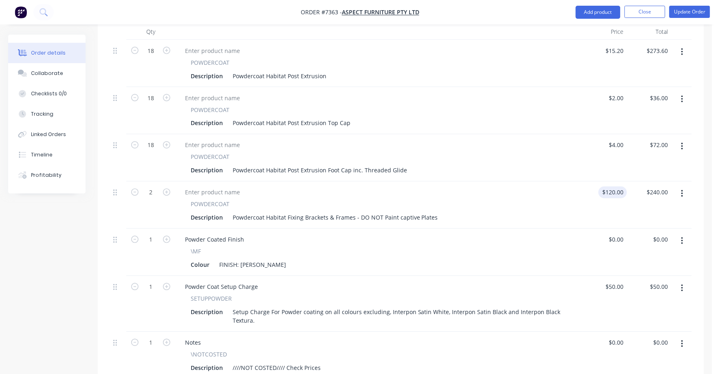
type input "120"
click at [616, 187] on input "120" at bounding box center [621, 193] width 14 height 12
type input "$0.00"
type input "0.00"
click at [654, 187] on div "0.00 $240.00" at bounding box center [657, 193] width 29 height 12
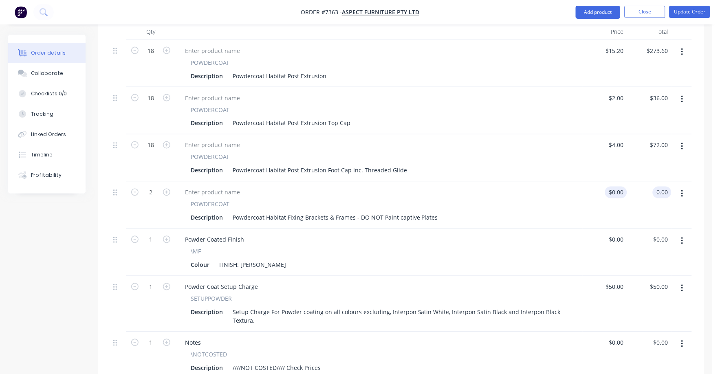
type input "0"
type input "$0.00"
click at [617, 187] on div "0 0" at bounding box center [621, 193] width 13 height 12
type input "$0.00"
click at [150, 57] on input "2" at bounding box center [150, 51] width 21 height 12
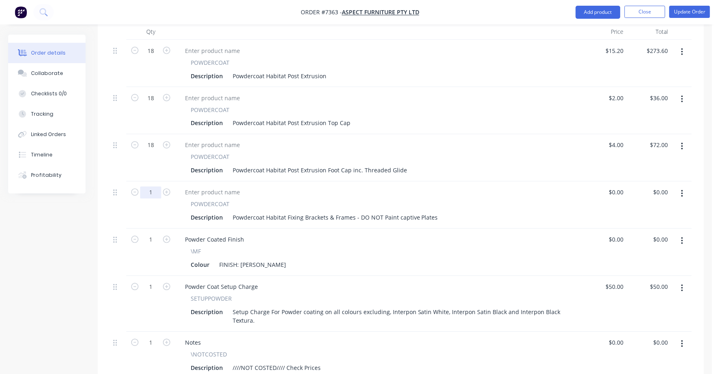
type input "1"
drag, startPoint x: 279, startPoint y: 168, endPoint x: 267, endPoint y: 159, distance: 15.3
click at [279, 167] on div "POWDERCOAT Description Powdercoat Habitat Post Extrusion Foot Cap inc. Threaded…" at bounding box center [379, 158] width 408 height 47
drag, startPoint x: 610, startPoint y: 176, endPoint x: 618, endPoint y: 176, distance: 8.2
click at [613, 182] on div "0 $0.00" at bounding box center [605, 205] width 44 height 47
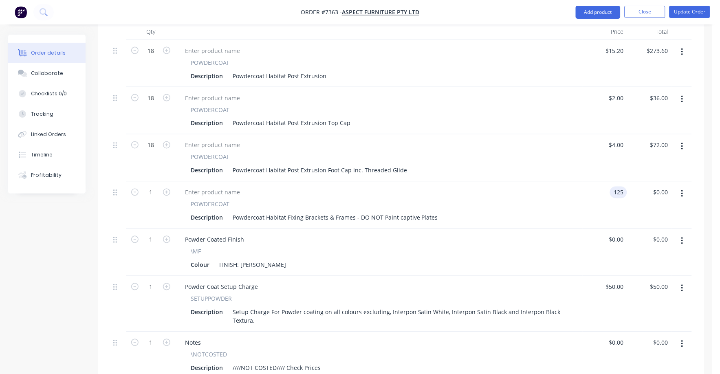
type input "$125.00"
click at [596, 215] on div "$125.00 $125.00" at bounding box center [605, 205] width 44 height 47
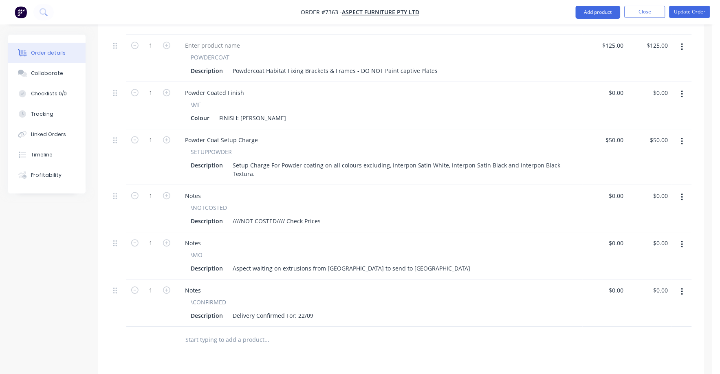
scroll to position [459, 0]
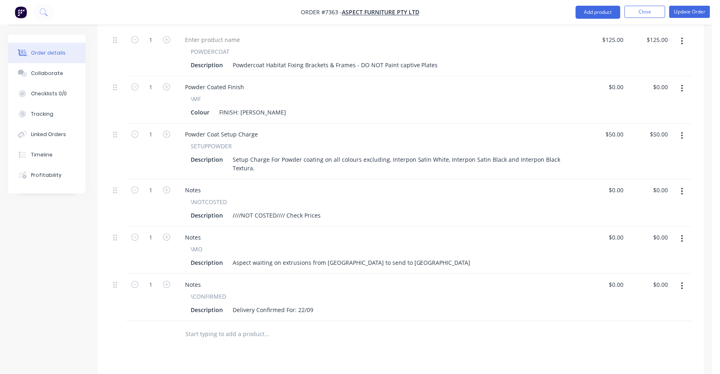
click at [684, 187] on icon "button" at bounding box center [683, 191] width 2 height 9
click at [636, 256] on div "Delete" at bounding box center [653, 262] width 63 height 12
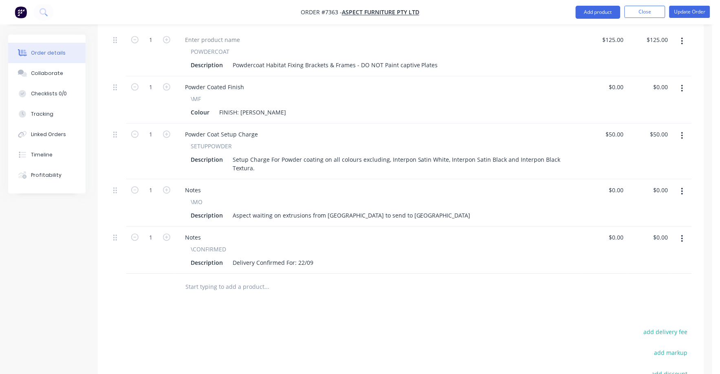
click at [685, 184] on button "button" at bounding box center [682, 191] width 19 height 15
click at [638, 256] on div "Delete" at bounding box center [653, 262] width 63 height 12
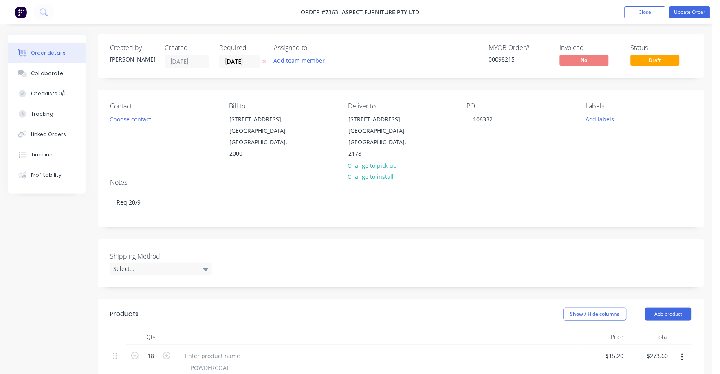
scroll to position [0, 0]
click at [691, 11] on button "Update Order" at bounding box center [690, 12] width 41 height 12
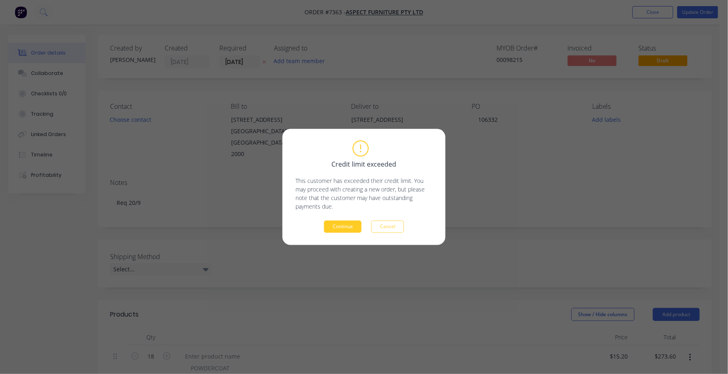
click at [337, 230] on button "Continue" at bounding box center [343, 227] width 38 height 12
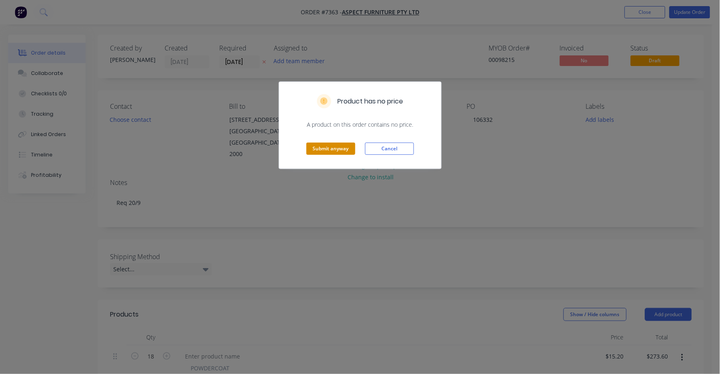
click at [324, 150] on button "Submit anyway" at bounding box center [331, 149] width 49 height 12
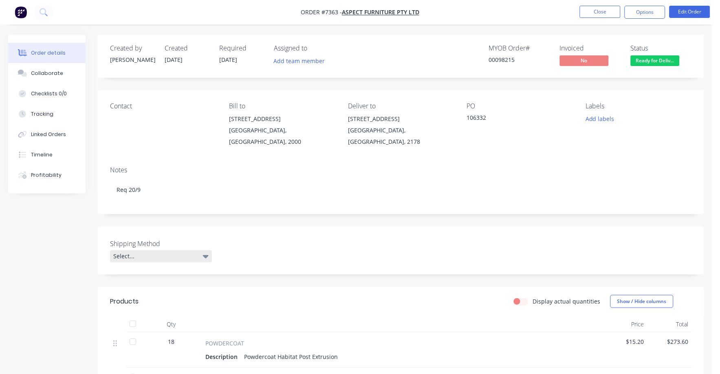
click at [205, 255] on icon at bounding box center [206, 256] width 6 height 3
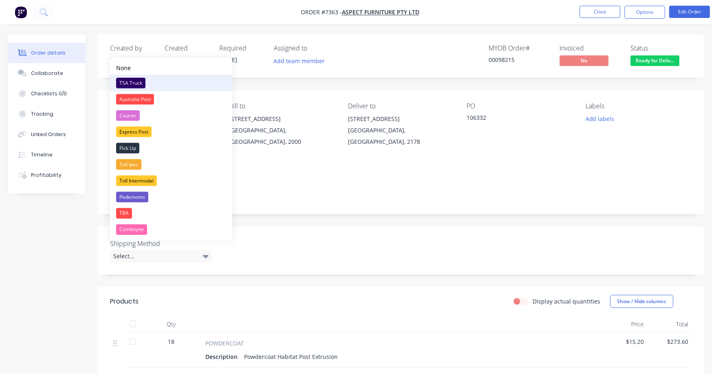
click at [133, 81] on div "TSA Truck" at bounding box center [130, 83] width 29 height 11
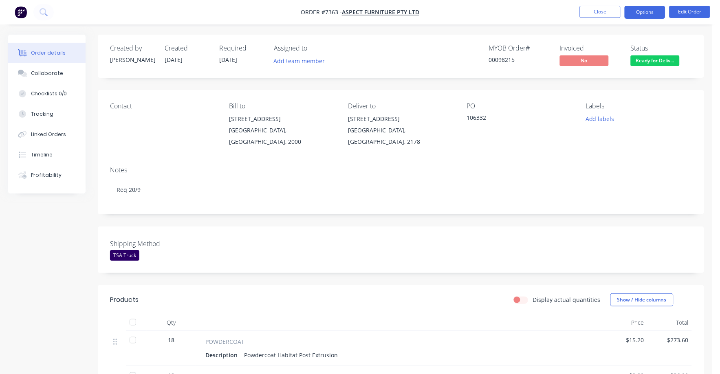
click at [642, 10] on button "Options" at bounding box center [645, 12] width 41 height 13
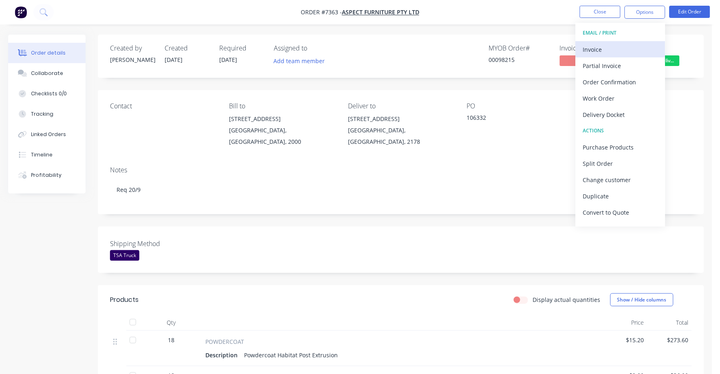
click at [597, 47] on div "Invoice" at bounding box center [620, 50] width 75 height 12
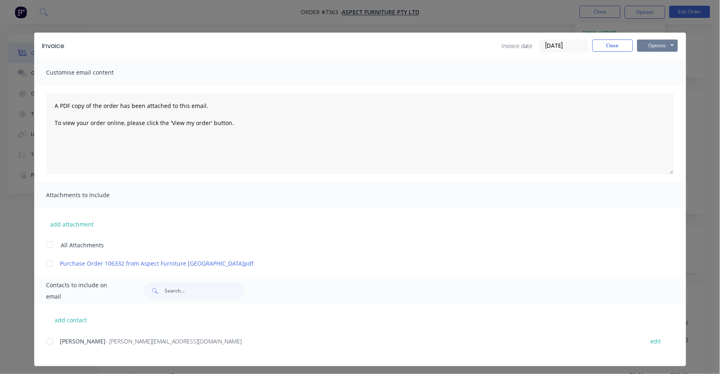
click at [657, 46] on button "Options" at bounding box center [658, 46] width 41 height 12
click at [642, 72] on button "Print" at bounding box center [664, 73] width 52 height 13
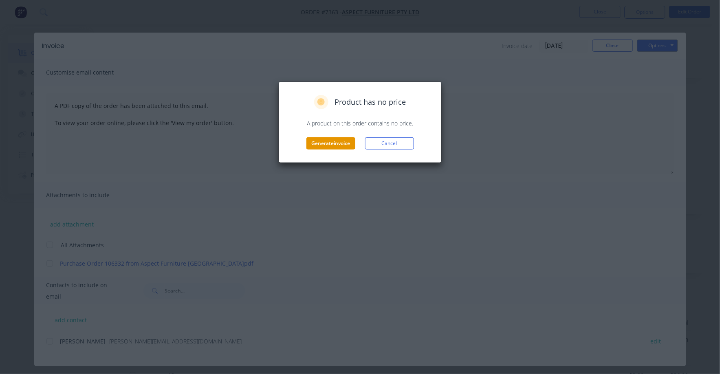
click at [328, 142] on button "Generate invoice" at bounding box center [331, 143] width 49 height 12
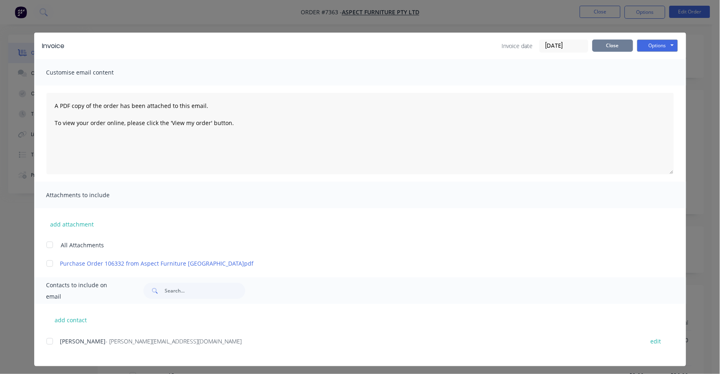
click at [618, 44] on button "Close" at bounding box center [613, 46] width 41 height 12
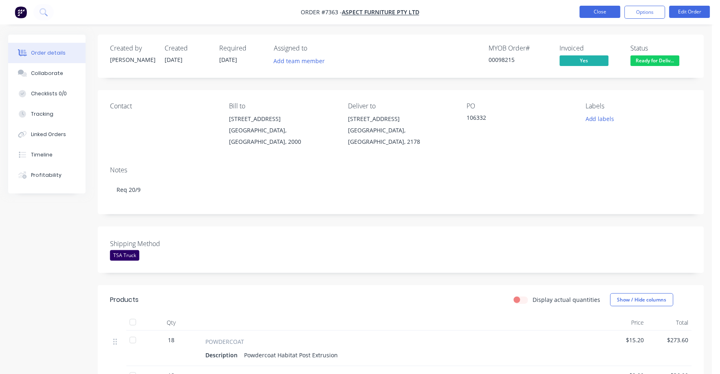
click at [609, 9] on button "Close" at bounding box center [600, 12] width 41 height 12
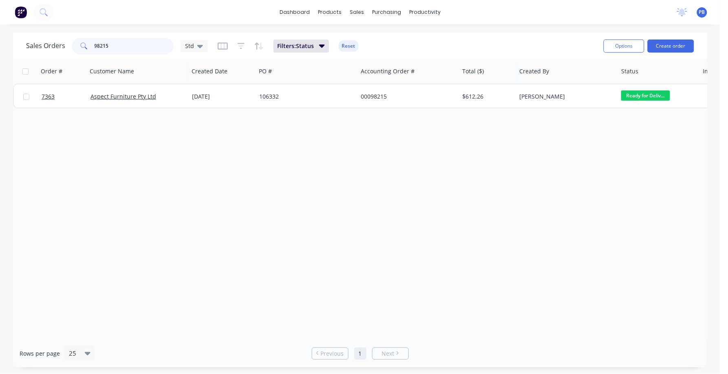
click at [114, 46] on input "98215" at bounding box center [135, 46] width 80 height 16
type input "98389"
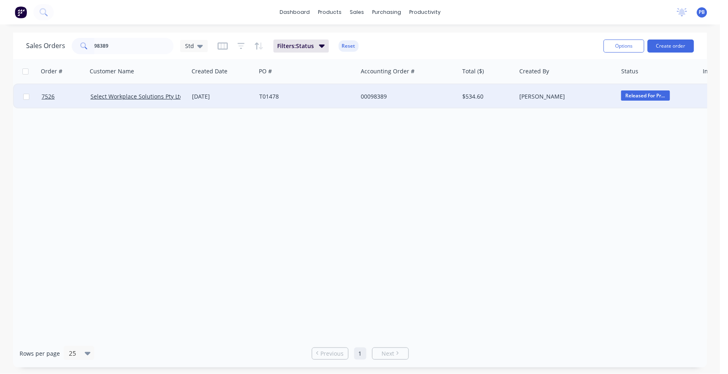
click at [378, 95] on div "00098389" at bounding box center [406, 97] width 91 height 8
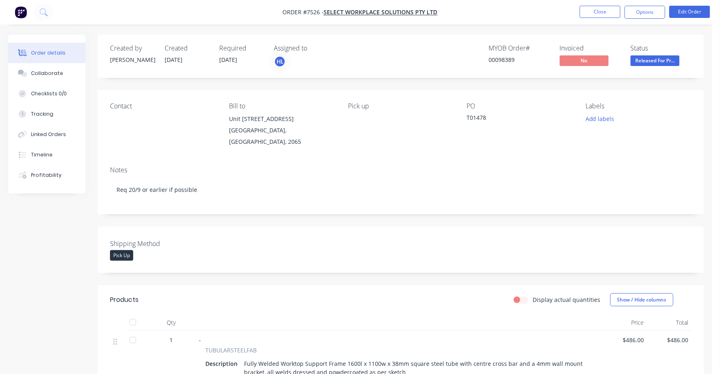
click at [650, 60] on span "Released For Pr..." at bounding box center [655, 60] width 49 height 10
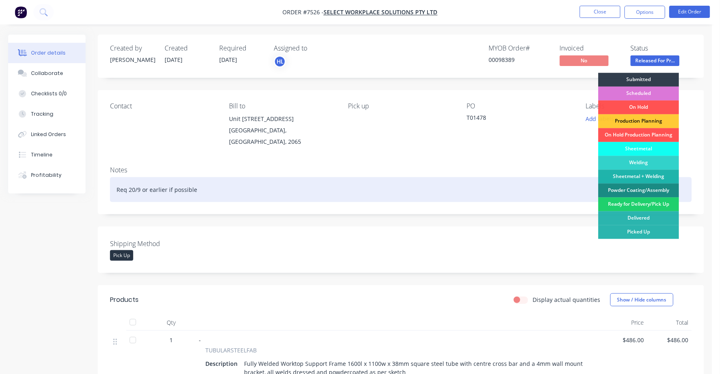
drag, startPoint x: 656, startPoint y: 205, endPoint x: 646, endPoint y: 173, distance: 33.4
click at [656, 204] on div "Ready for Delivery/Pick Up" at bounding box center [639, 205] width 81 height 14
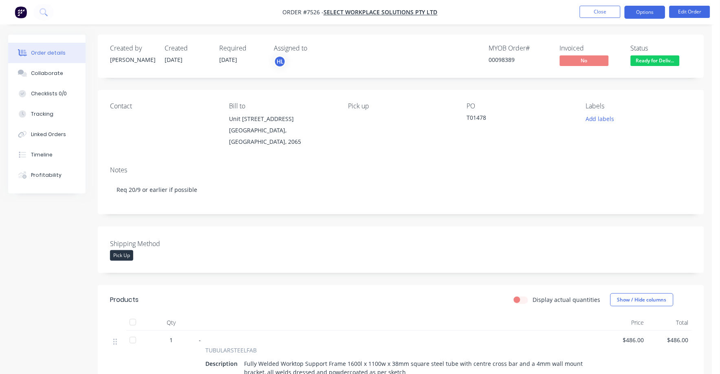
click at [646, 13] on button "Options" at bounding box center [645, 12] width 41 height 13
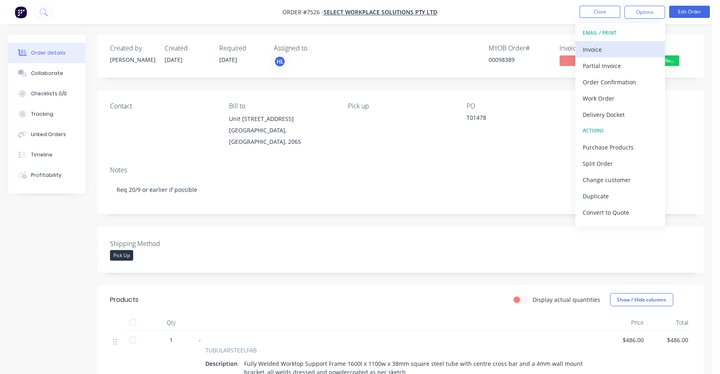
click at [597, 46] on div "Invoice" at bounding box center [620, 50] width 75 height 12
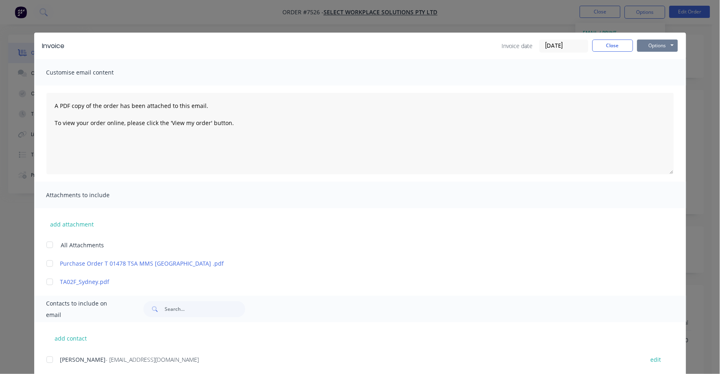
click at [648, 41] on button "Options" at bounding box center [658, 46] width 41 height 12
click at [649, 71] on button "Print" at bounding box center [664, 73] width 52 height 13
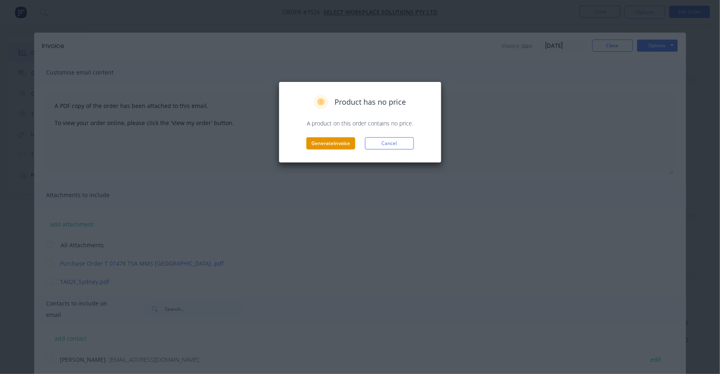
click at [330, 141] on button "Generate invoice" at bounding box center [331, 143] width 49 height 12
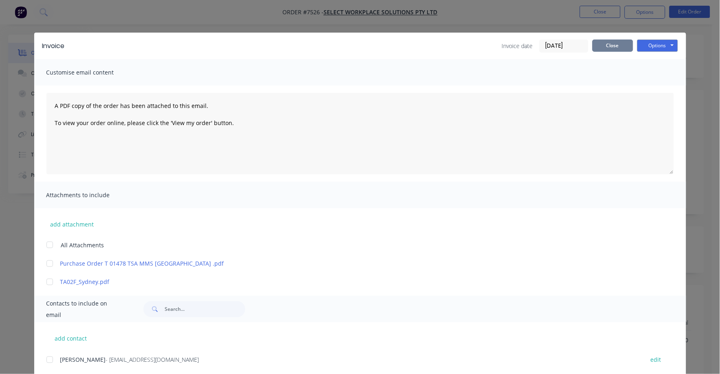
click at [613, 46] on button "Close" at bounding box center [613, 46] width 41 height 12
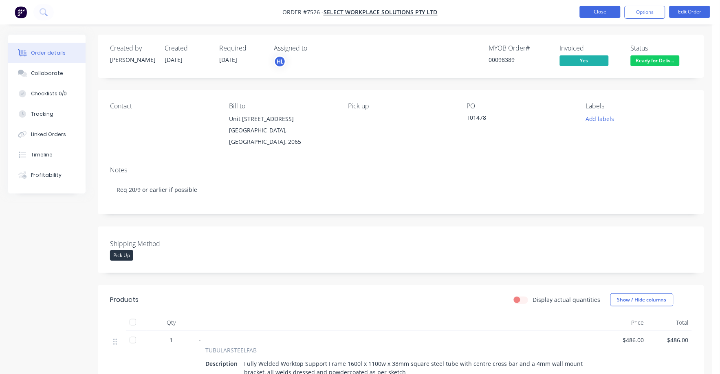
click at [597, 11] on button "Close" at bounding box center [600, 12] width 41 height 12
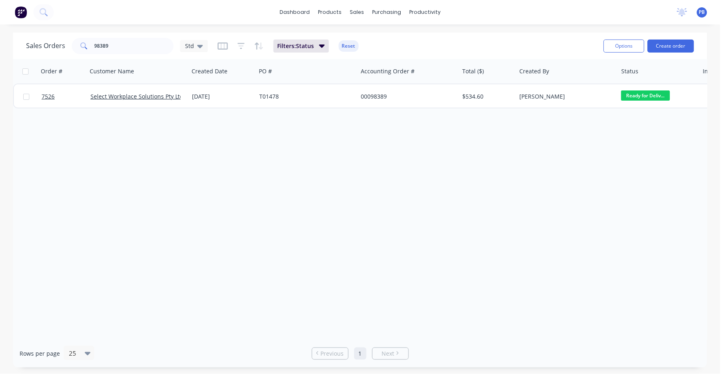
click at [430, 162] on div "Order # Customer Name Created Date PO # Accounting Order # Total ($) Created By…" at bounding box center [360, 199] width 694 height 281
